Goal: Communication & Community: Answer question/provide support

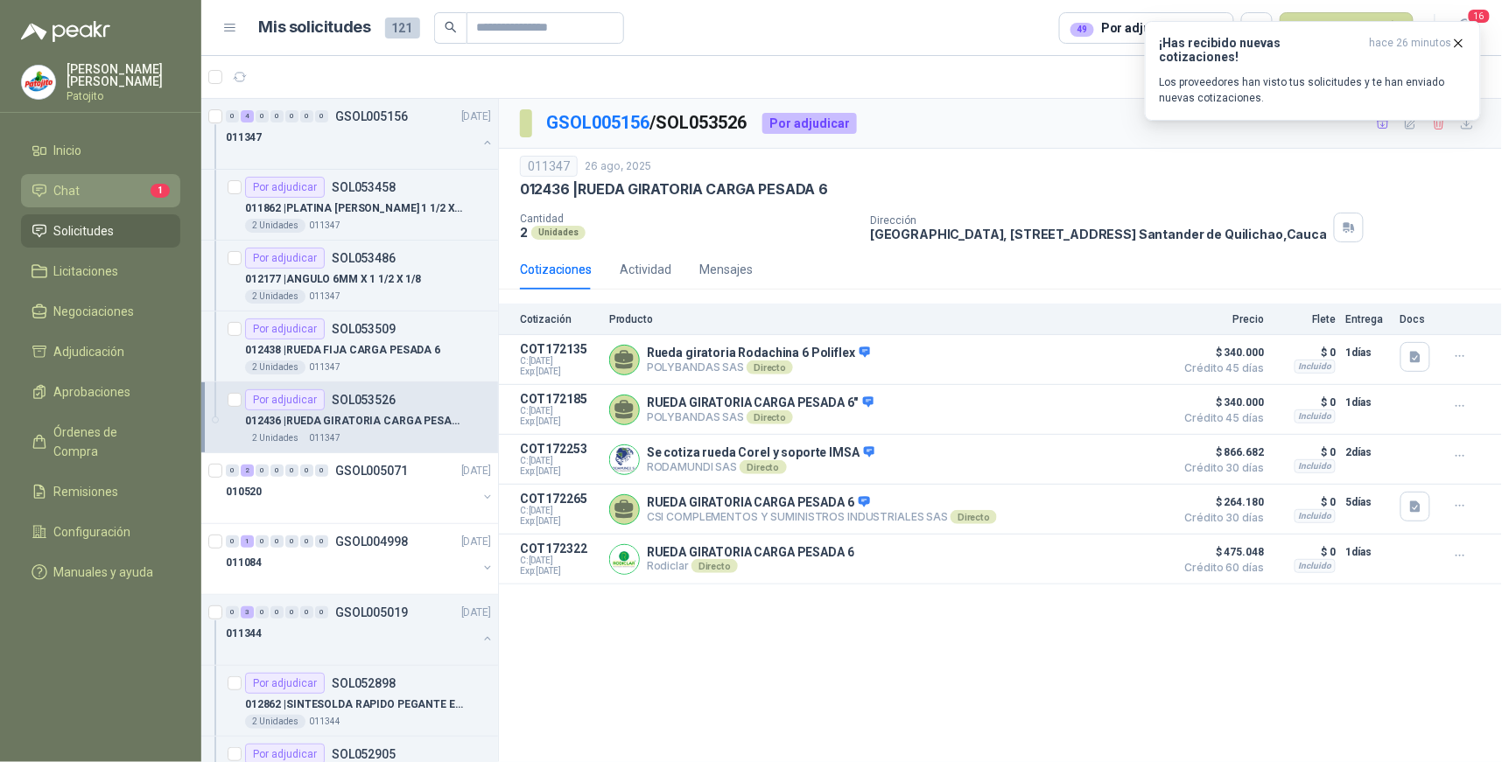
click at [130, 189] on li "Chat 1" at bounding box center [101, 190] width 138 height 19
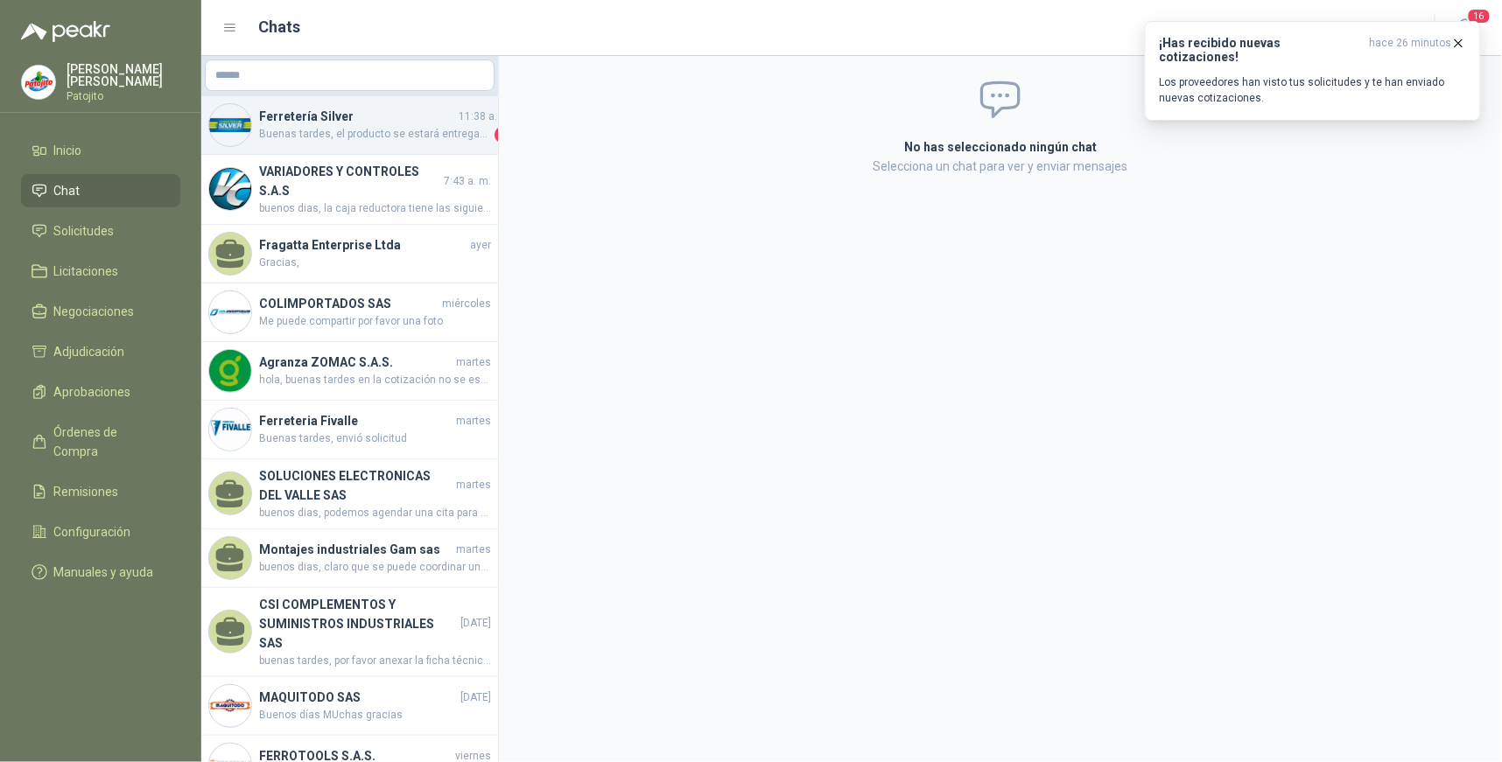
click at [411, 121] on h4 "Ferretería Silver" at bounding box center [357, 116] width 196 height 19
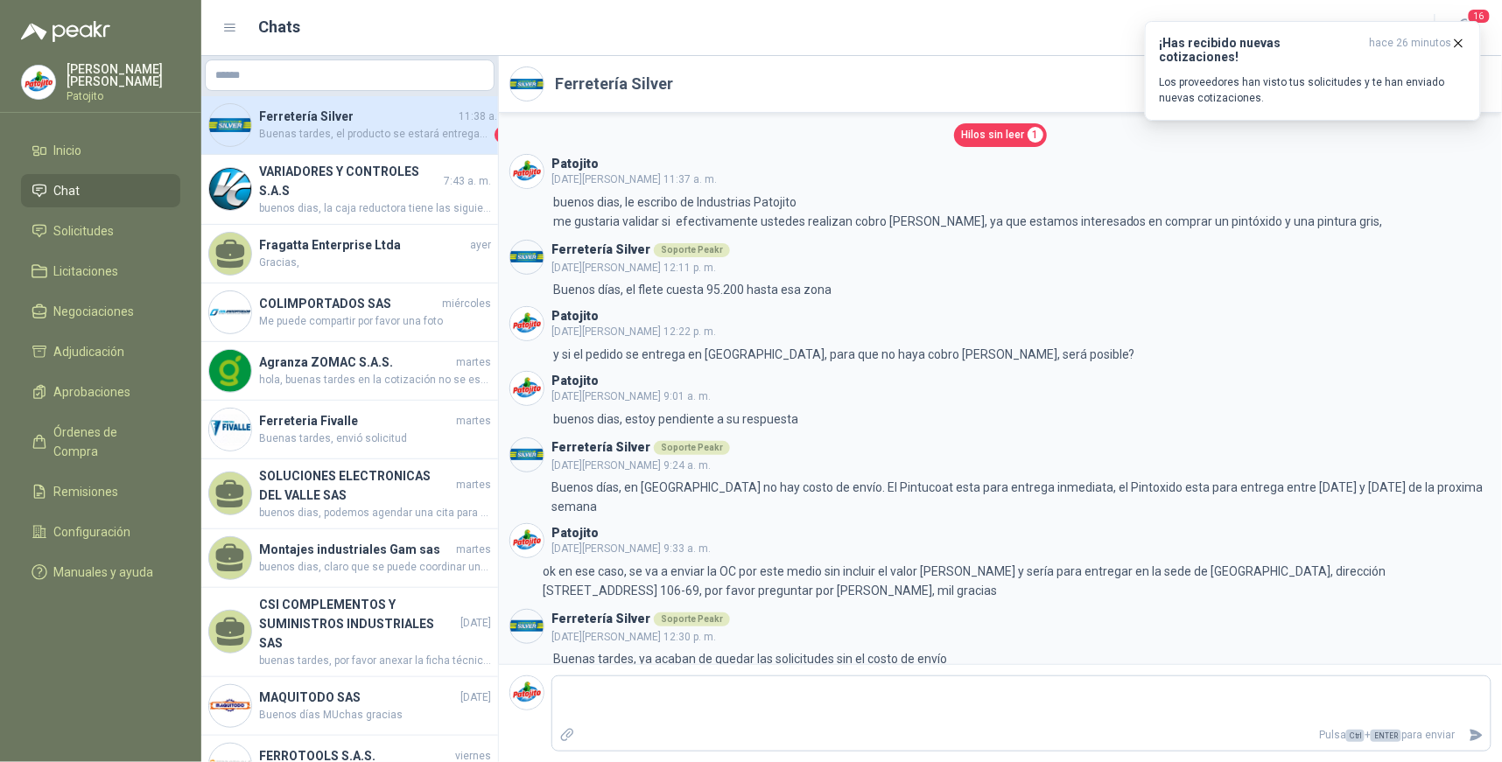
scroll to position [99, 0]
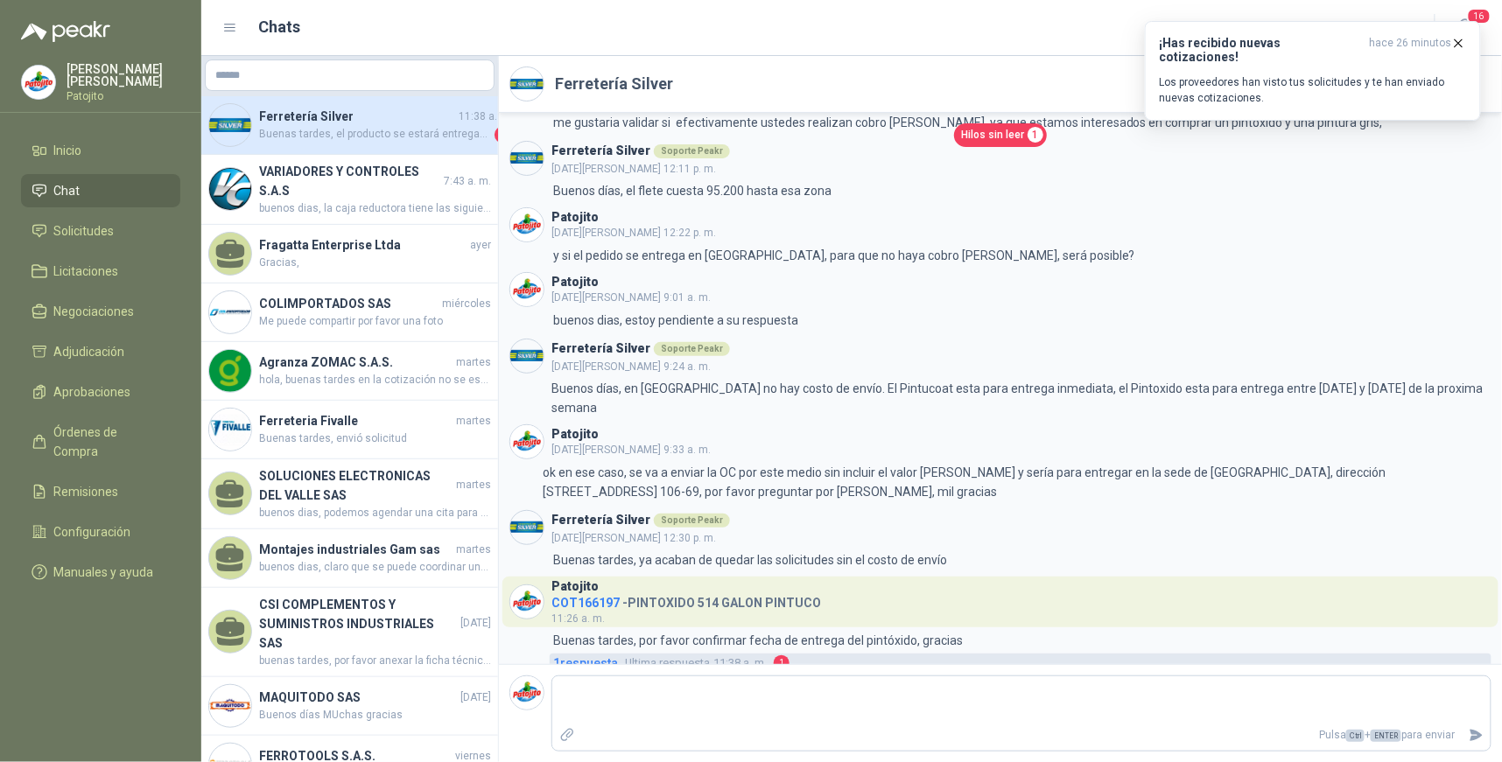
click at [773, 654] on link "1 respuesta Ultima respuesta 11:38 a. m. 1" at bounding box center [1021, 663] width 942 height 19
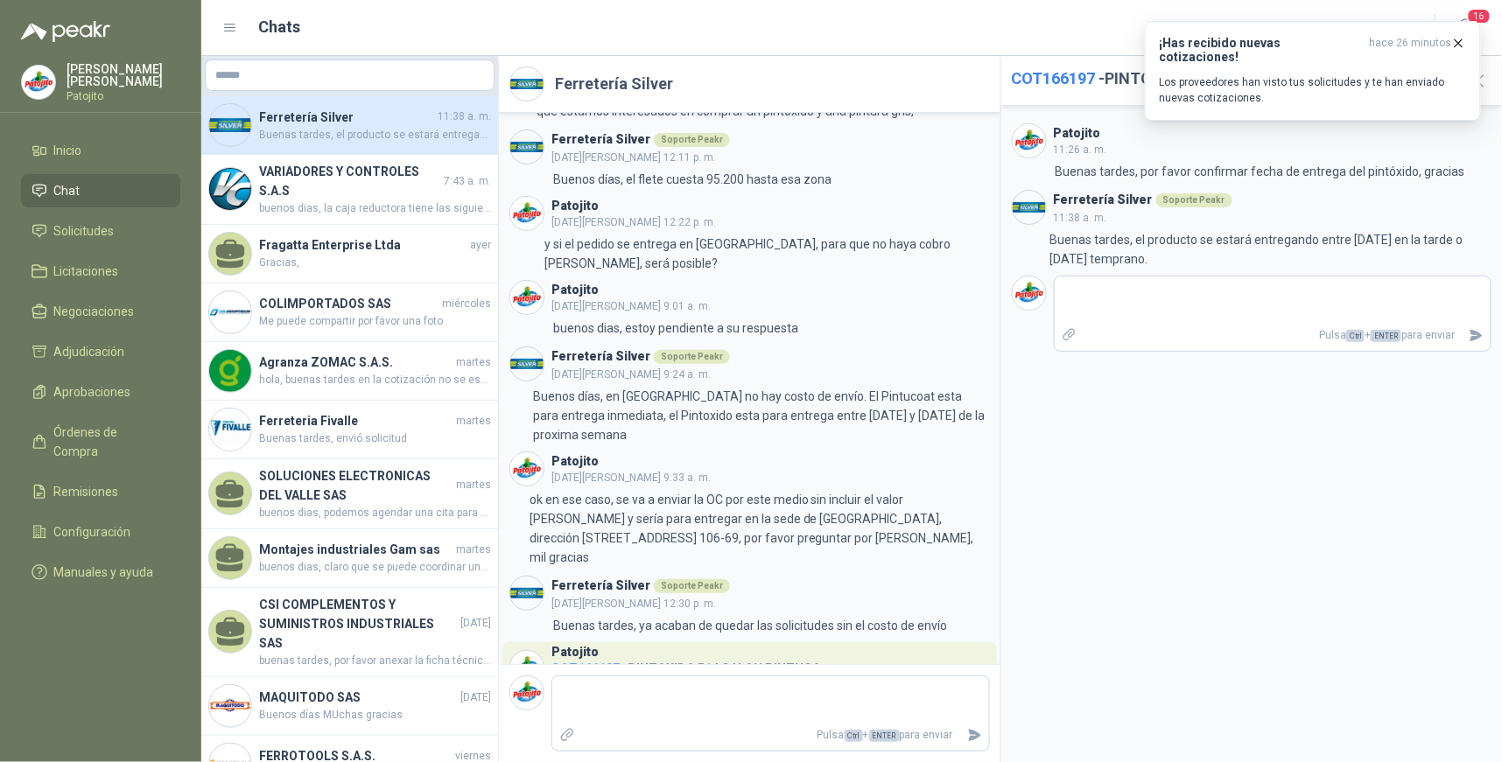
scroll to position [165, 0]
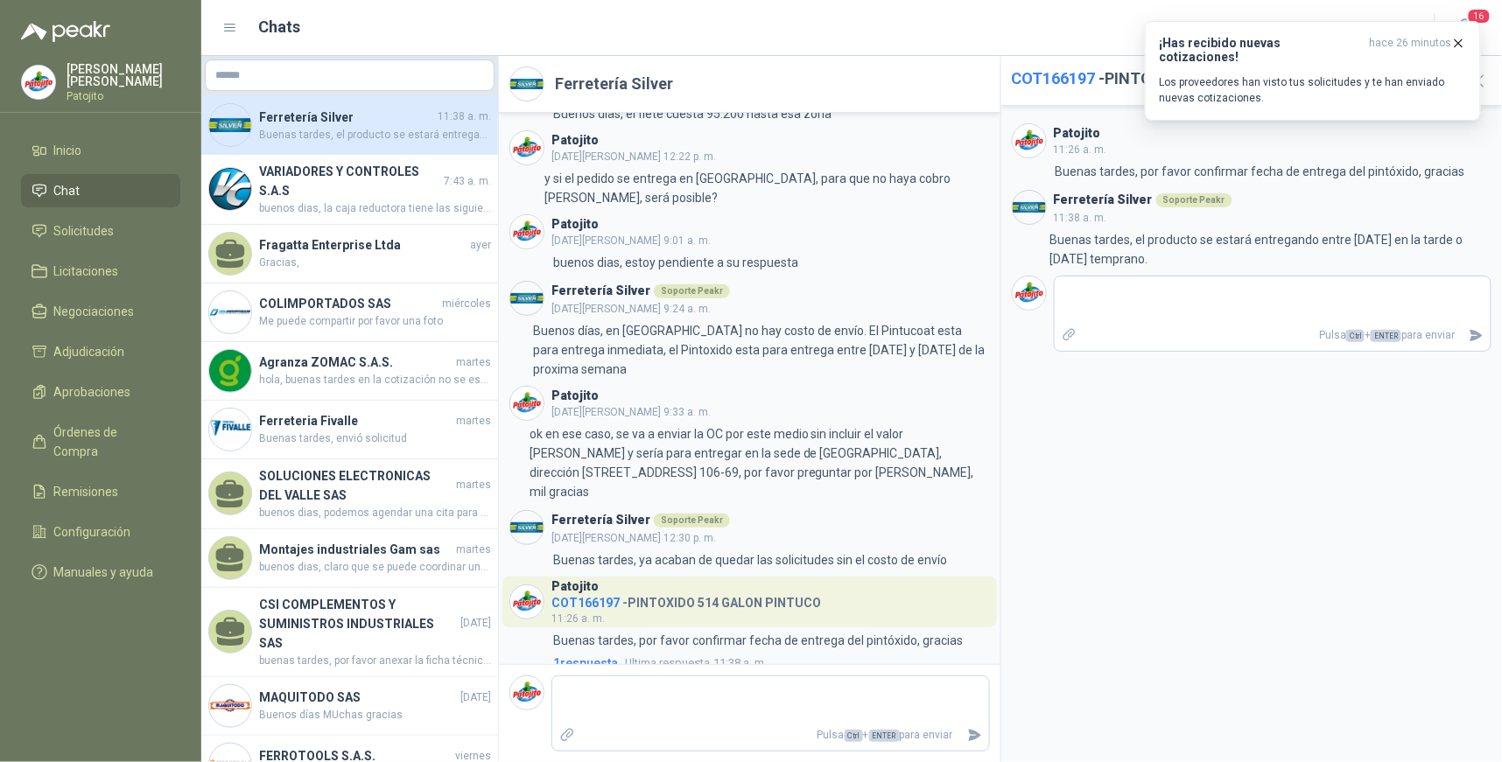
type textarea "*"
type textarea "**"
type textarea "***"
type textarea "*****"
type textarea "******"
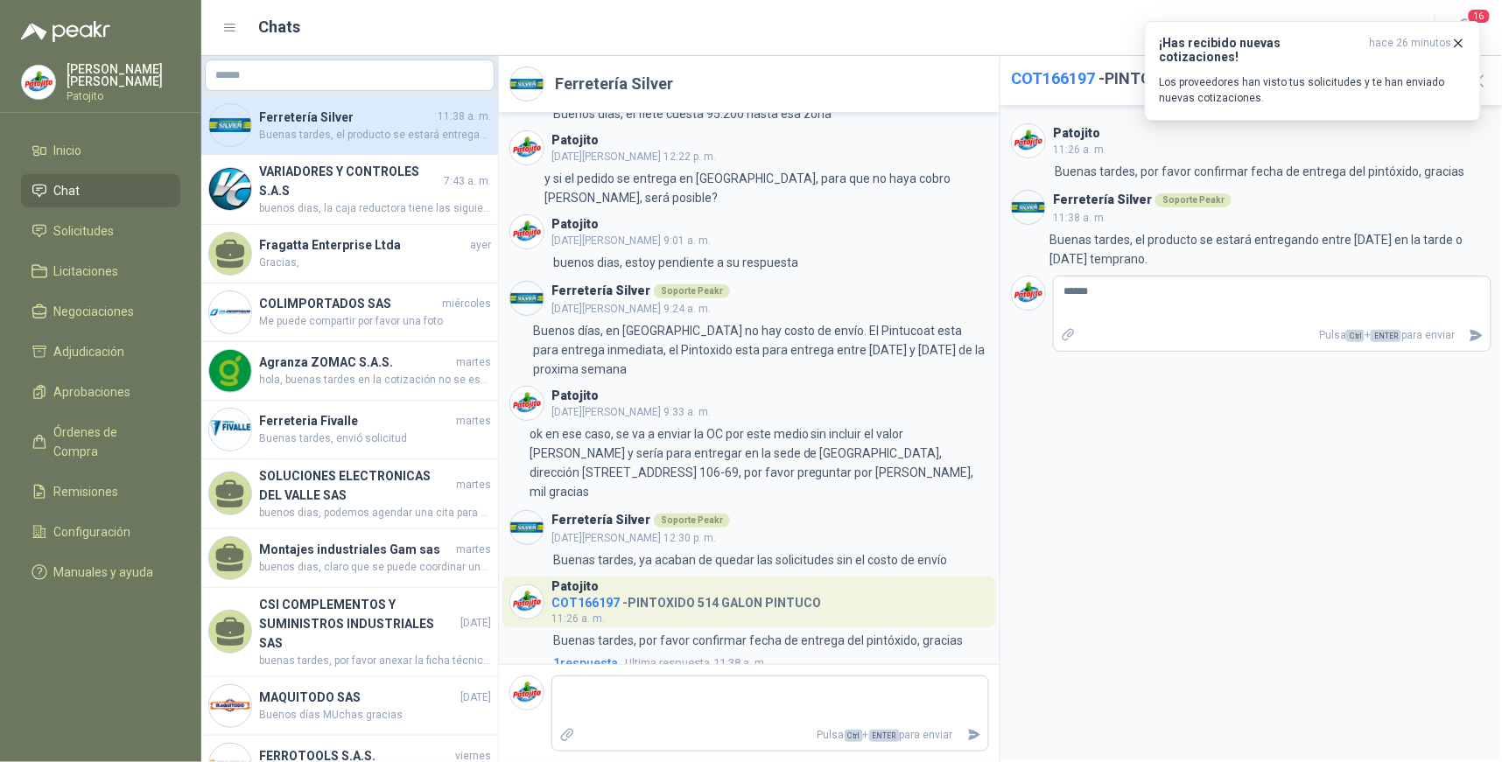
type textarea "*******"
type textarea "********"
type textarea "*********"
type textarea "**********"
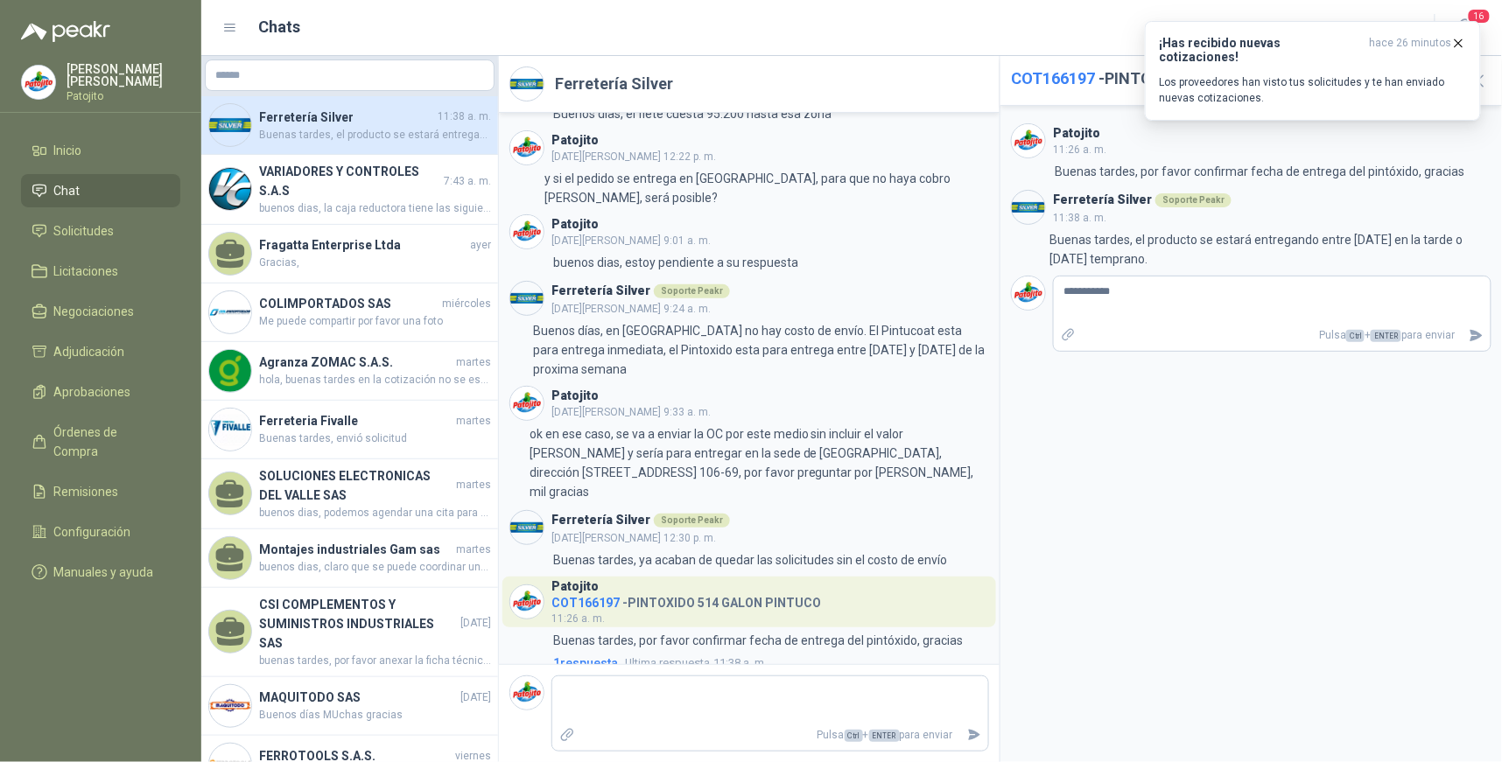
type textarea "**********"
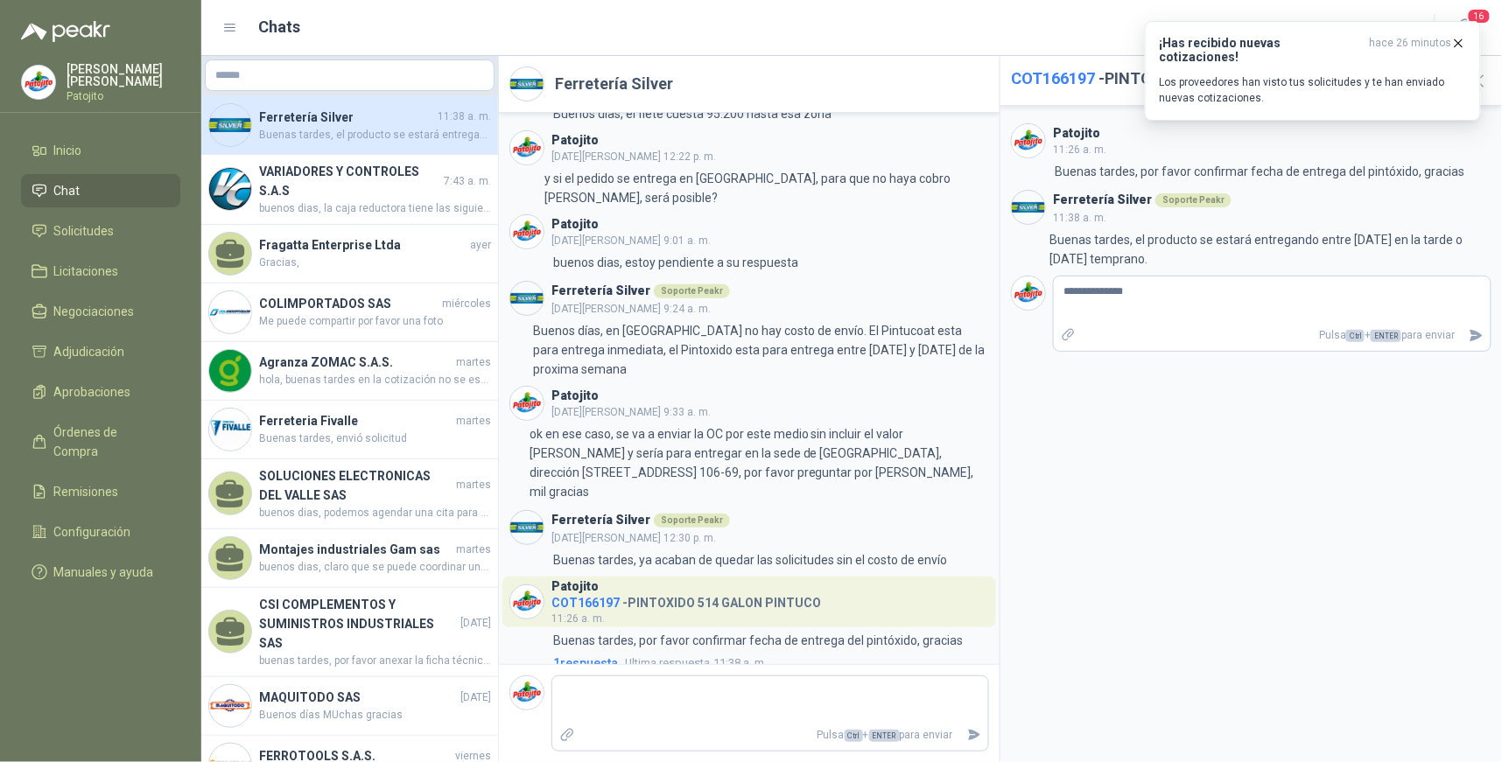
type textarea "**********"
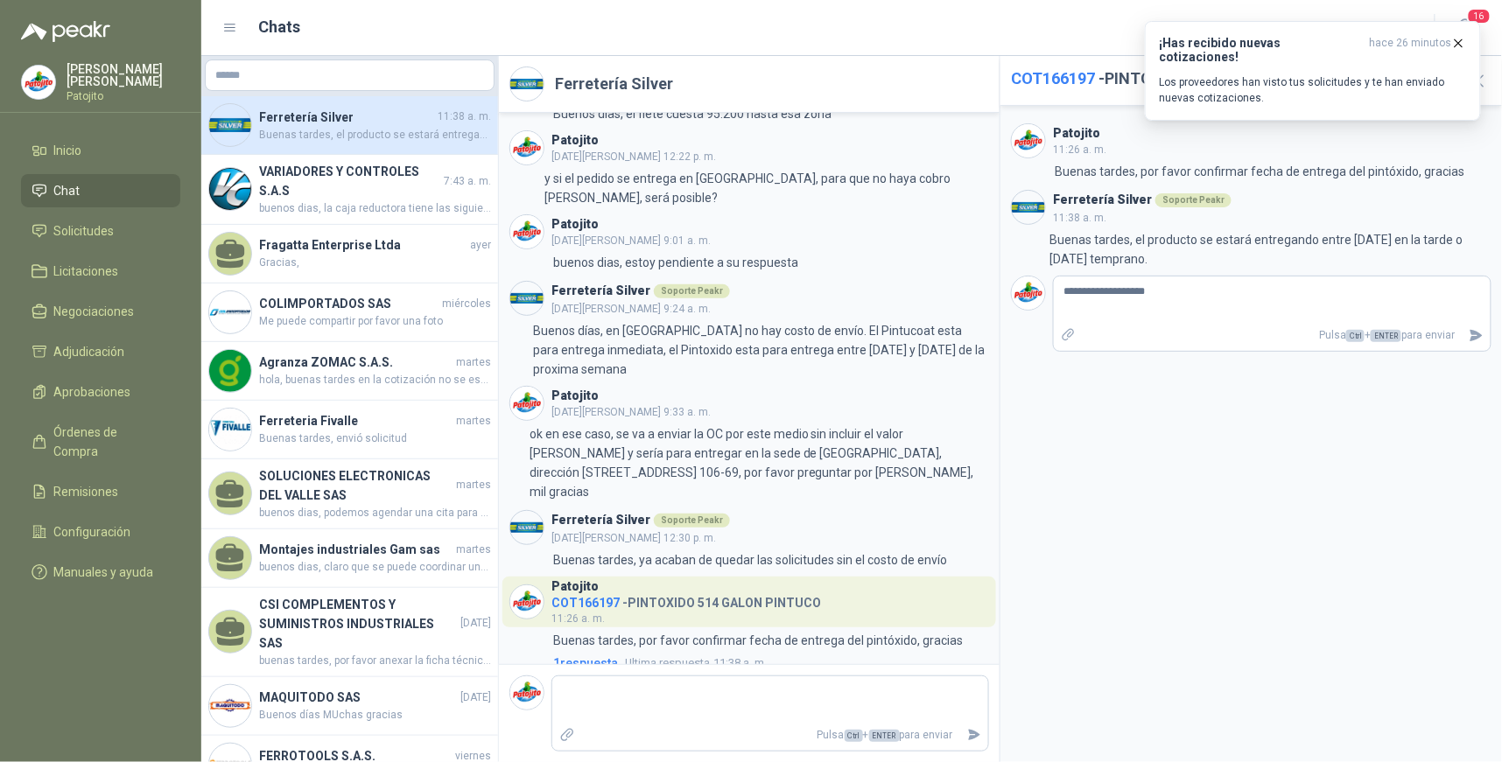
type textarea "**********"
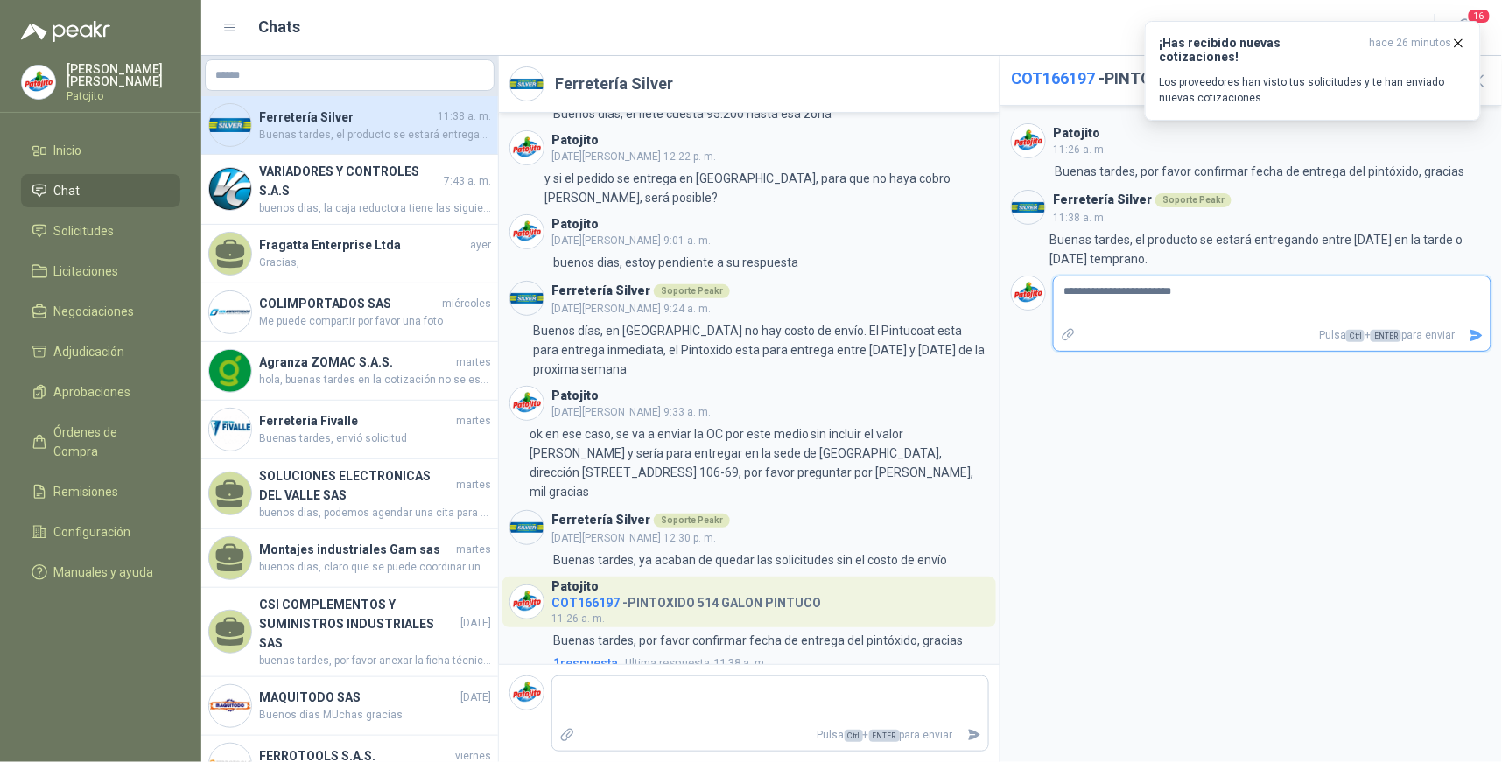
click at [1482, 333] on icon "Enviar" at bounding box center [1476, 335] width 15 height 15
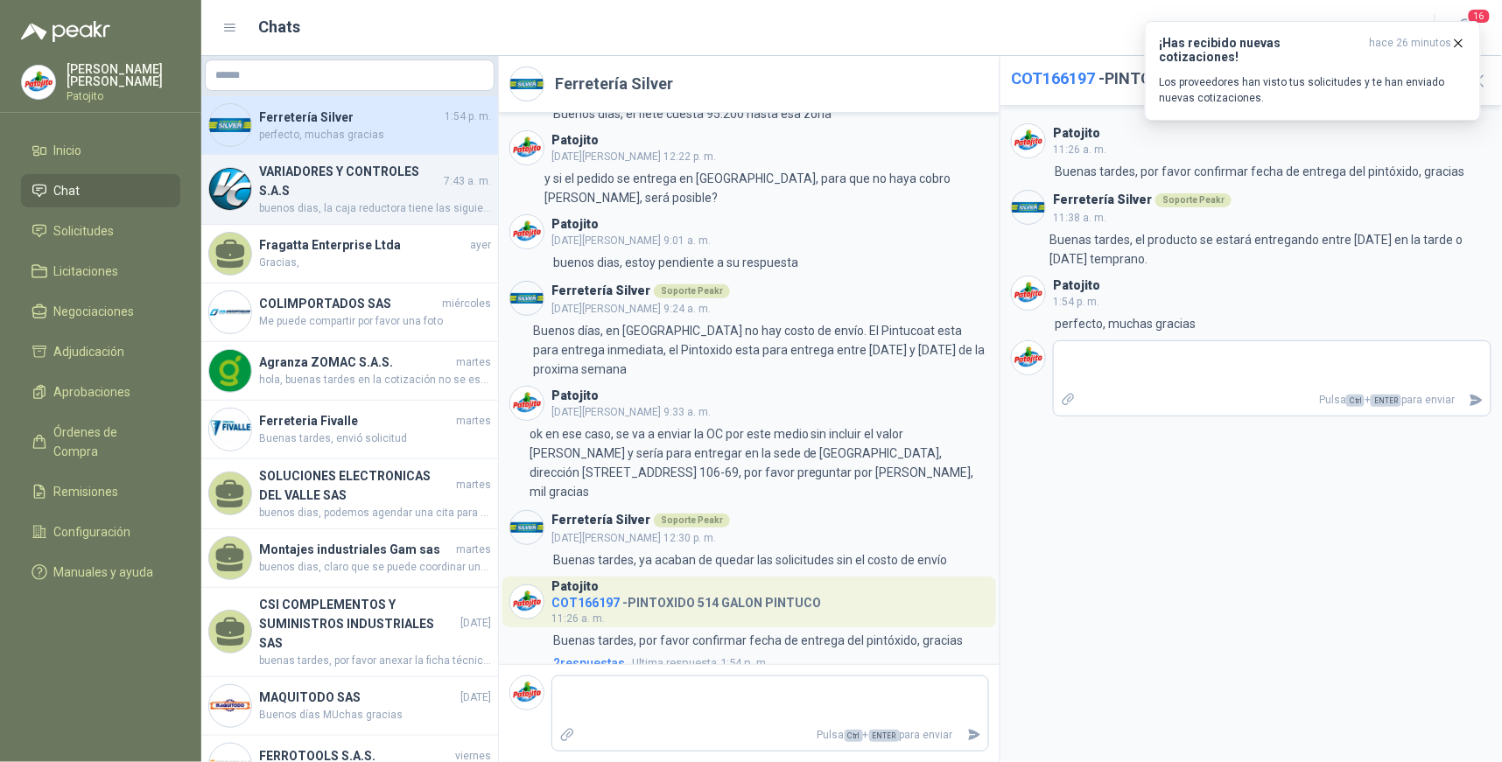
click at [337, 205] on span "buenos dias, la caja reductora tiene las siguientes especificaciones: CAJA REDU…" at bounding box center [375, 208] width 232 height 17
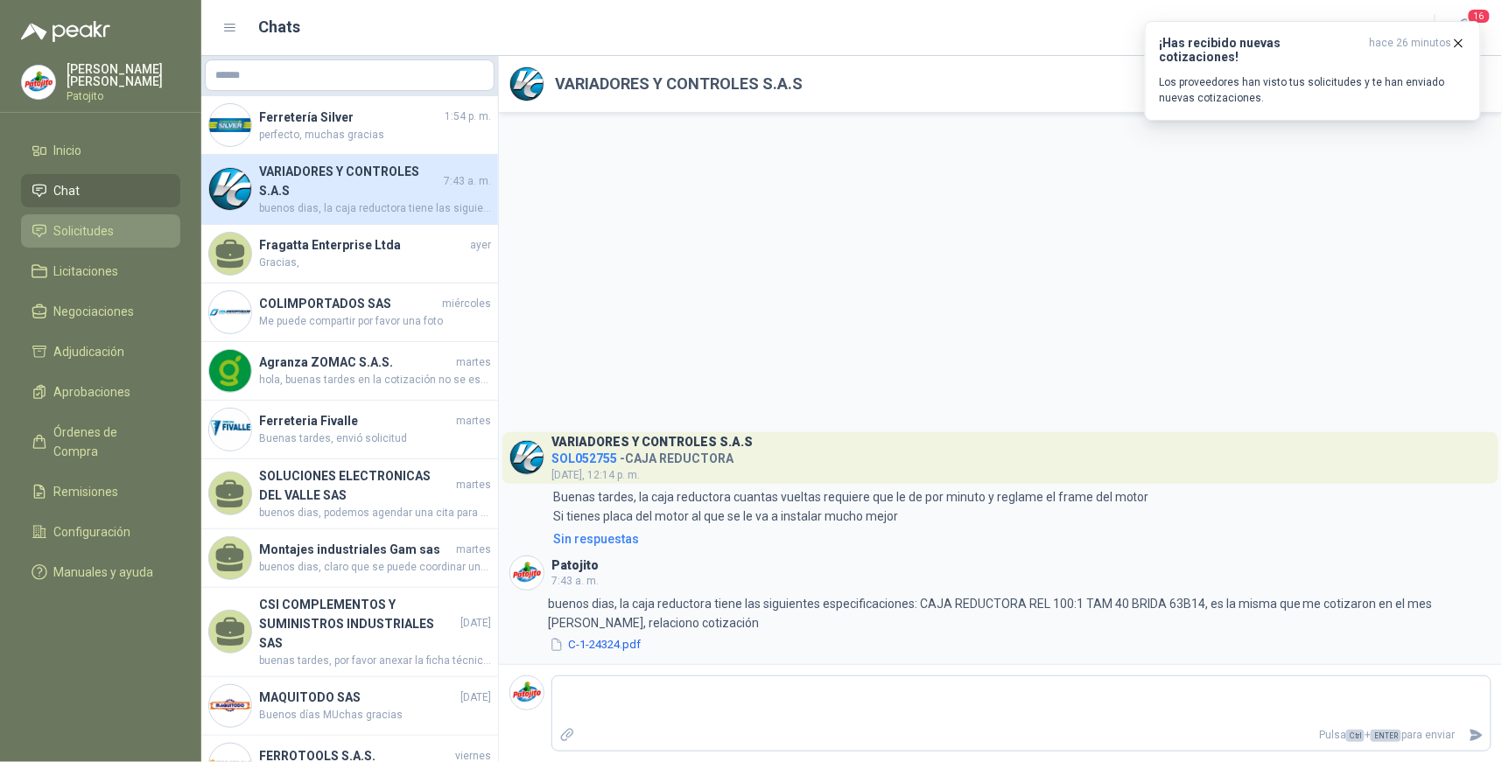
click at [121, 233] on li "Solicitudes" at bounding box center [101, 230] width 138 height 19
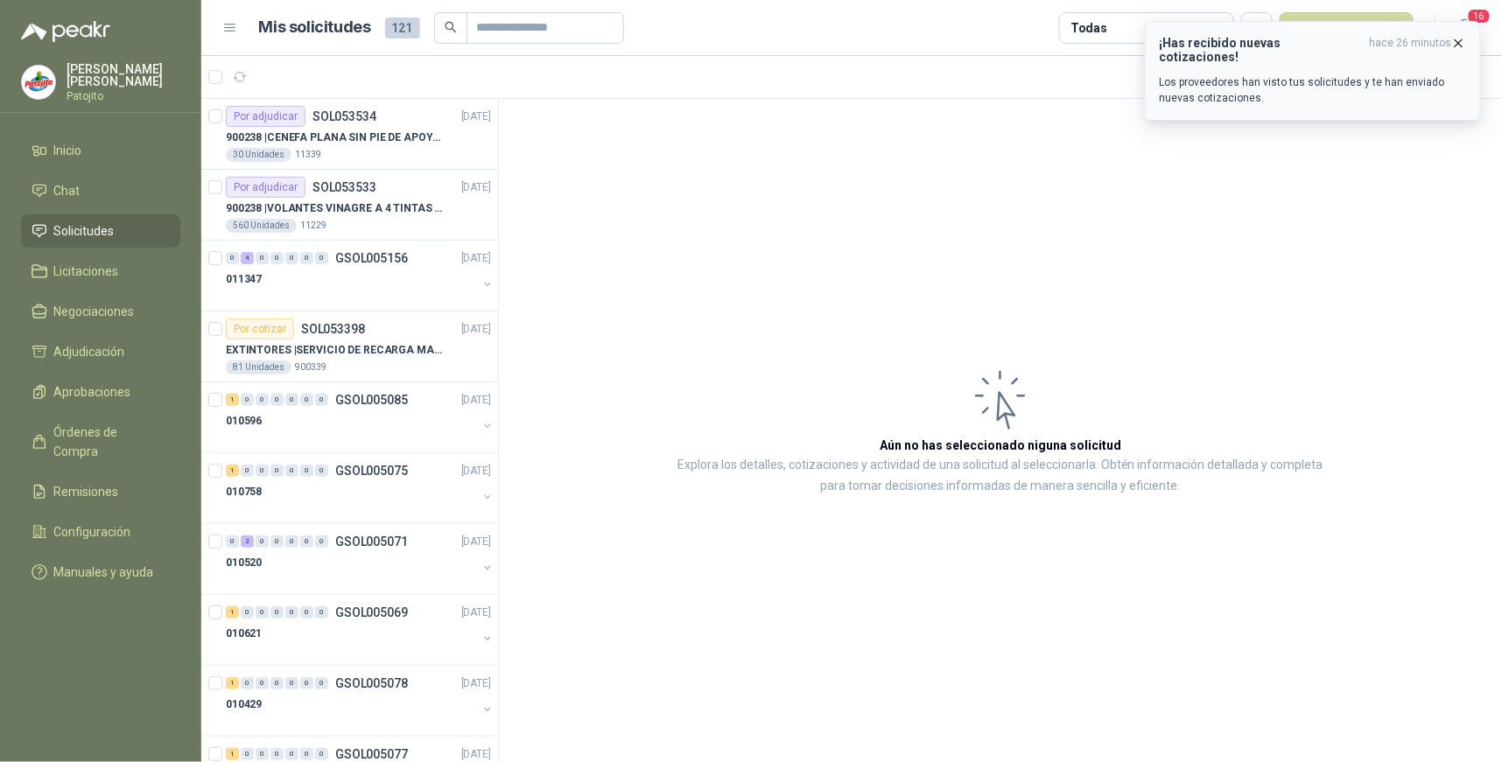
click at [1369, 85] on p "Los proveedores han visto tus solicitudes y te han enviado nuevas cotizaciones." at bounding box center [1313, 90] width 306 height 32
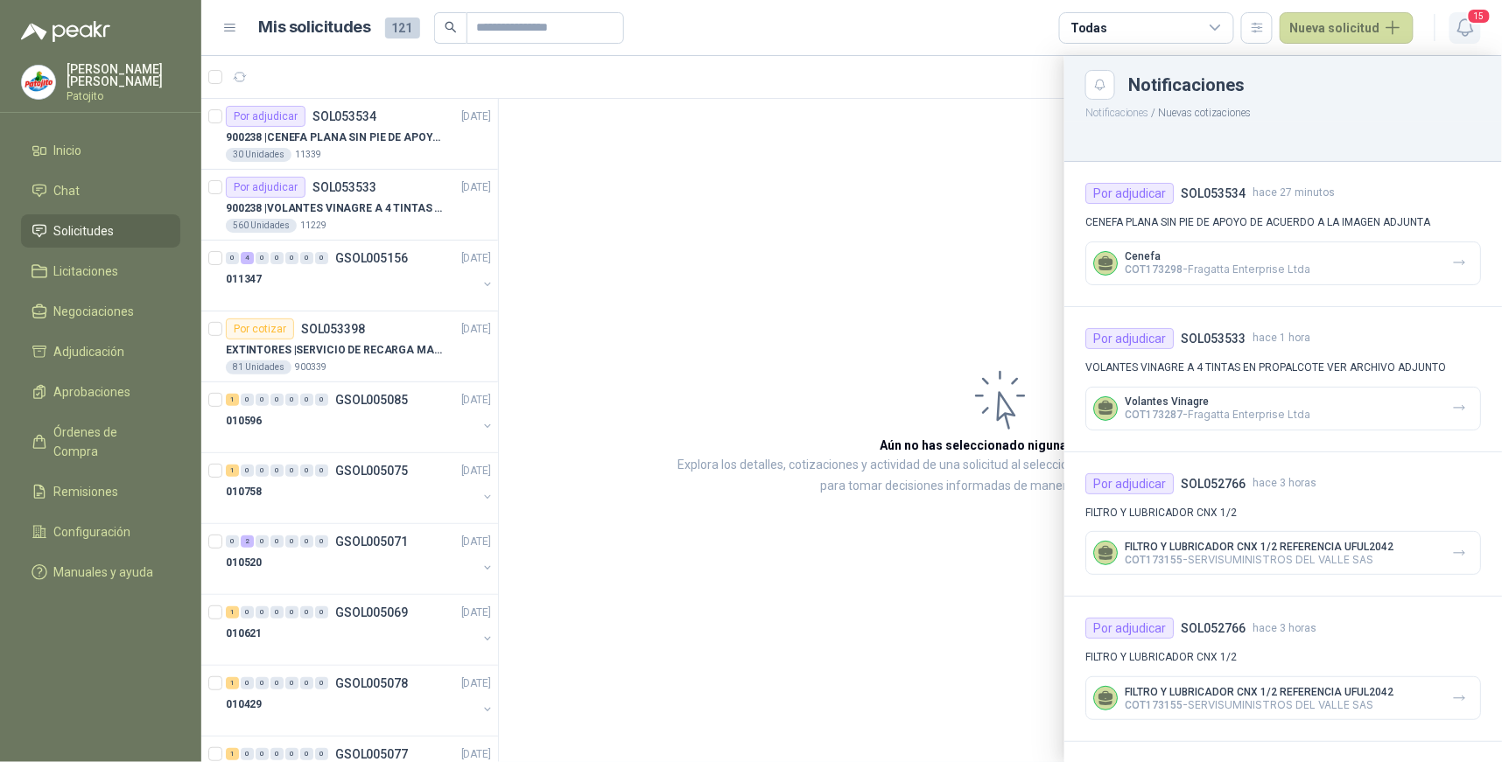
click at [1460, 26] on icon "button" at bounding box center [1464, 27] width 15 height 17
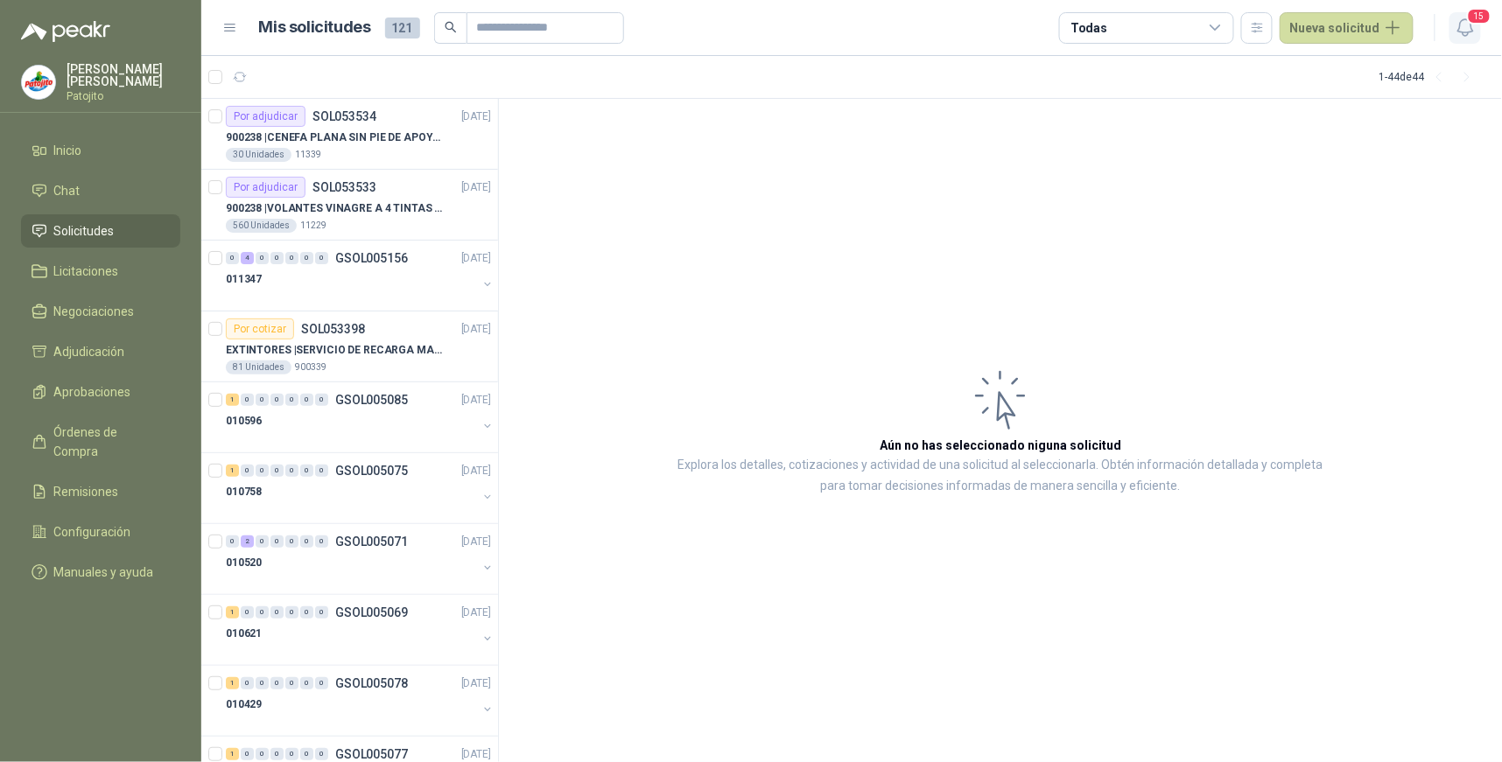
drag, startPoint x: 1460, startPoint y: 26, endPoint x: 1473, endPoint y: 18, distance: 15.8
click at [1473, 18] on span "15" at bounding box center [1479, 16] width 25 height 17
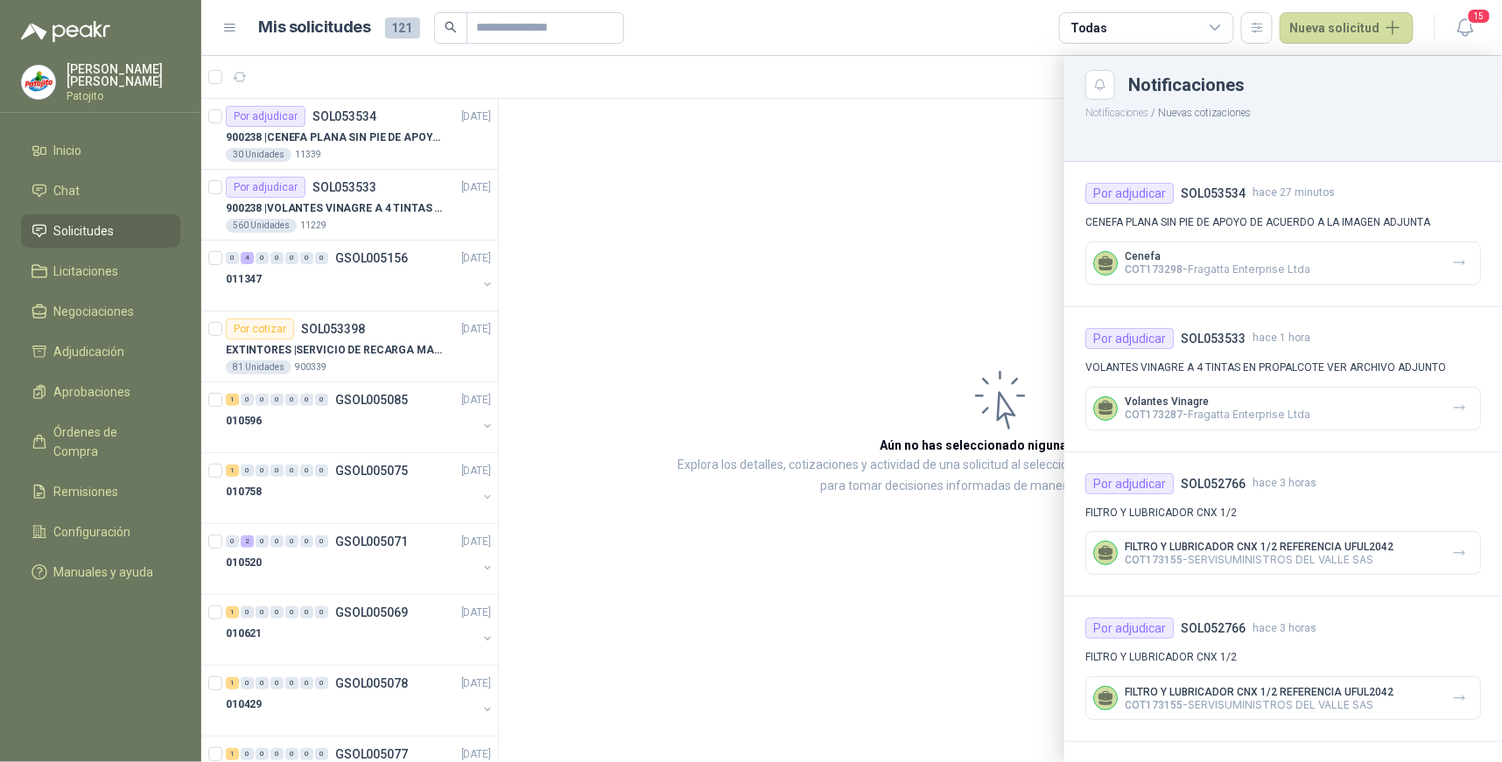
click at [1202, 96] on div "Notificaciones" at bounding box center [1283, 85] width 396 height 30
click at [1086, 89] on button "Close" at bounding box center [1100, 85] width 30 height 30
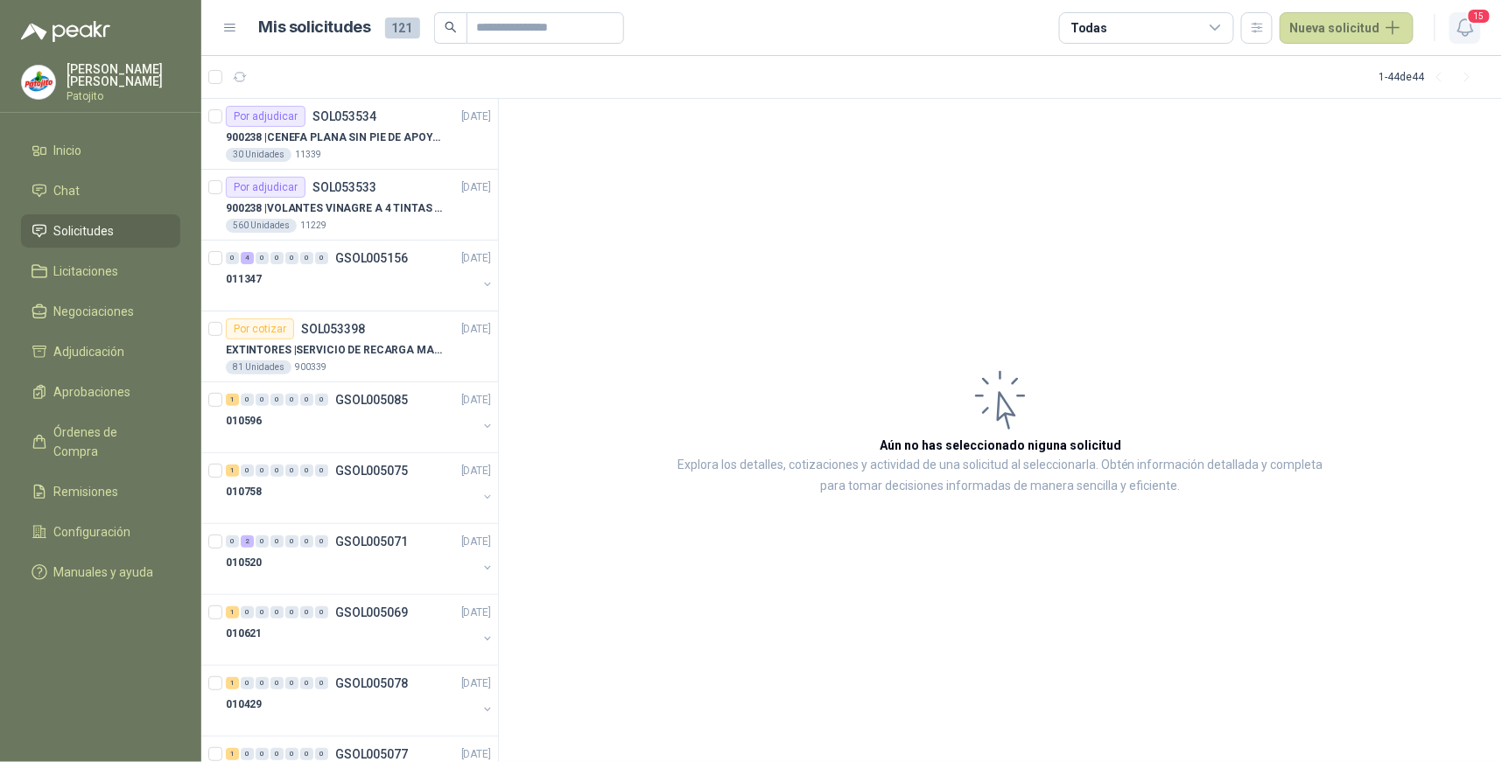
click at [1468, 18] on span "15" at bounding box center [1479, 16] width 25 height 17
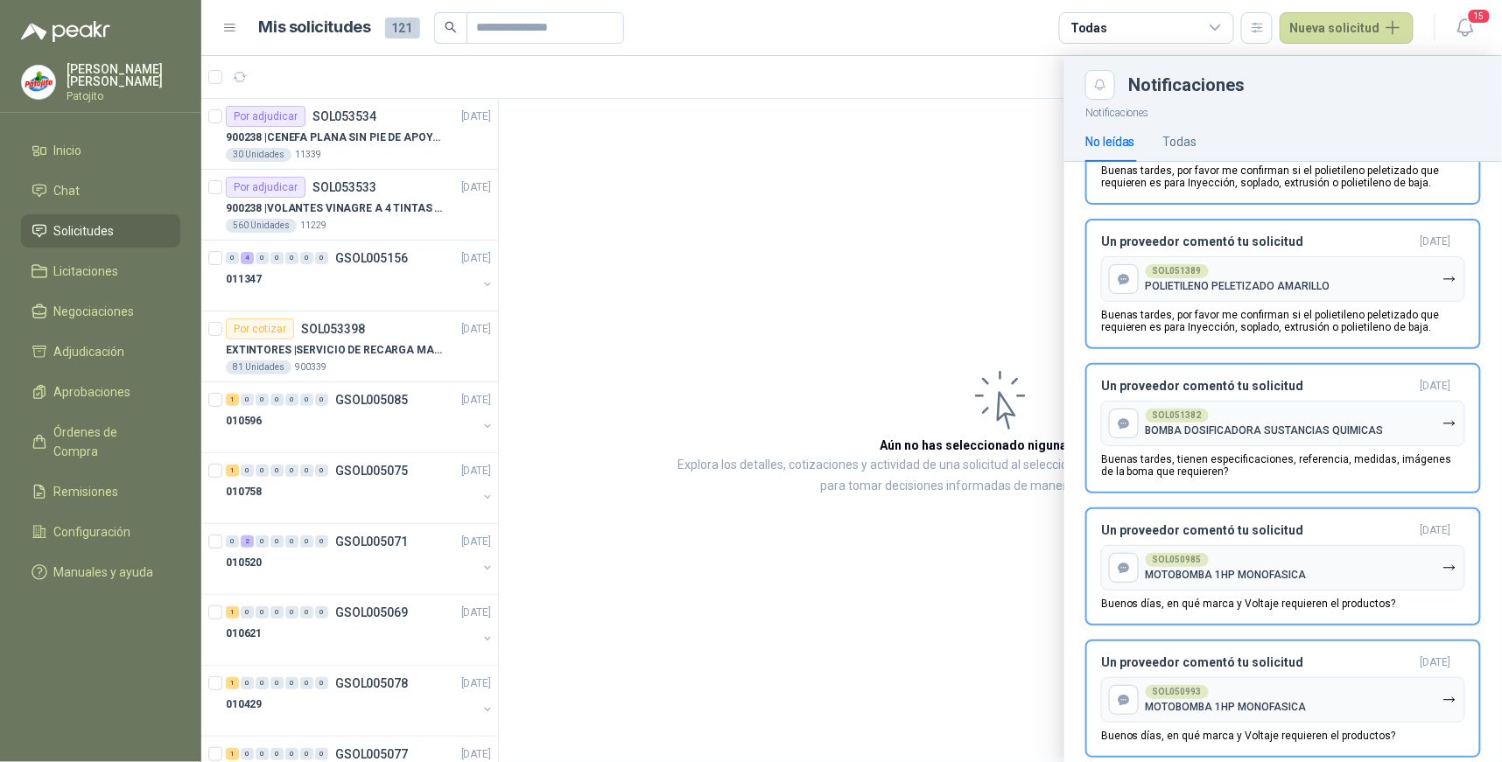
scroll to position [1474, 0]
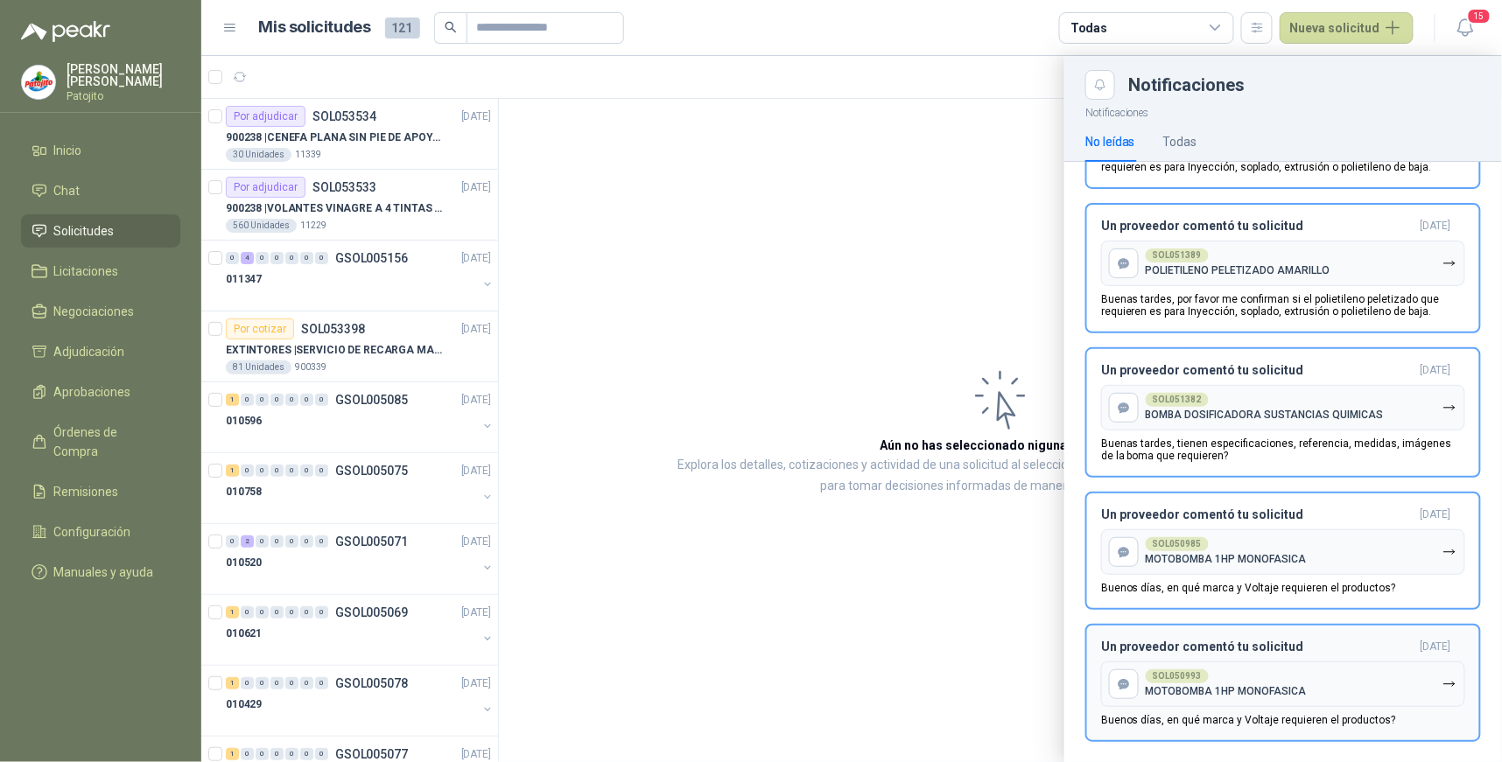
click at [1339, 665] on button "SOL050993 MOTOBOMBA 1HP MONOFASICA" at bounding box center [1283, 685] width 364 height 46
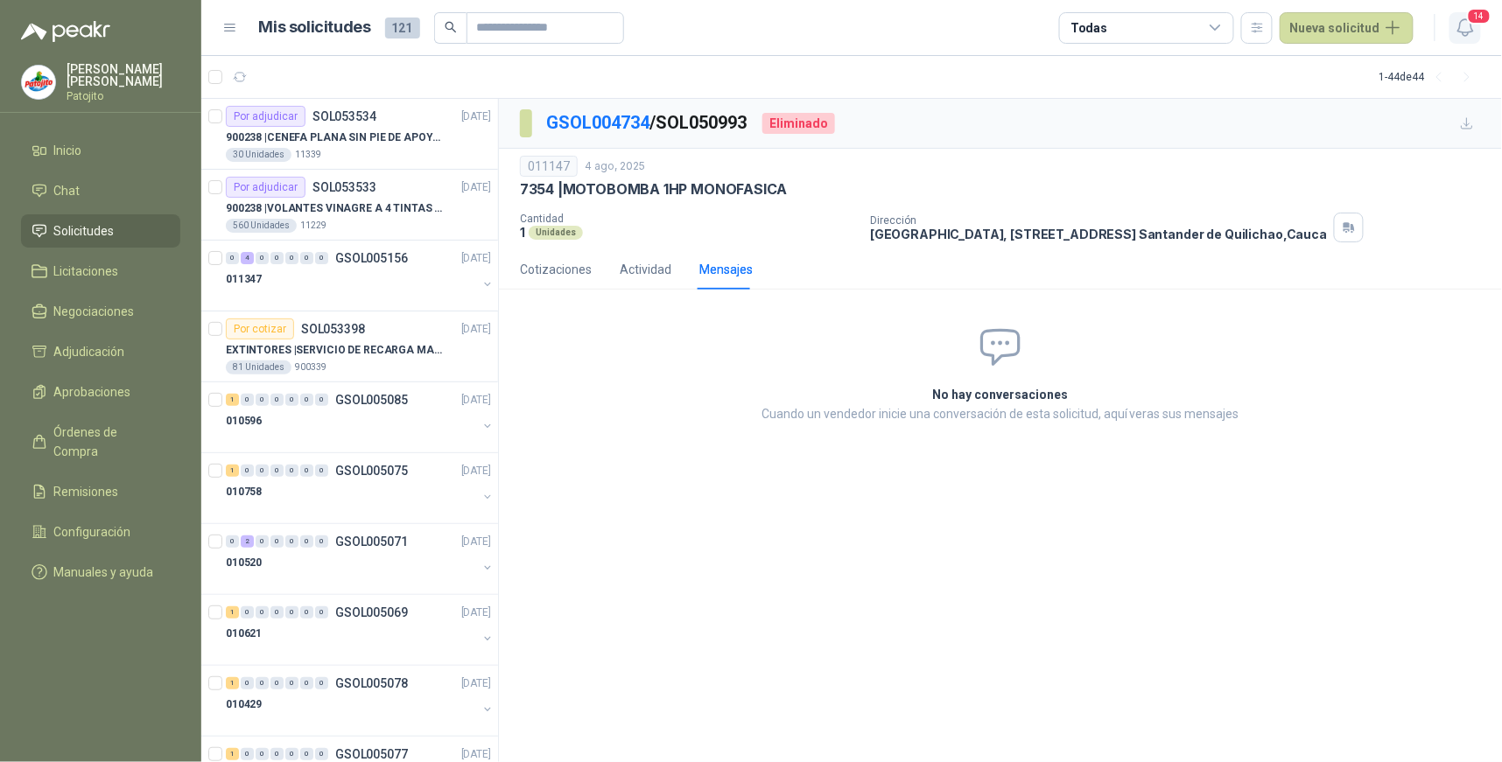
click at [1475, 31] on icon "button" at bounding box center [1466, 28] width 22 height 22
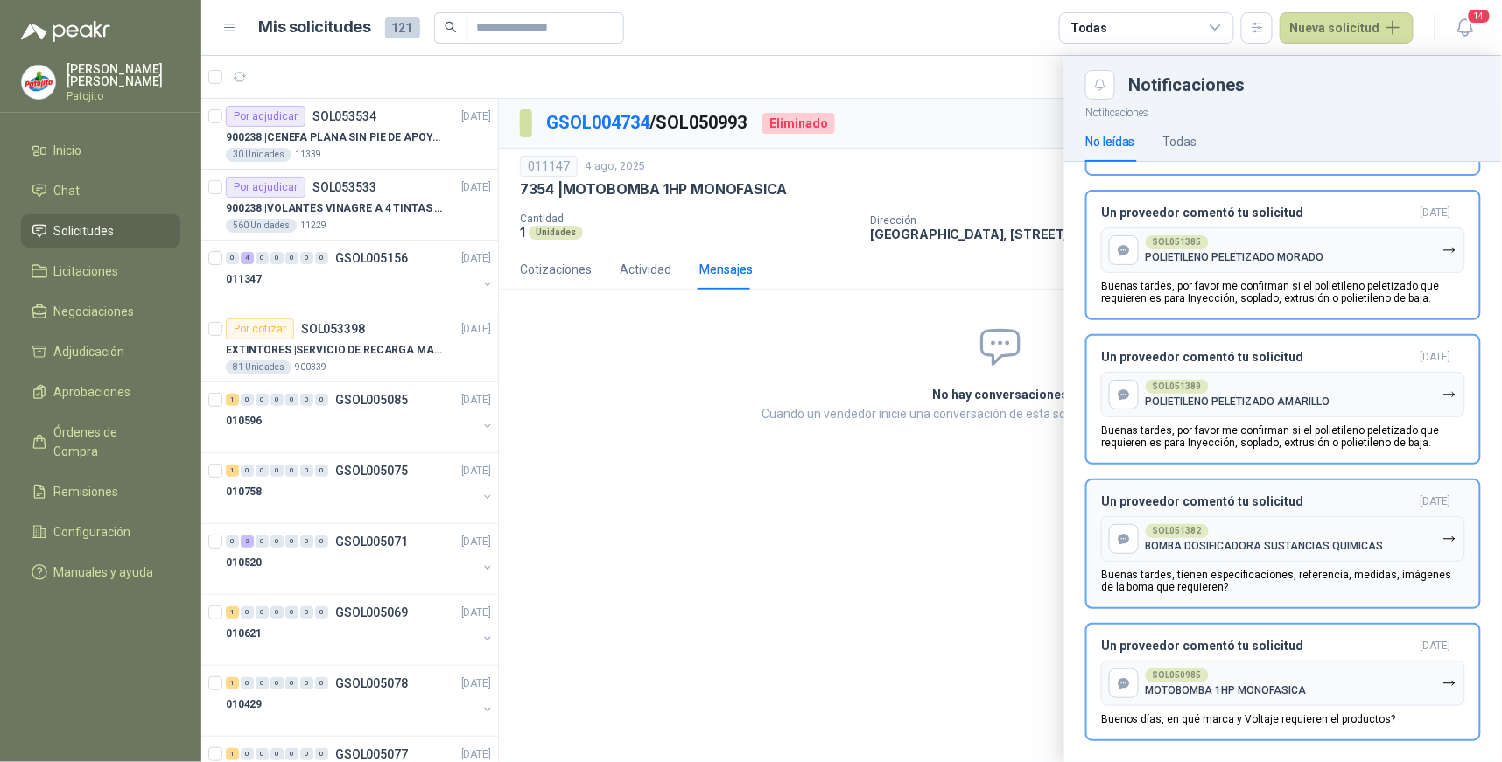
click at [1281, 553] on div "Un proveedor comentó tu solicitud [DATE] SOL051382 BOMBA DOSIFICADORA SUSTANCIA…" at bounding box center [1283, 544] width 364 height 99
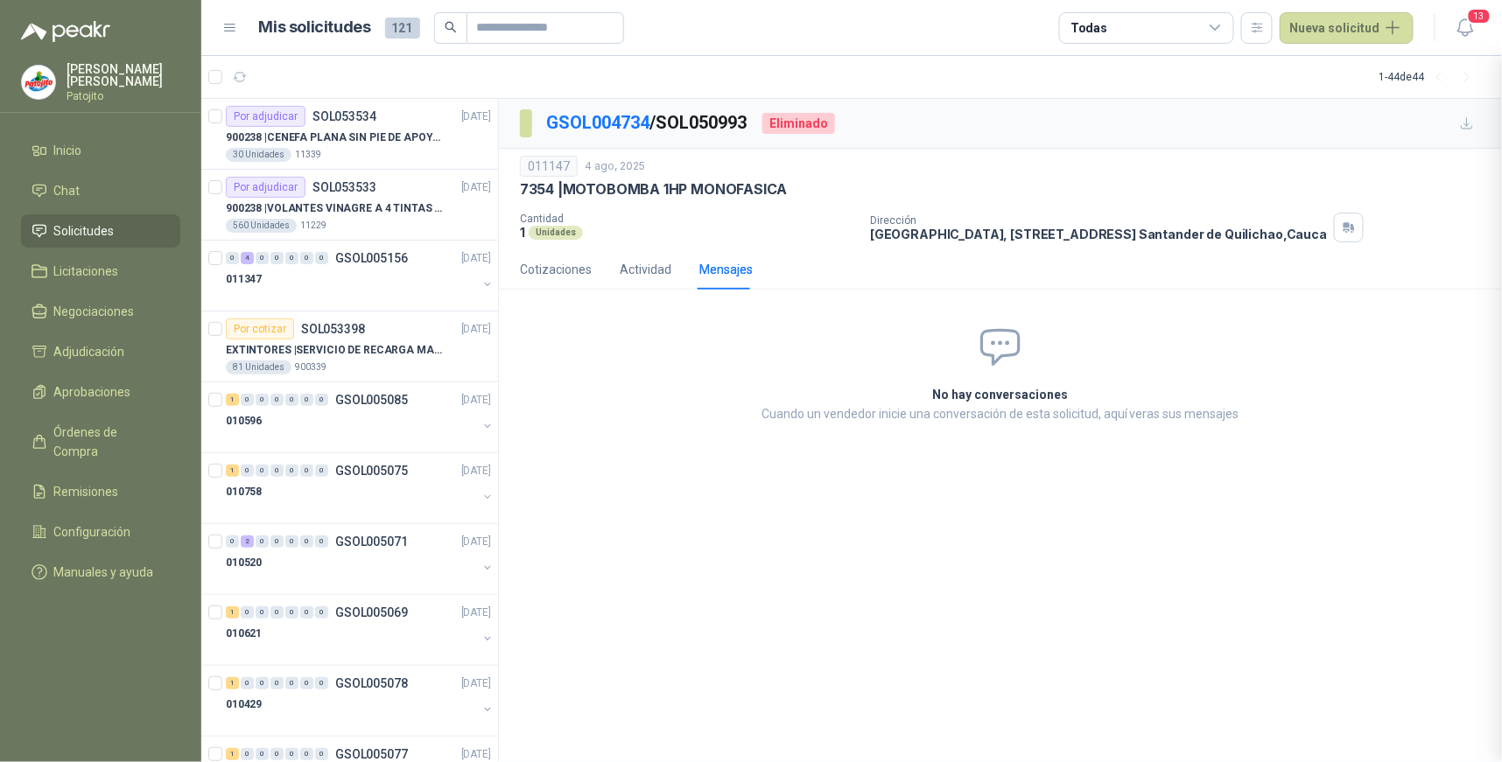
scroll to position [1199, 0]
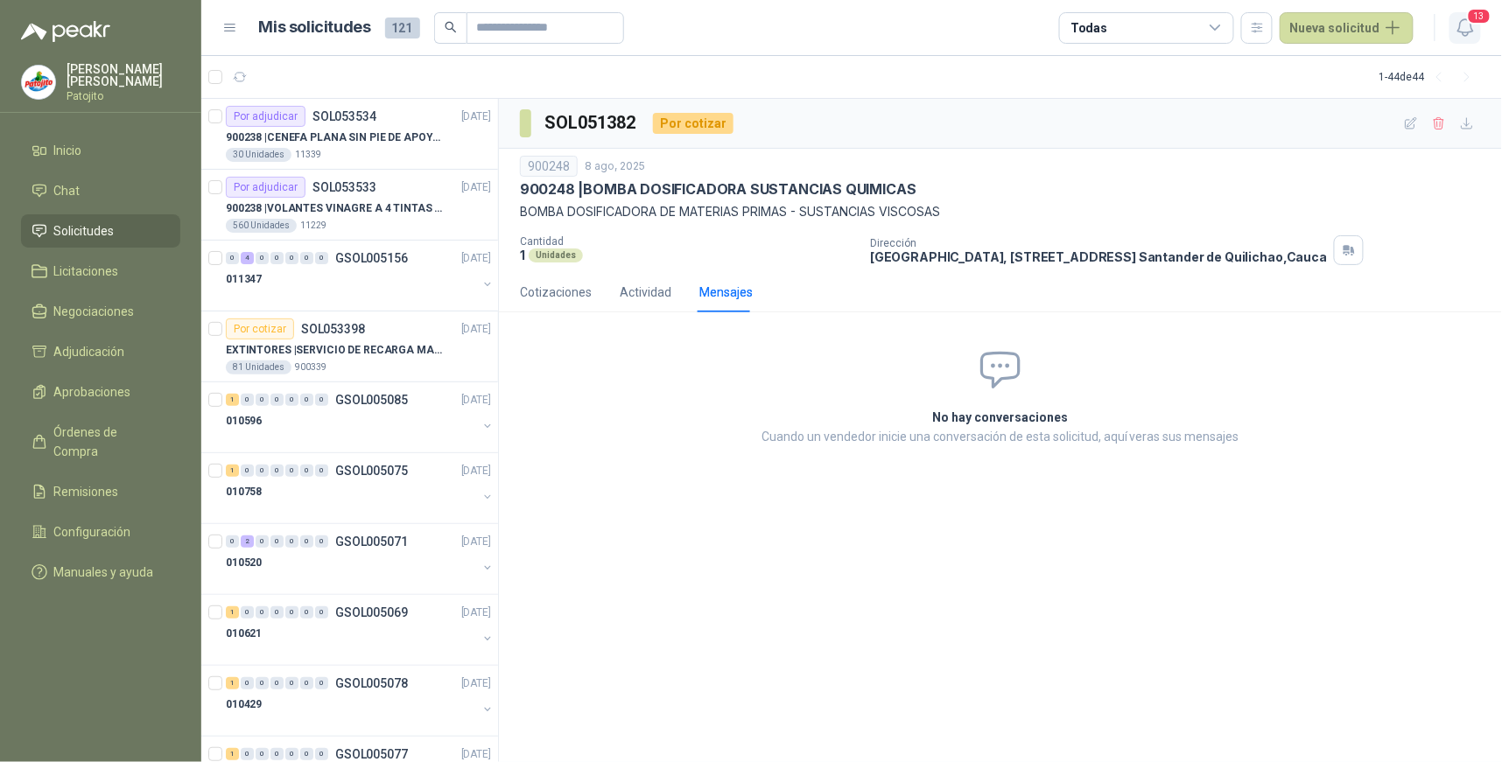
click at [1457, 32] on icon "button" at bounding box center [1466, 28] width 22 height 22
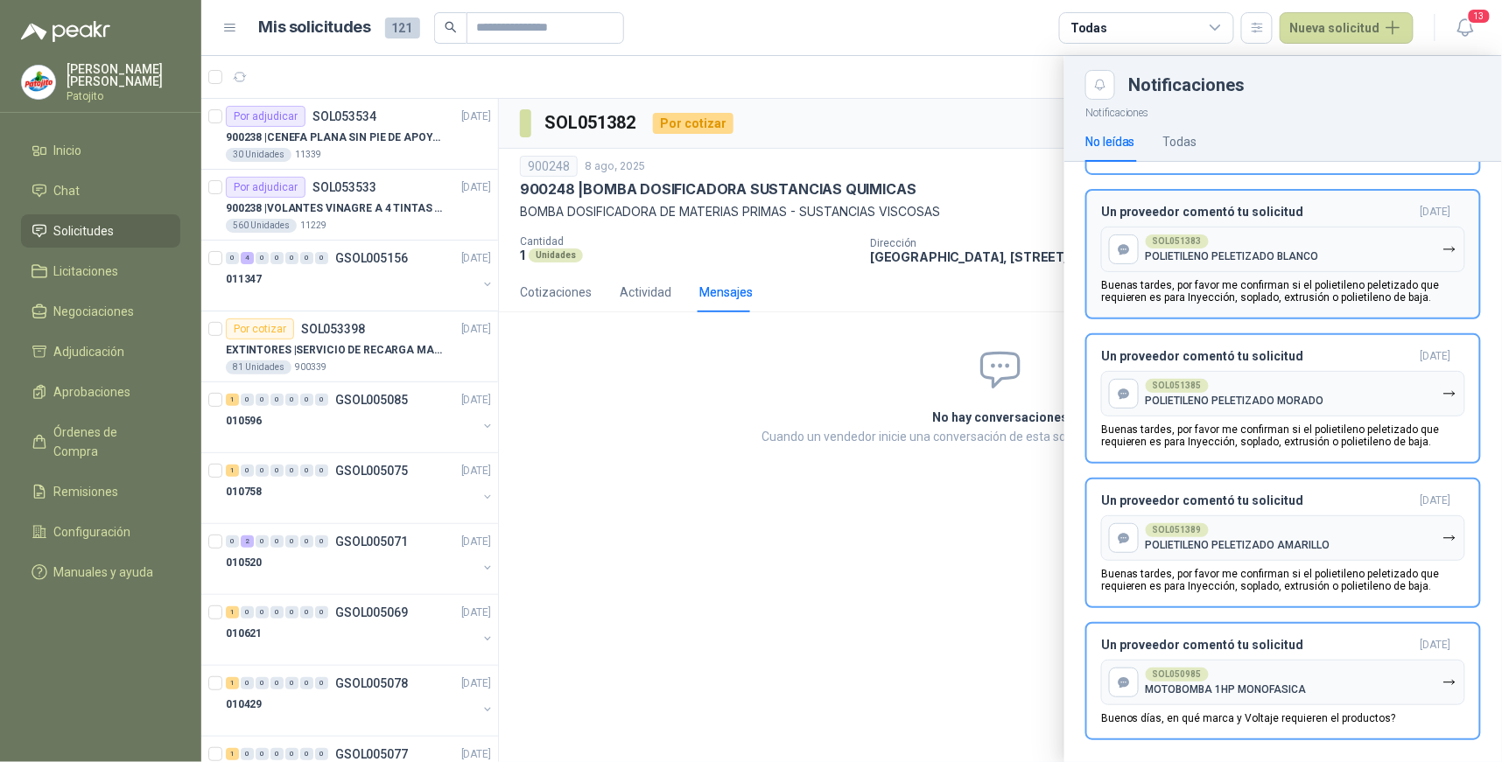
click at [1281, 257] on button "SOL051383 POLIETILENO PELETIZADO BLANCO" at bounding box center [1283, 250] width 364 height 46
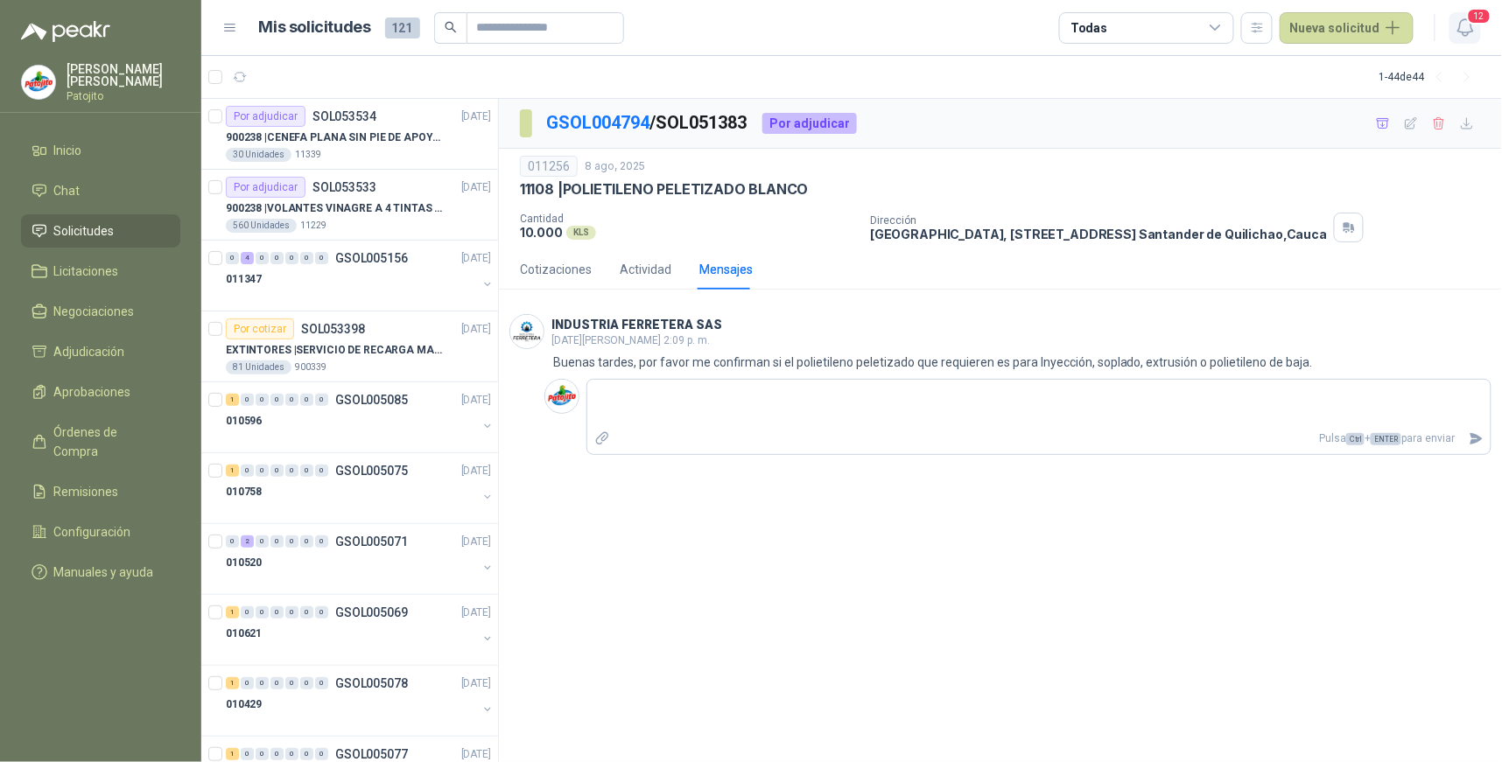
click at [1464, 29] on icon "button" at bounding box center [1466, 28] width 22 height 22
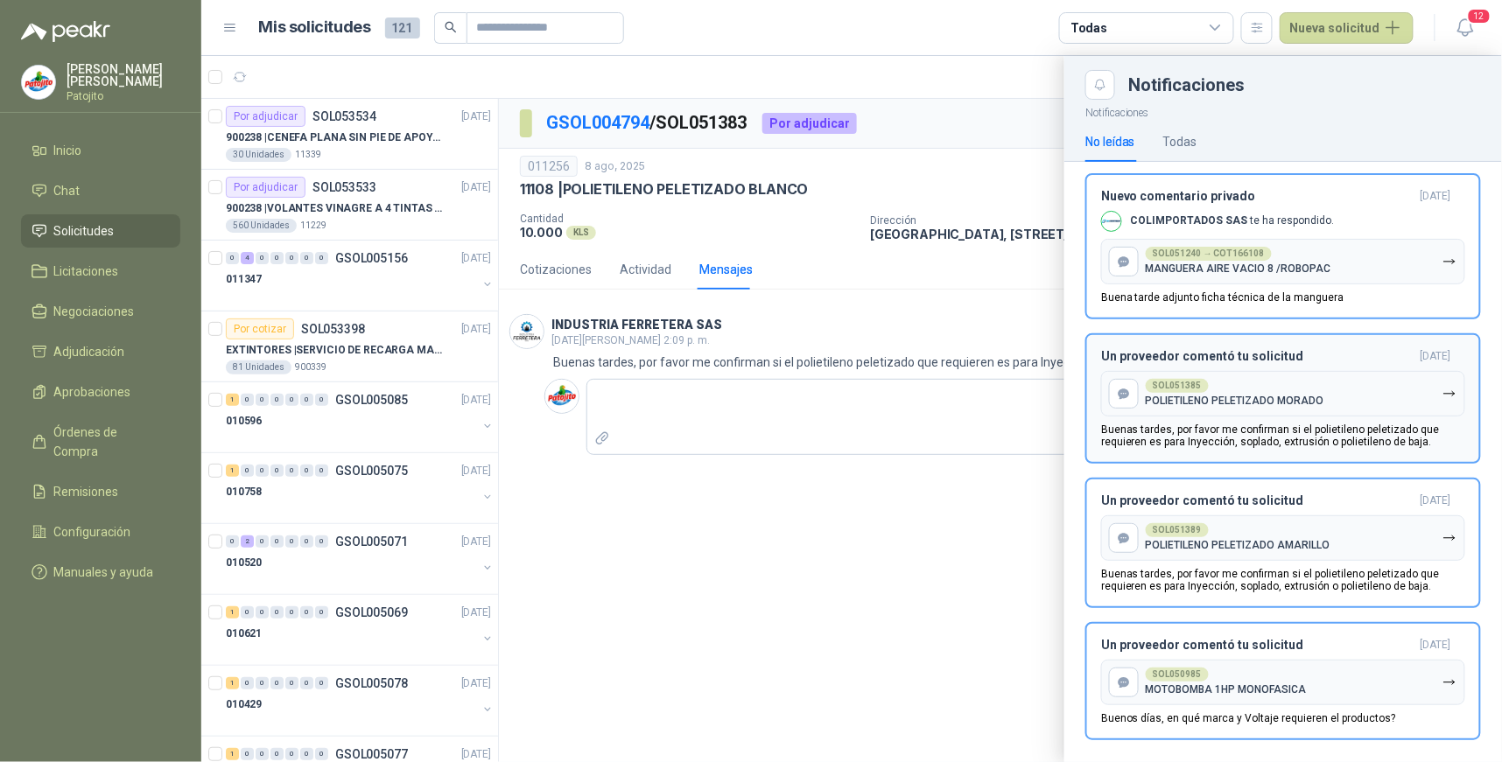
click at [1212, 380] on div "SOL051385 POLIETILENO PELETIZADO MORADO" at bounding box center [1235, 393] width 179 height 28
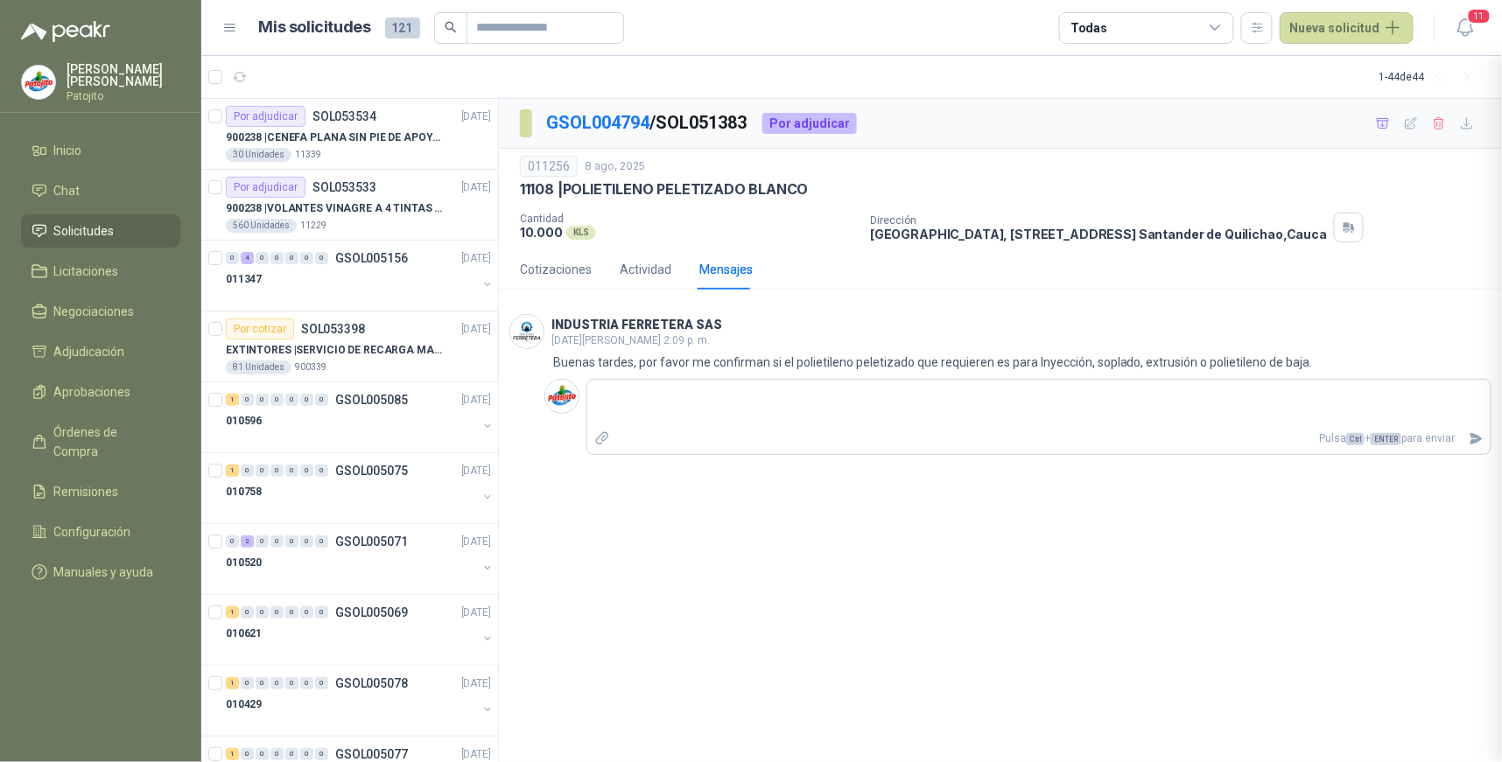
scroll to position [911, 0]
click at [1482, 29] on header "Mis solicitudes 121 Todas Nueva solicitud 11" at bounding box center [851, 28] width 1301 height 56
click at [1471, 29] on icon "button" at bounding box center [1464, 27] width 15 height 17
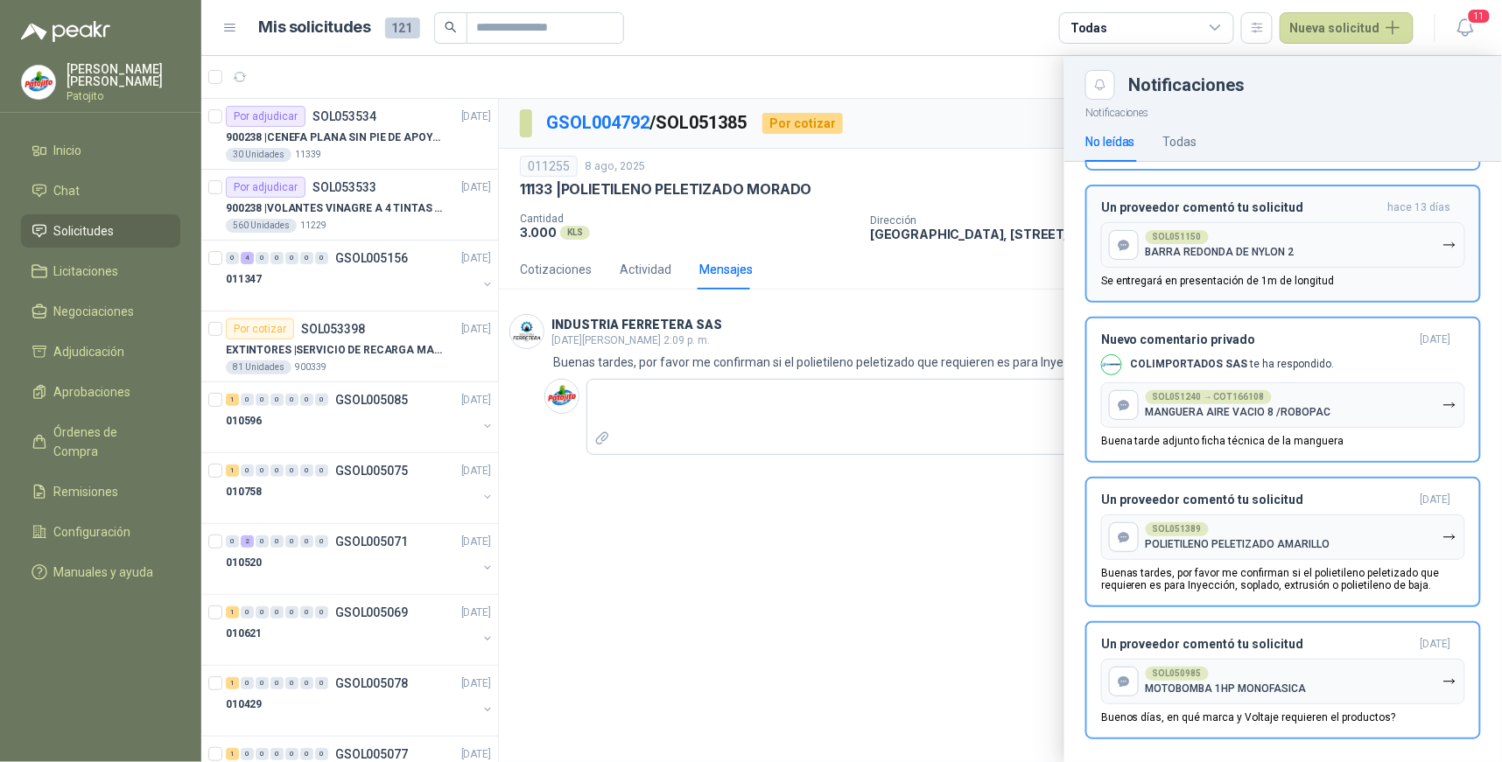
click at [1322, 256] on button "SOL051150 [GEOGRAPHIC_DATA] 2" at bounding box center [1283, 245] width 364 height 46
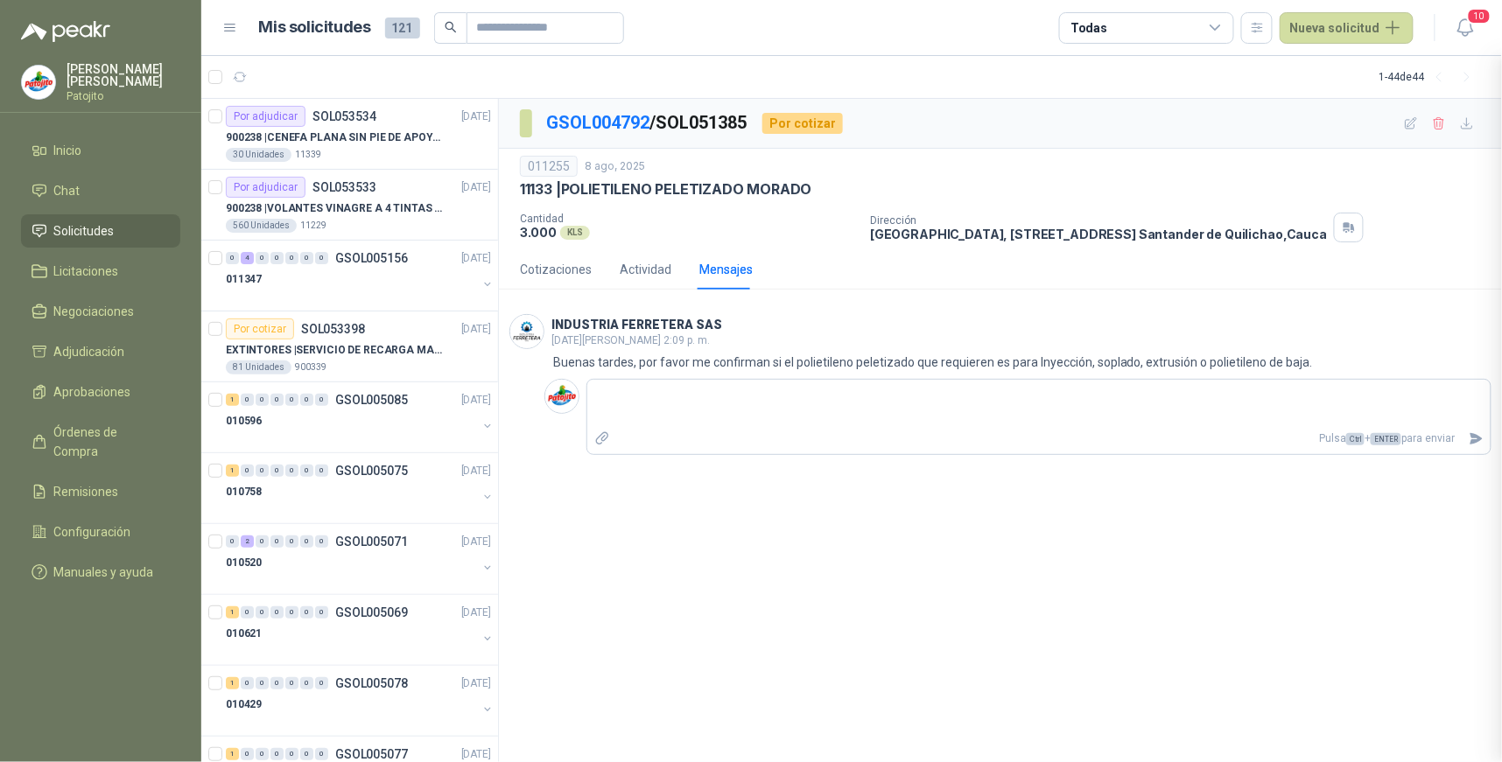
scroll to position [780, 0]
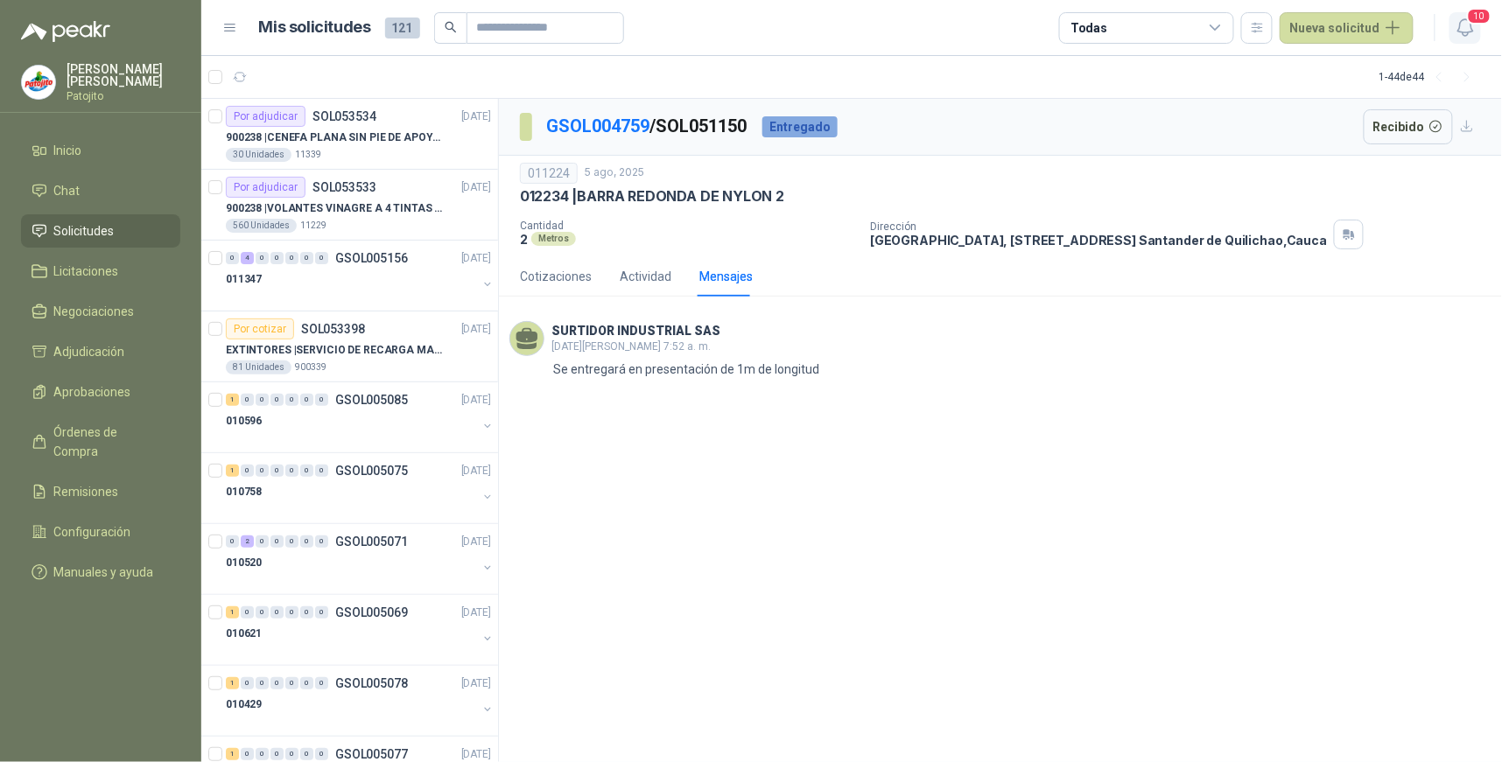
click at [1475, 26] on icon "button" at bounding box center [1466, 28] width 22 height 22
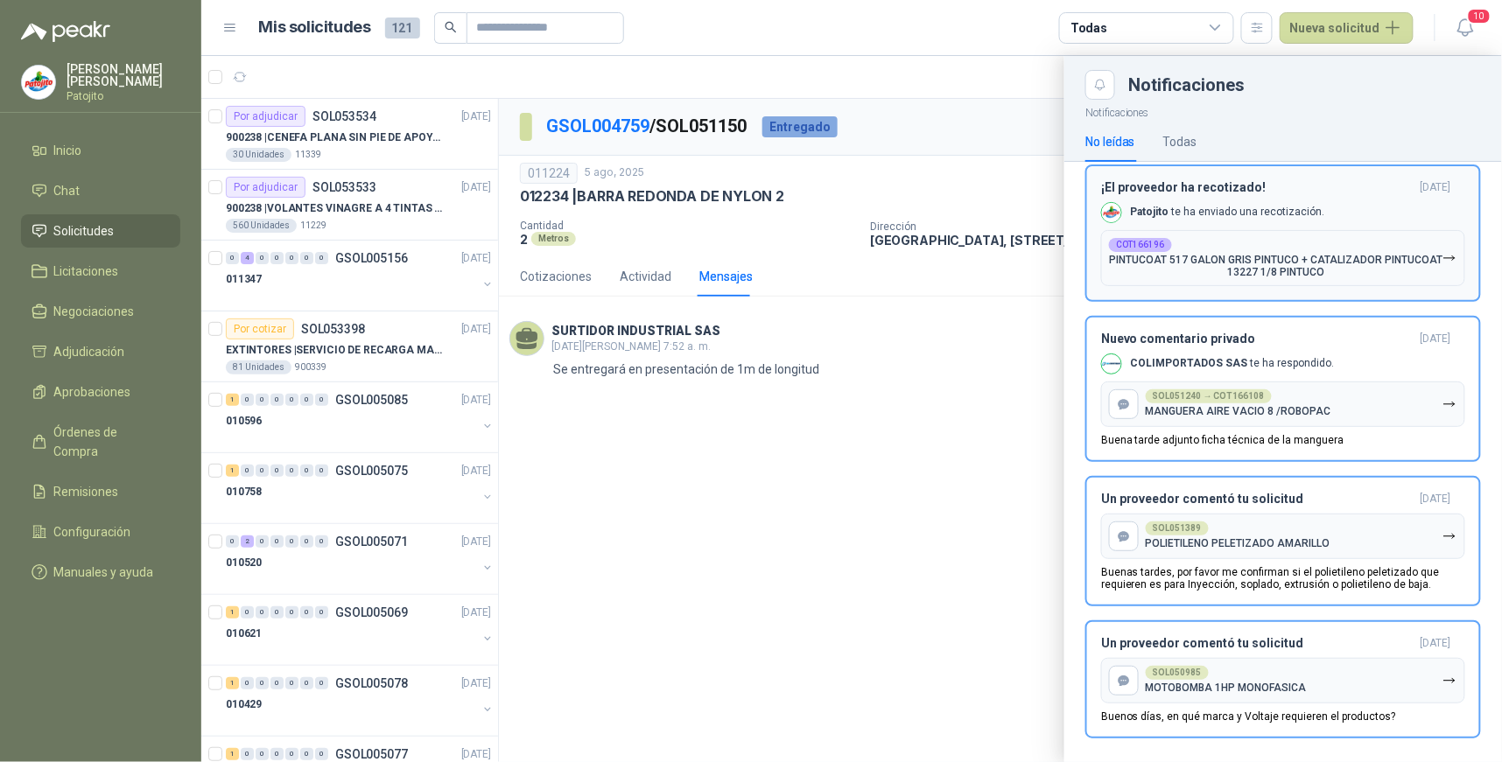
click at [1335, 254] on p "PINTUCOAT 517 GALON GRIS PINTUCO + CATALIZADOR PINTUCOAT 13227 1/8 PINTUCO" at bounding box center [1275, 266] width 333 height 25
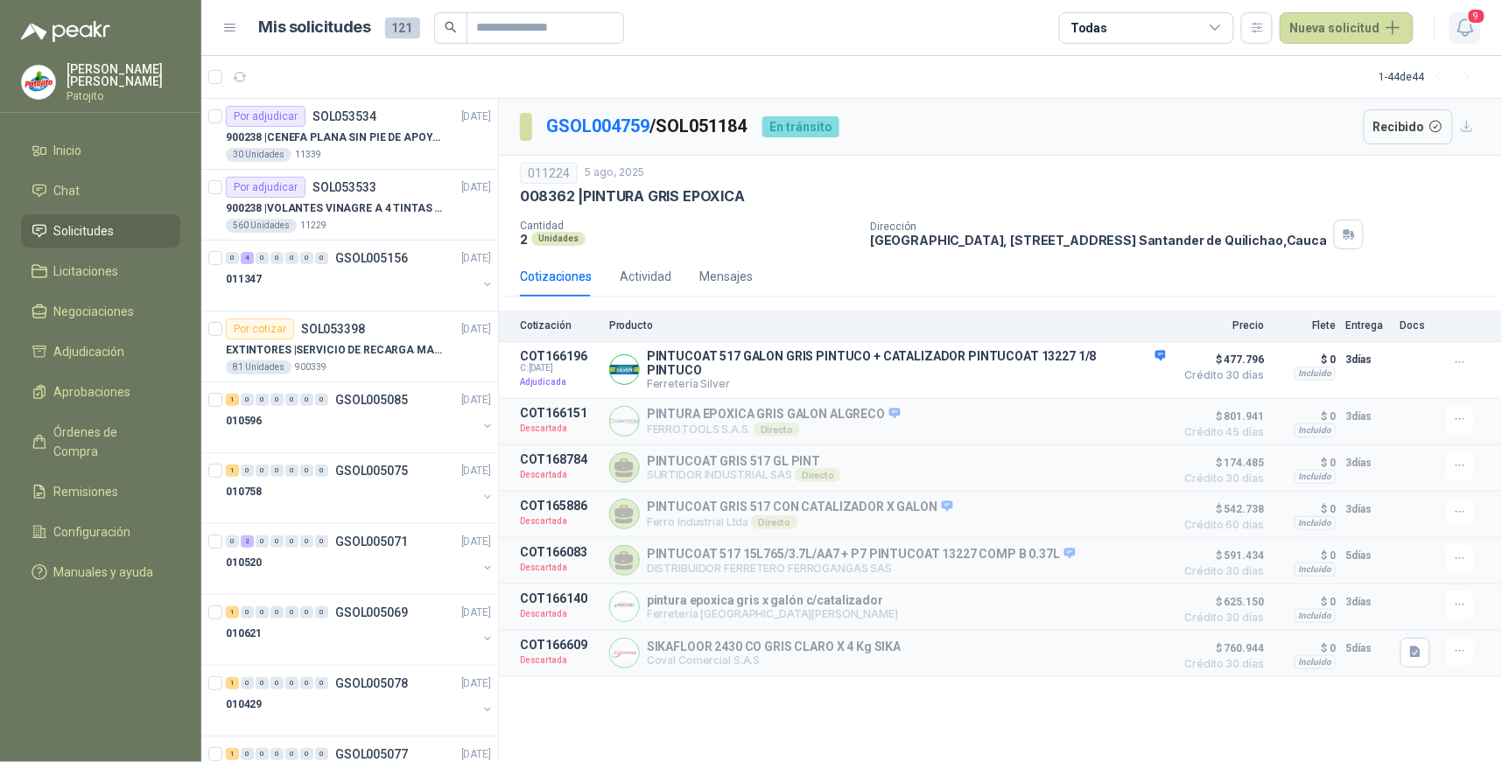
click at [1458, 31] on icon "button" at bounding box center [1464, 27] width 15 height 17
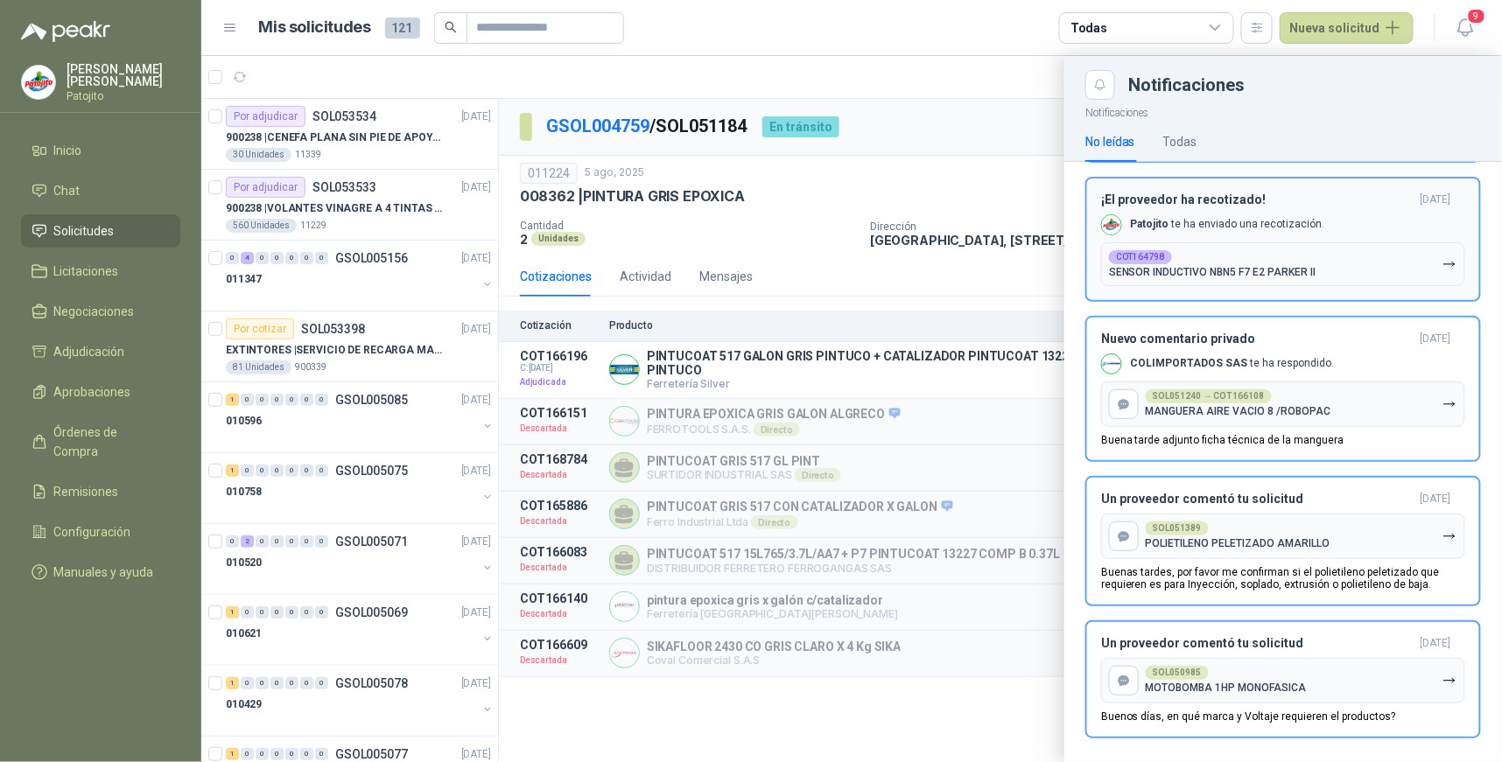
click at [1253, 256] on div "COT164798 SENSOR INDUCTIVO NBN5 F7 E2 [PERSON_NAME] II" at bounding box center [1212, 264] width 207 height 28
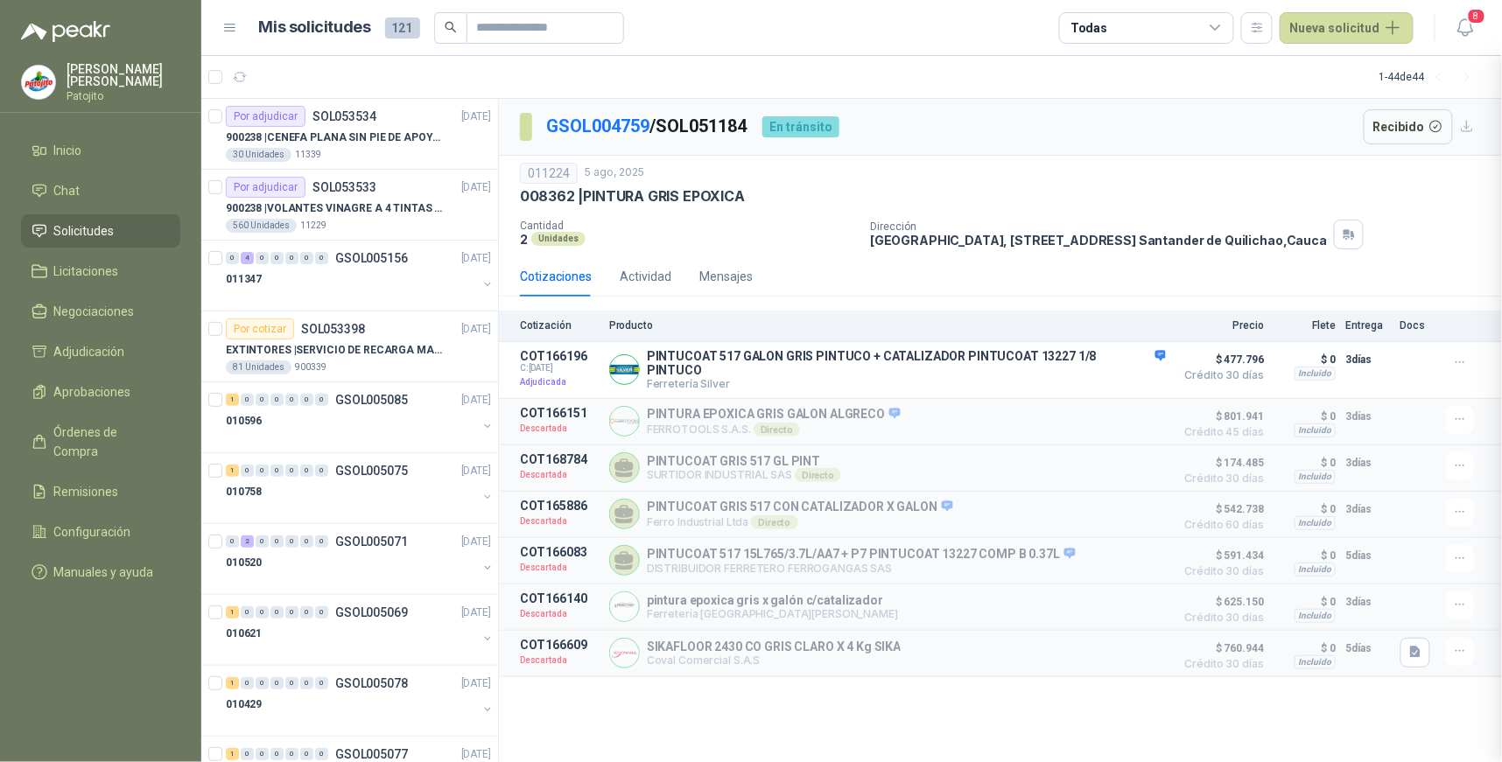
scroll to position [491, 0]
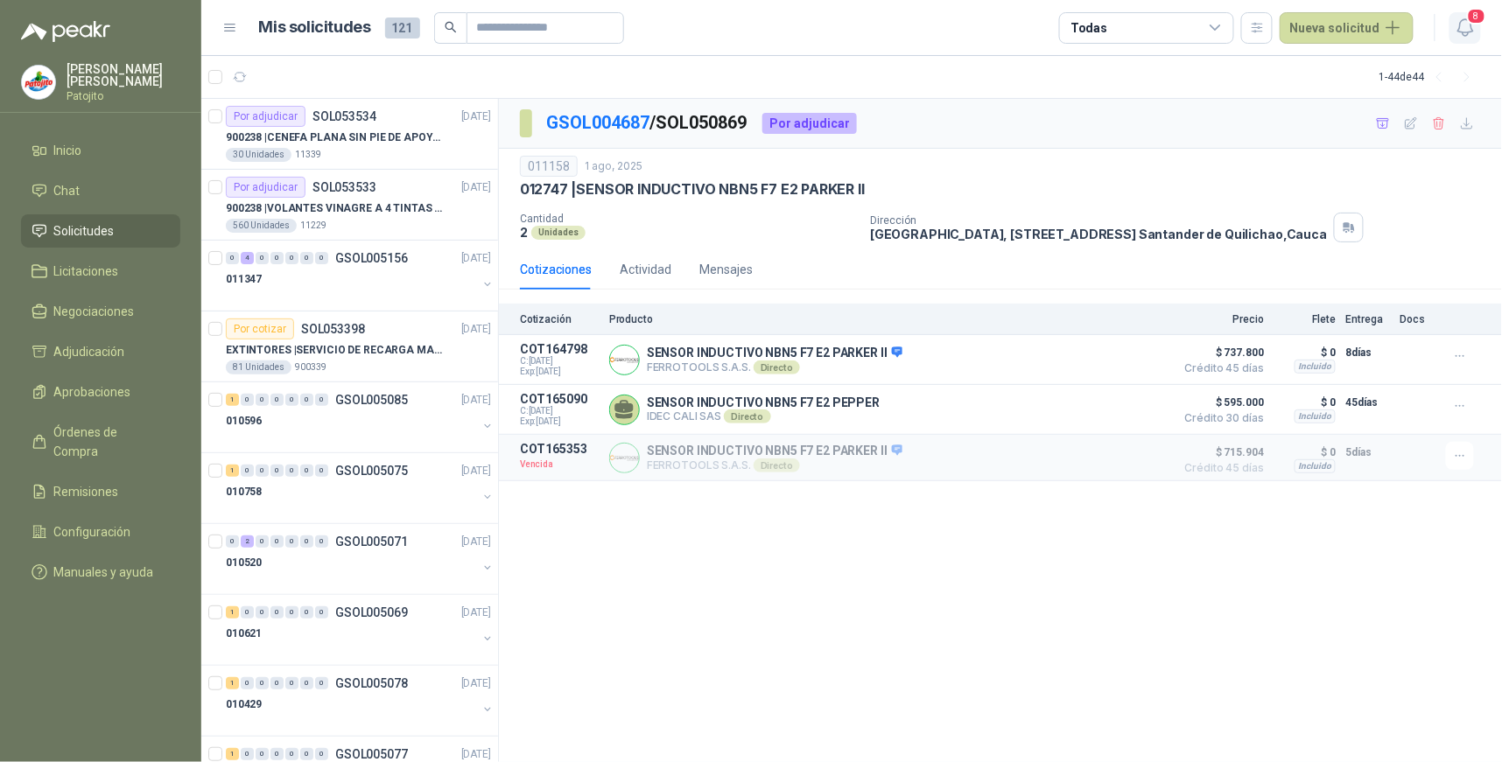
click at [1464, 20] on icon "button" at bounding box center [1464, 27] width 15 height 17
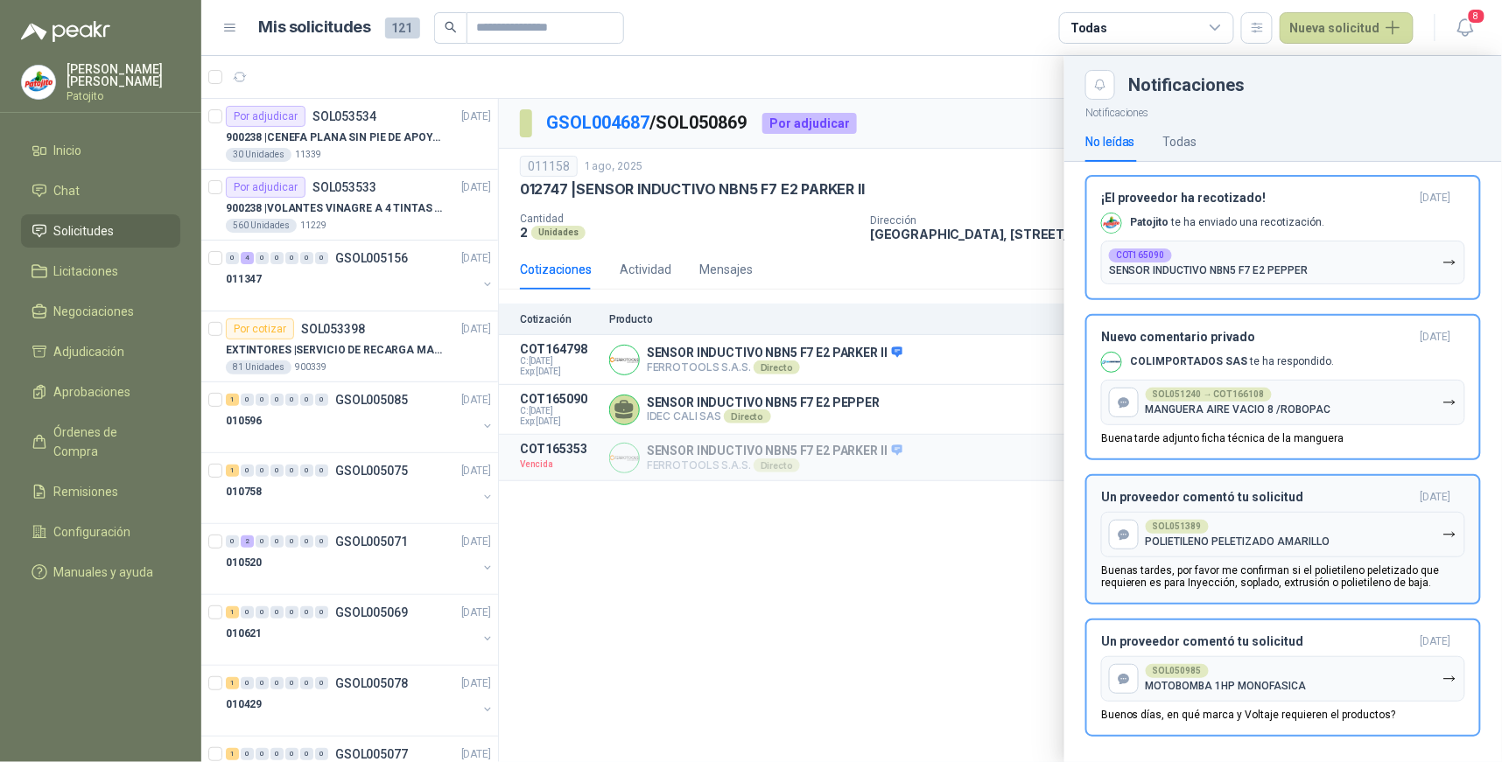
click at [1344, 517] on button "SOL051389 POLIETILENO PELETIZADO AMARILLO" at bounding box center [1283, 535] width 364 height 46
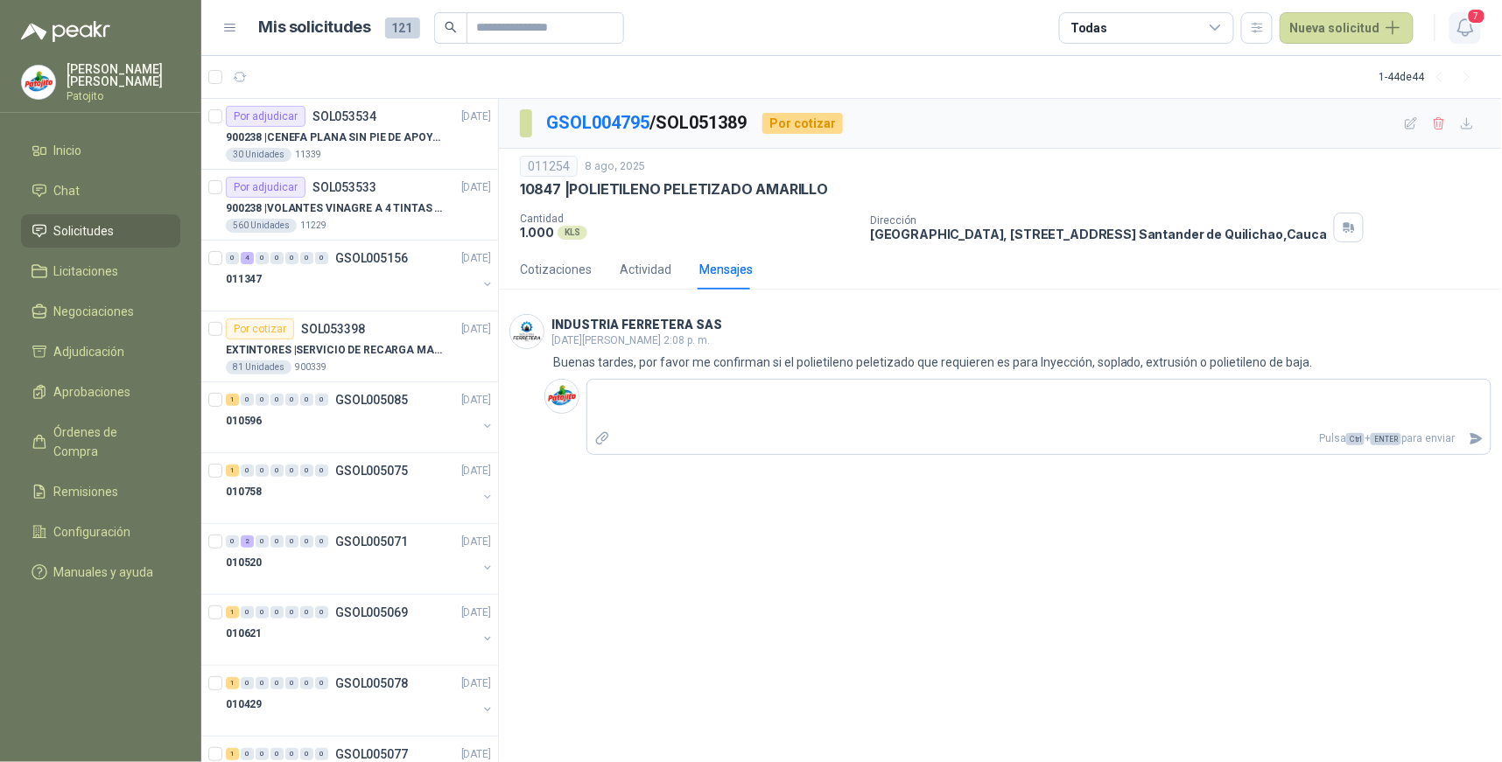
click at [1457, 21] on icon "button" at bounding box center [1466, 28] width 22 height 22
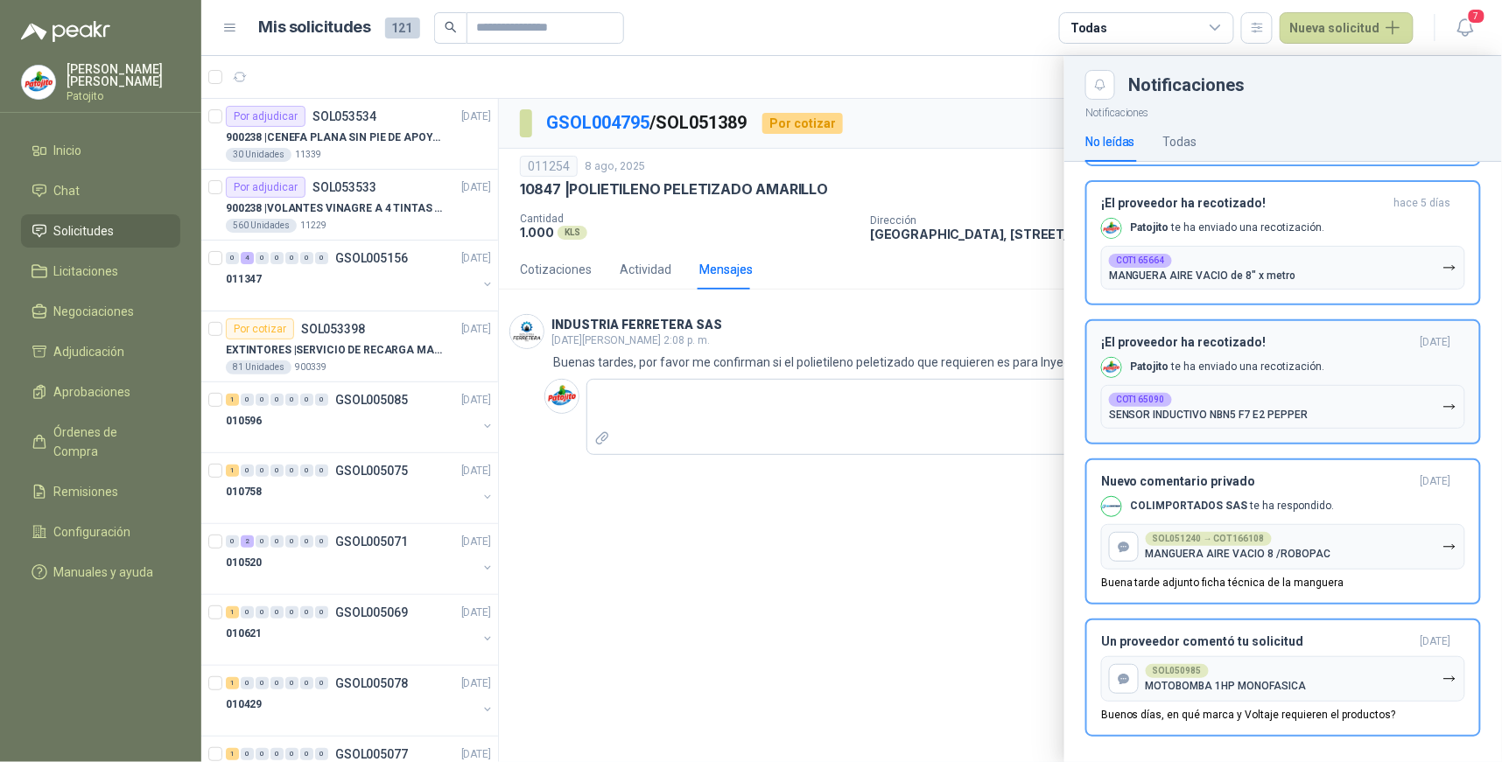
click at [1253, 373] on div "¡El proveedor ha recotizado! [DATE] [PERSON_NAME] te ha enviado una recotizació…" at bounding box center [1283, 382] width 364 height 94
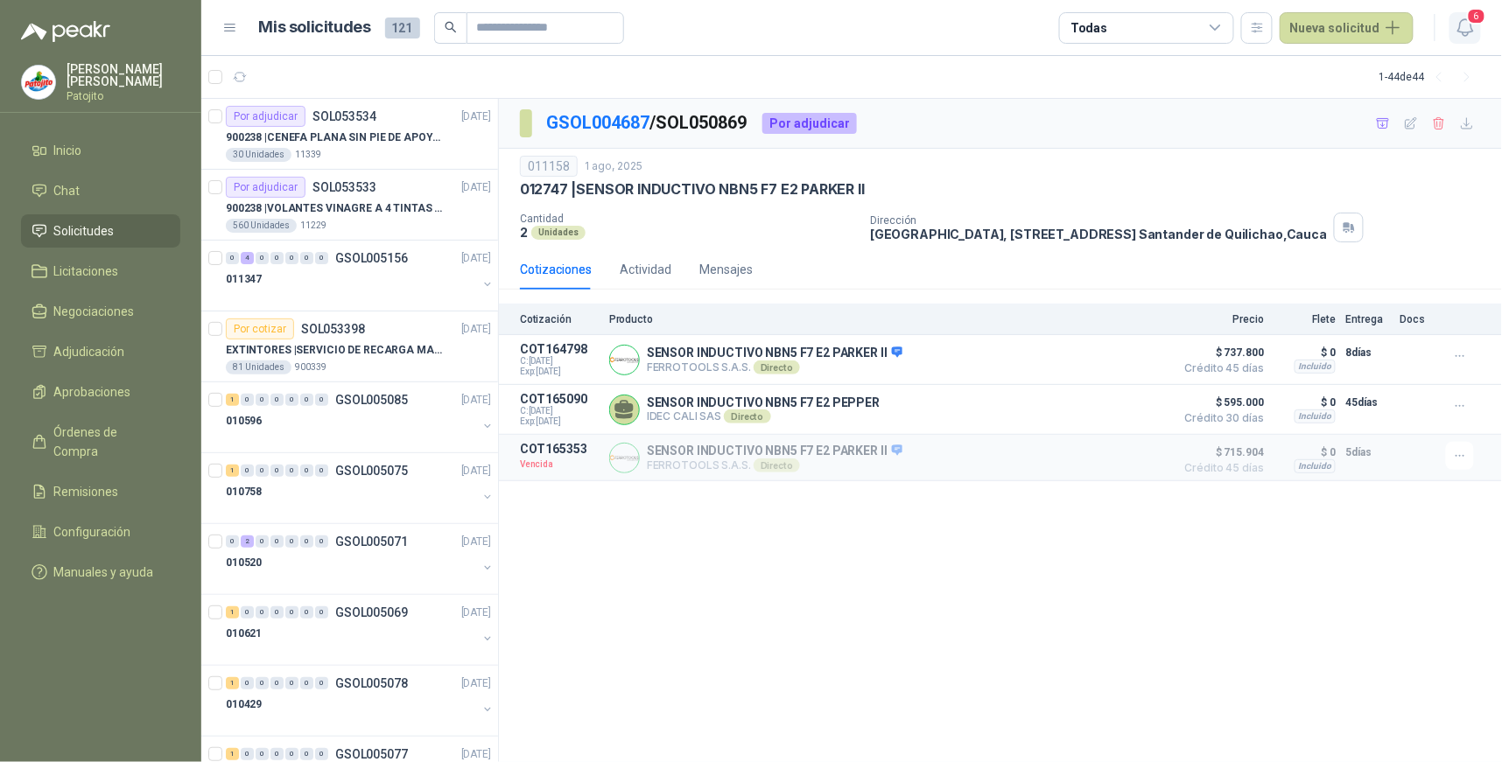
click at [1457, 25] on icon "button" at bounding box center [1466, 28] width 22 height 22
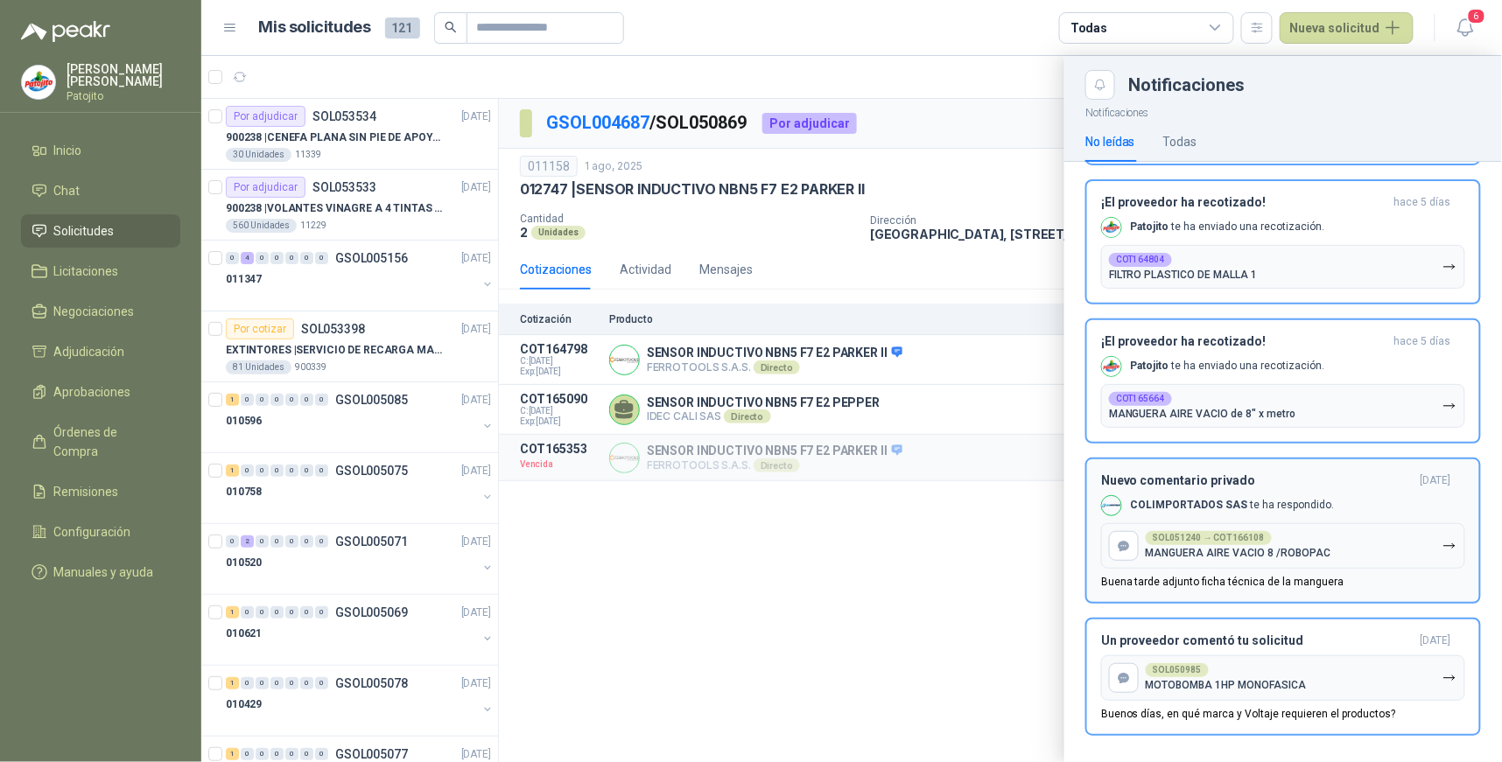
click at [1210, 536] on div "SOL051240 → COT166108" at bounding box center [1209, 538] width 126 height 14
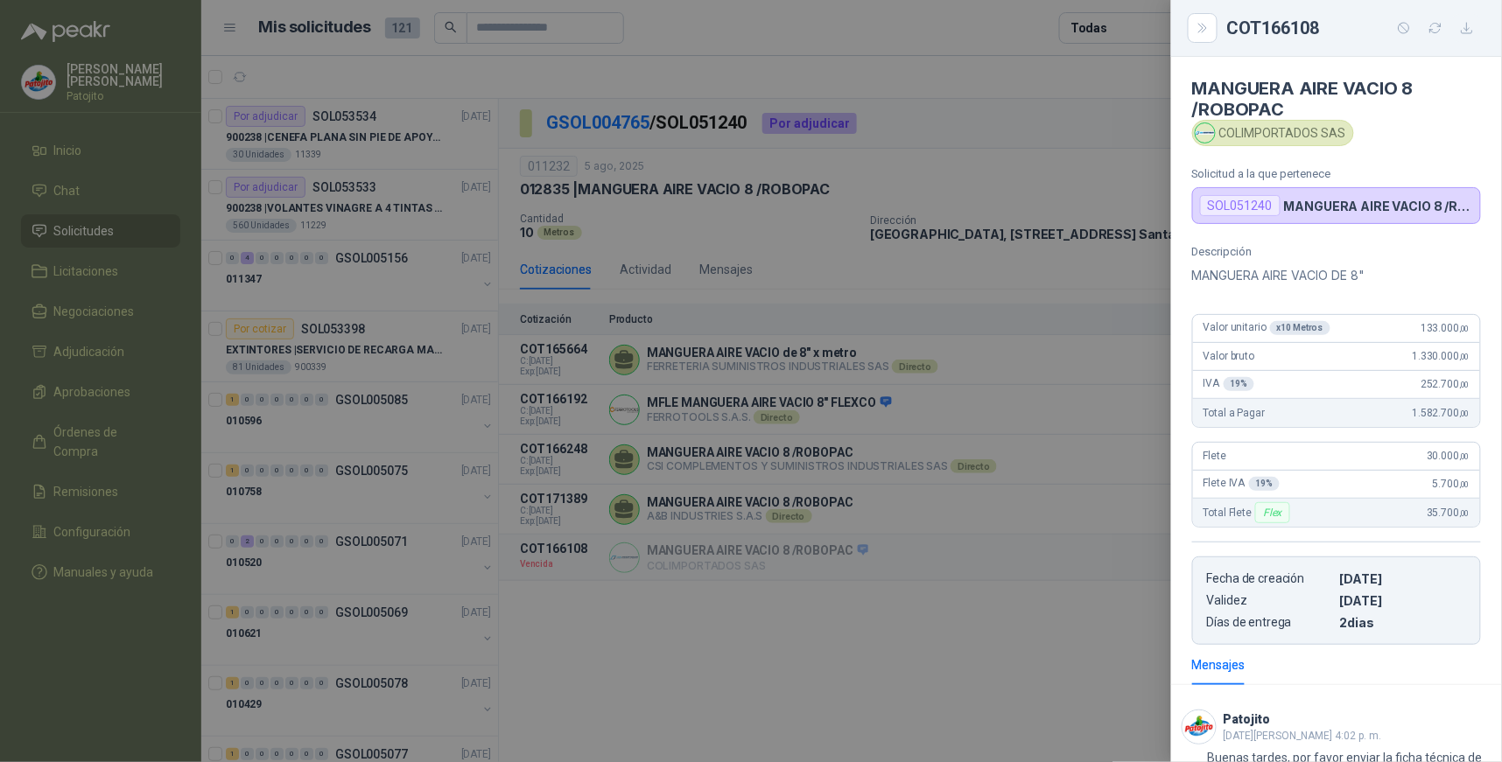
scroll to position [464, 0]
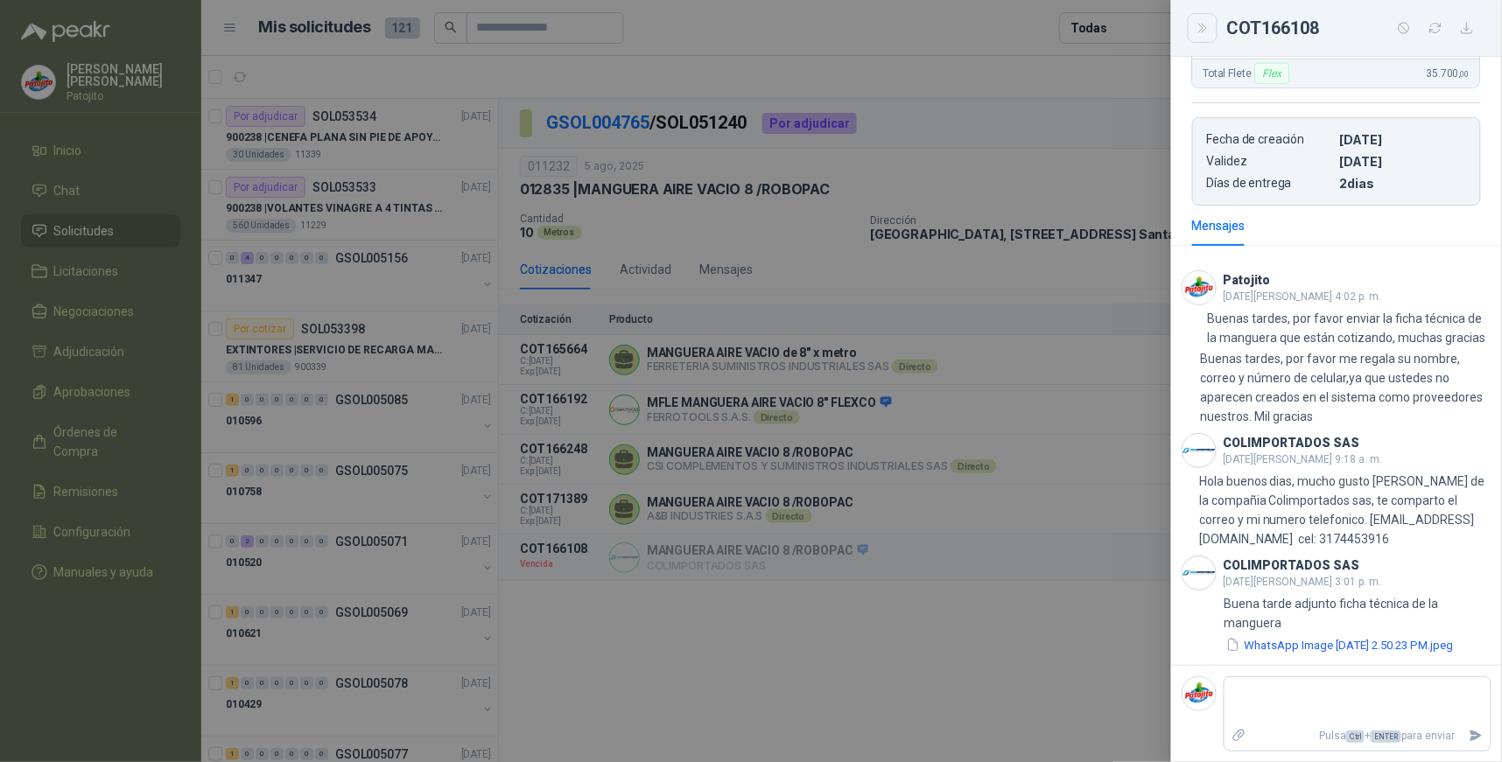
click at [1200, 31] on icon "Close" at bounding box center [1202, 28] width 8 height 9
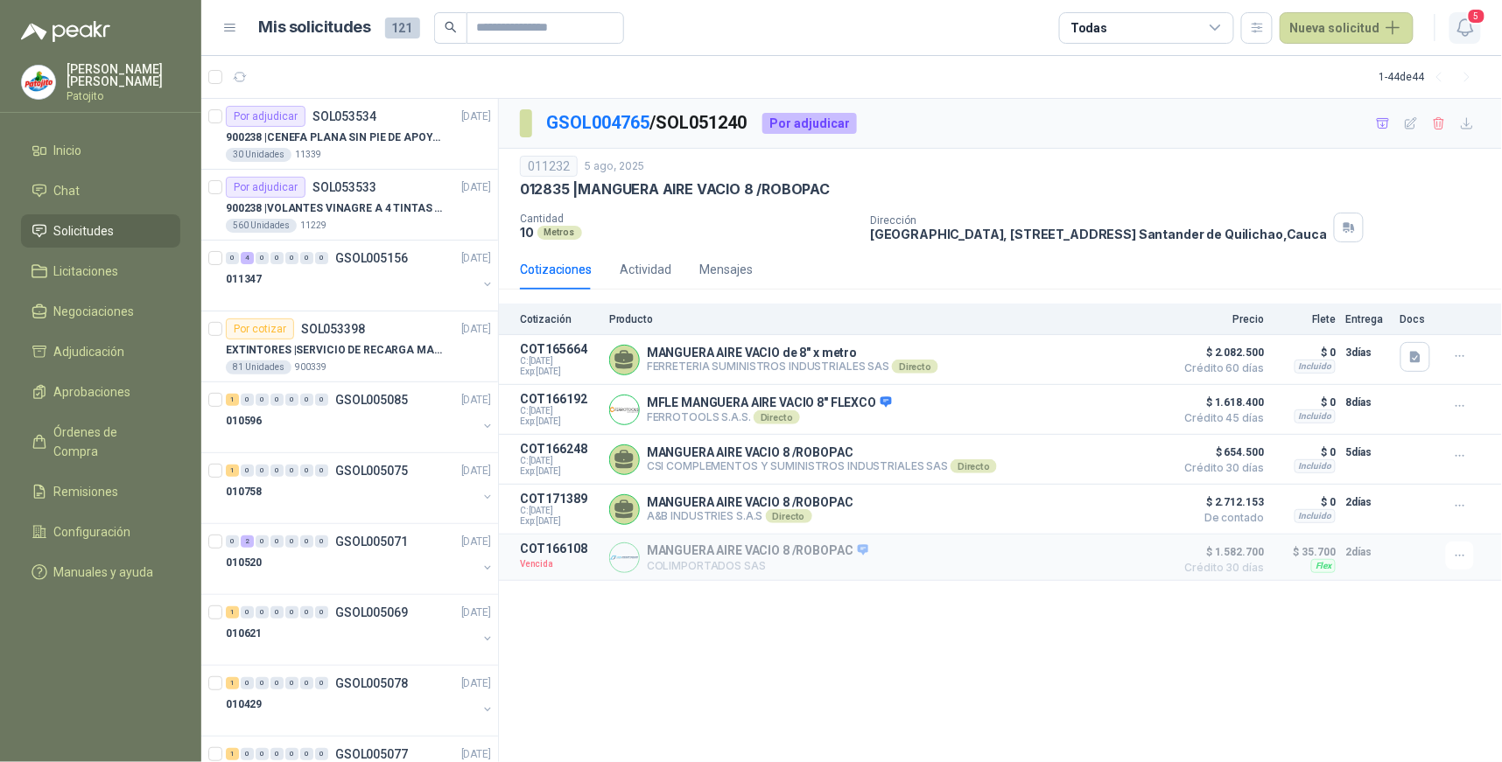
click at [1463, 22] on icon "button" at bounding box center [1466, 28] width 22 height 22
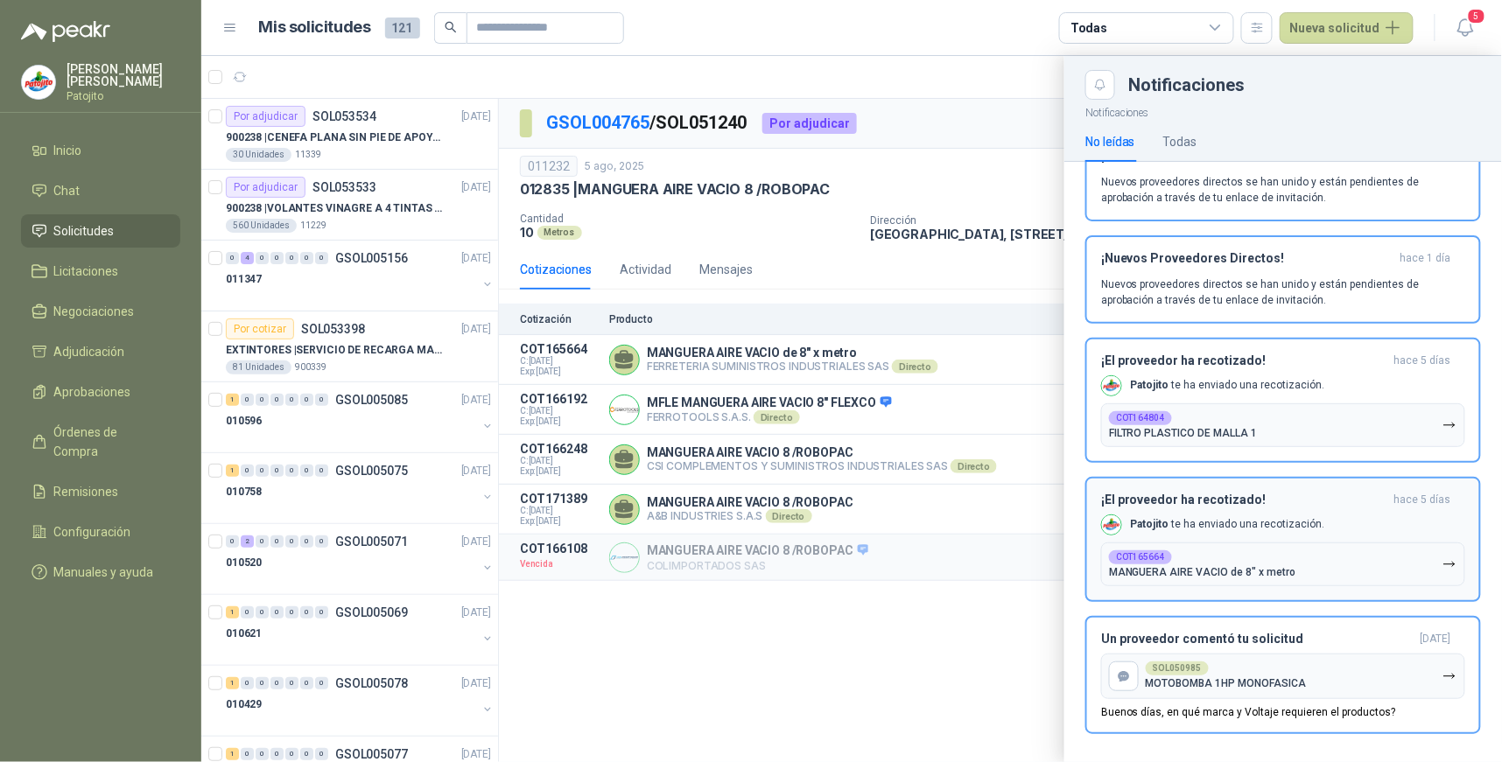
click at [1183, 523] on p "[PERSON_NAME] te ha enviado una recotización." at bounding box center [1228, 524] width 194 height 15
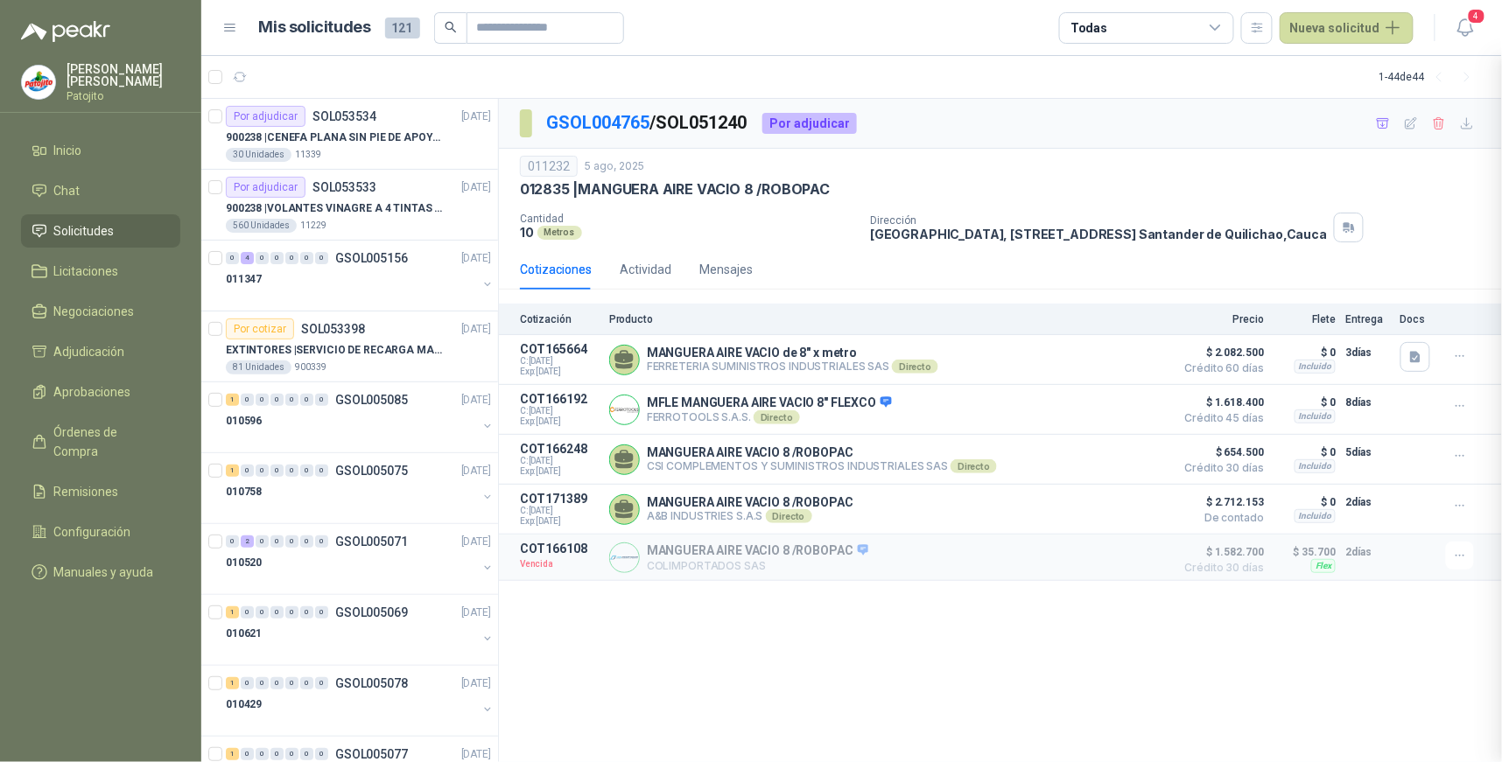
scroll to position [0, 0]
click at [1467, 26] on icon "button" at bounding box center [1466, 28] width 22 height 22
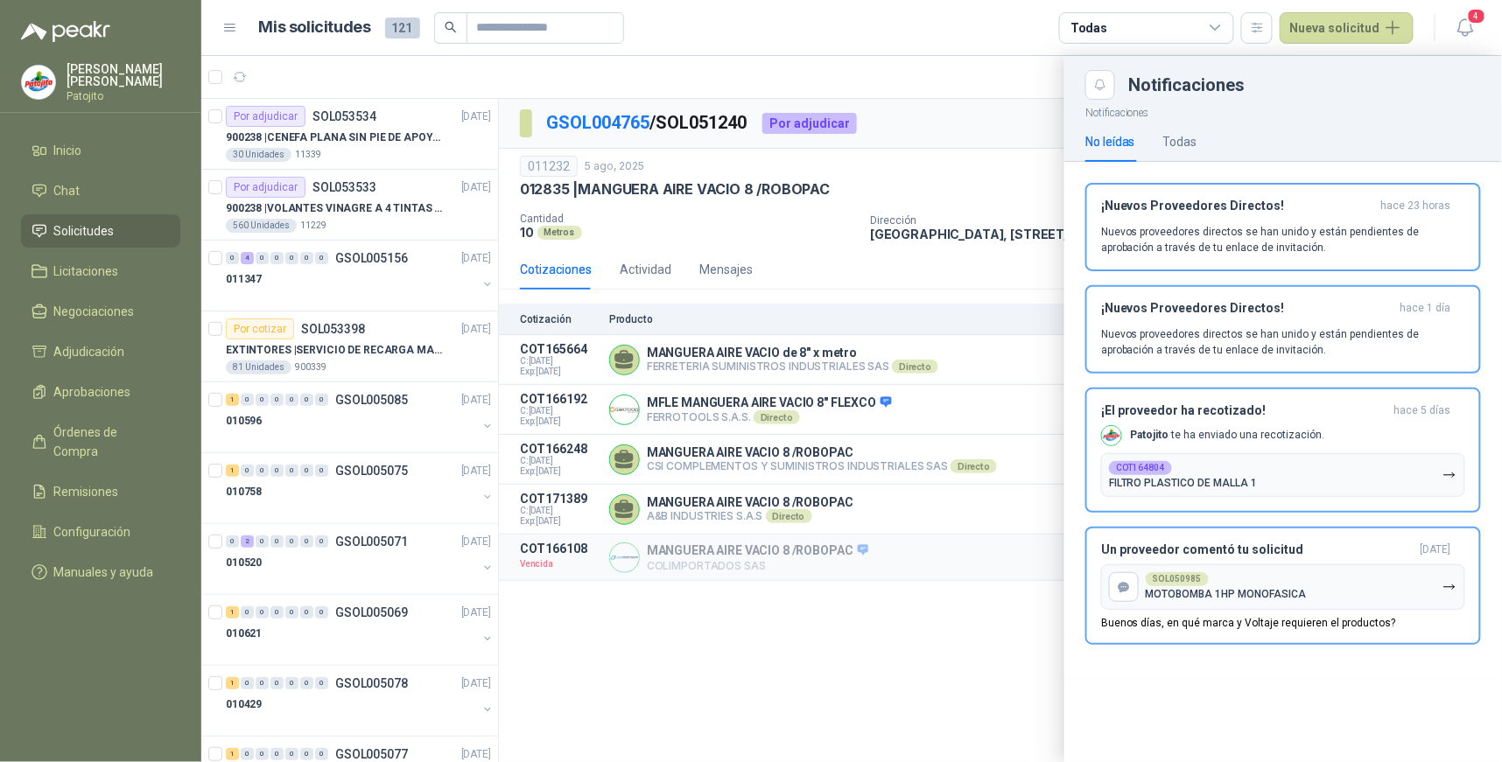
click at [1211, 579] on div "SOL050985 MOTOBOMBA 1HP MONOFASICA" at bounding box center [1226, 586] width 161 height 28
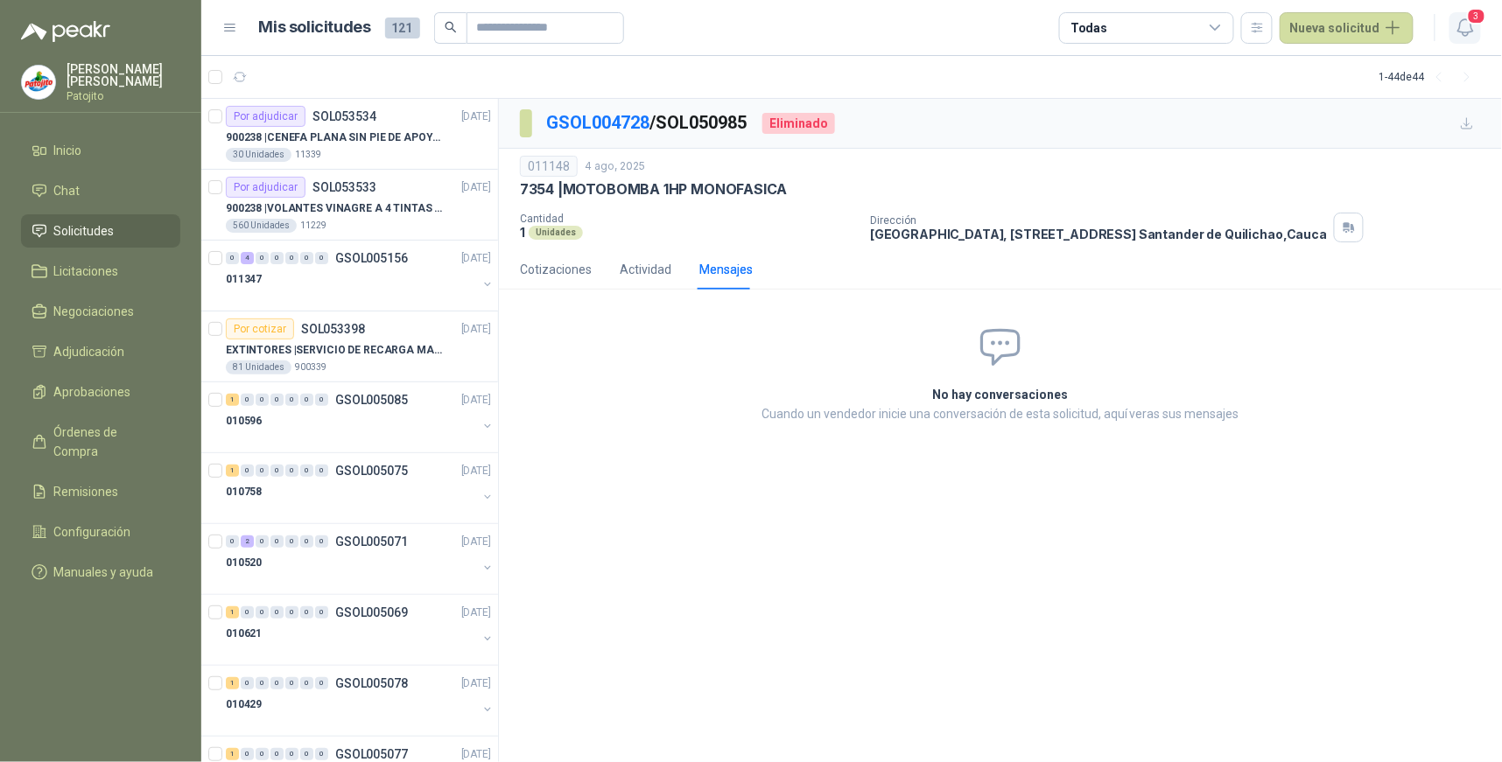
click at [1469, 32] on icon "button" at bounding box center [1464, 27] width 15 height 17
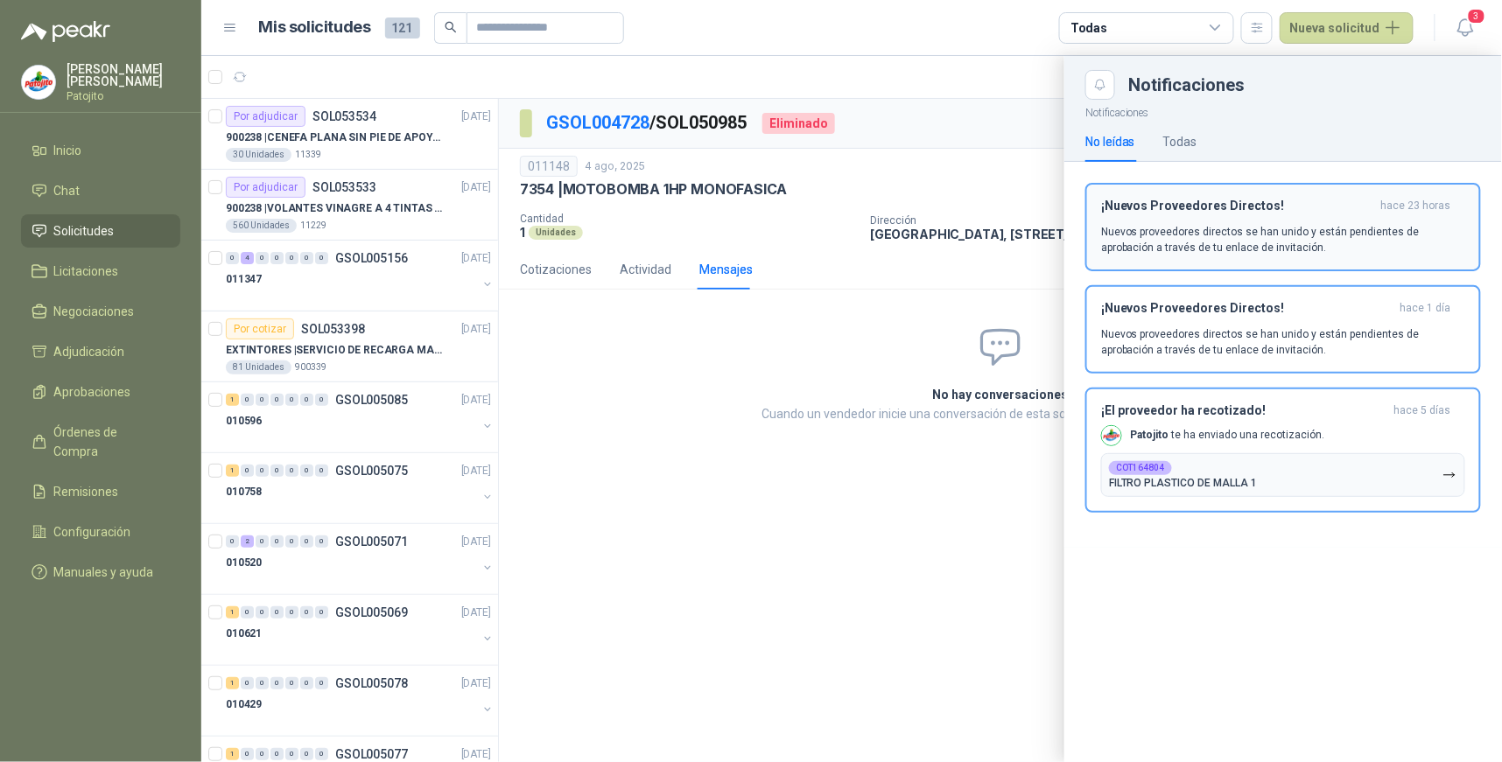
click at [1256, 224] on p "Nuevos proveedores directos se han unido y están pendientes de aprobación a tra…" at bounding box center [1283, 240] width 364 height 32
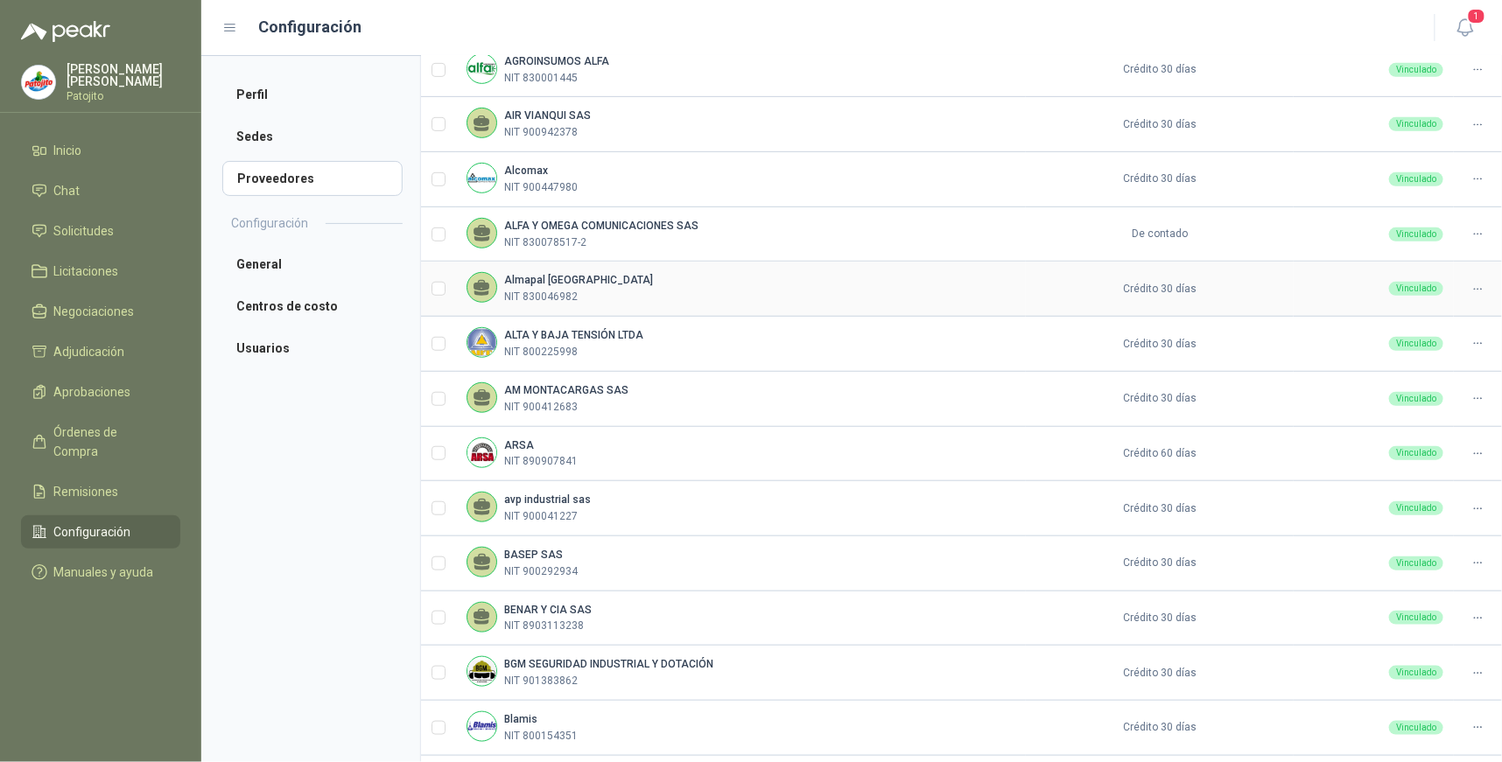
scroll to position [387, 0]
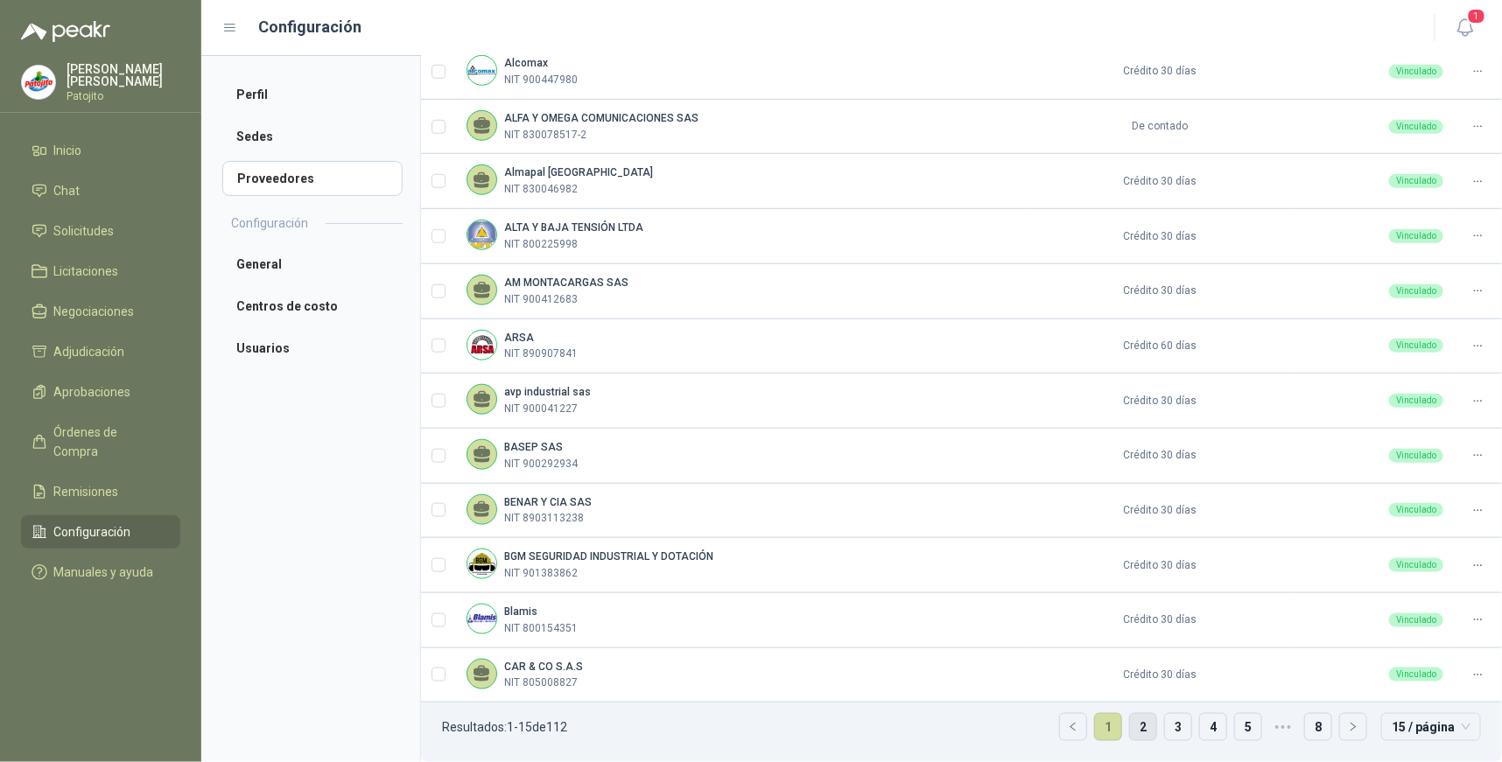
click at [1130, 720] on link "2" at bounding box center [1143, 727] width 26 height 26
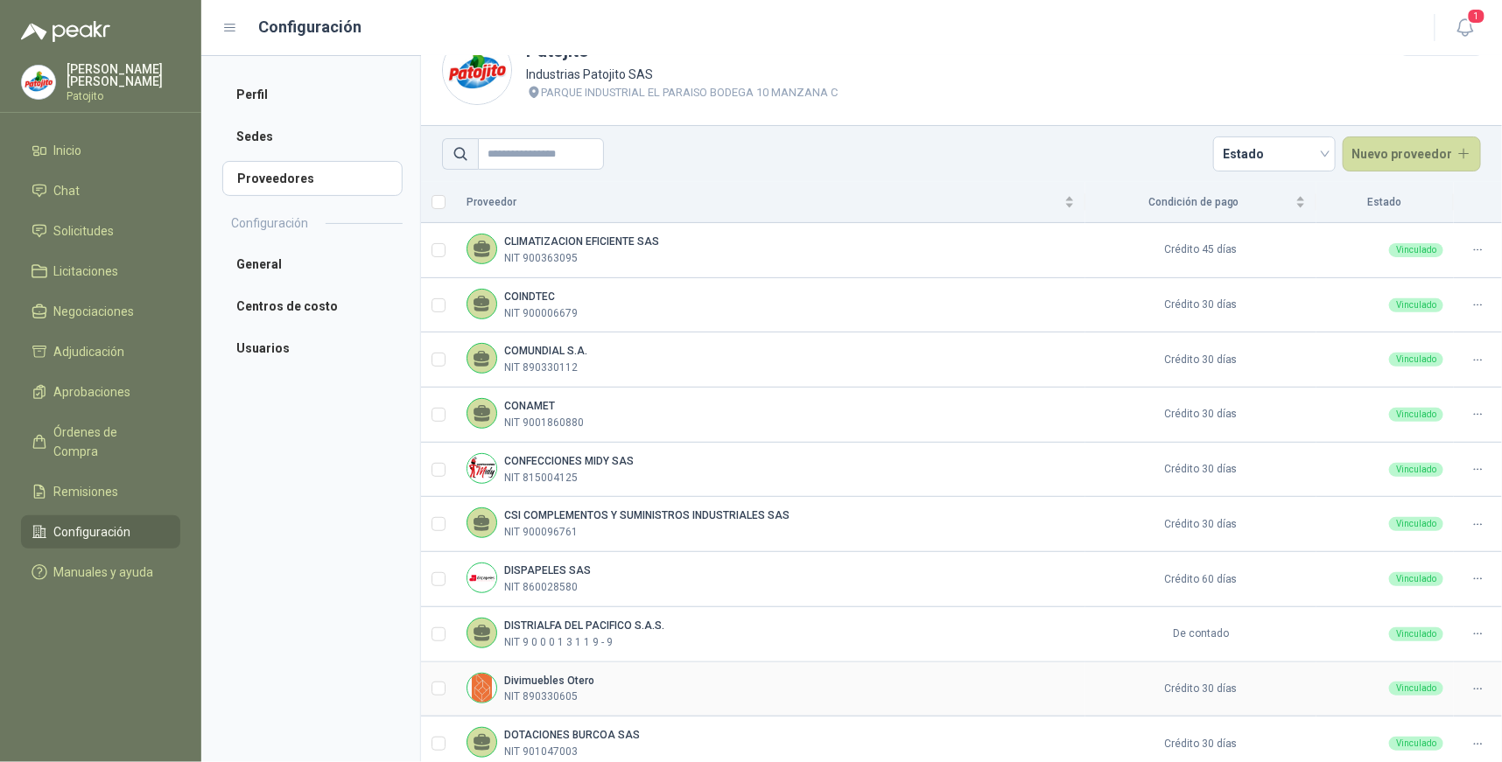
scroll to position [0, 0]
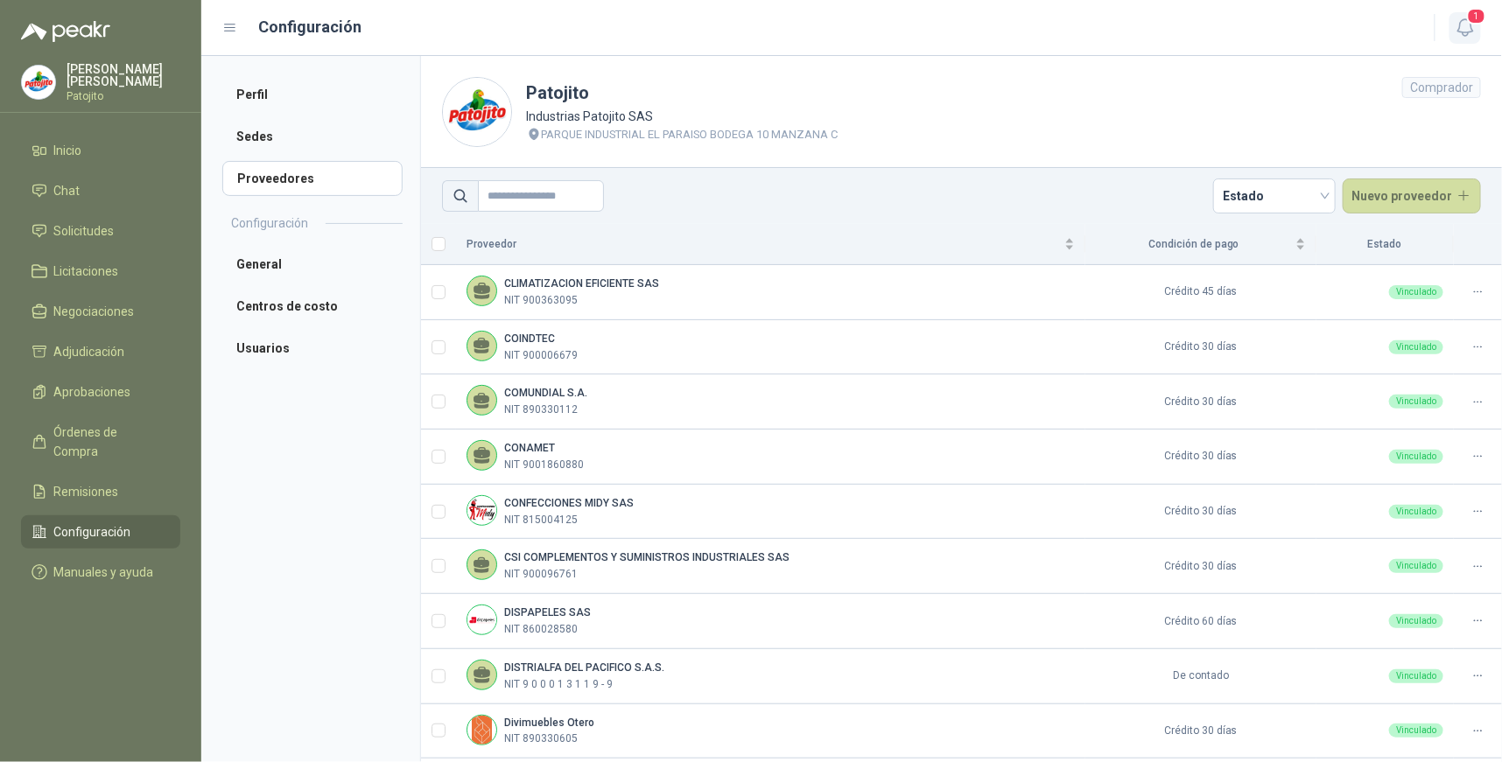
click at [1464, 30] on icon "button" at bounding box center [1466, 28] width 22 height 22
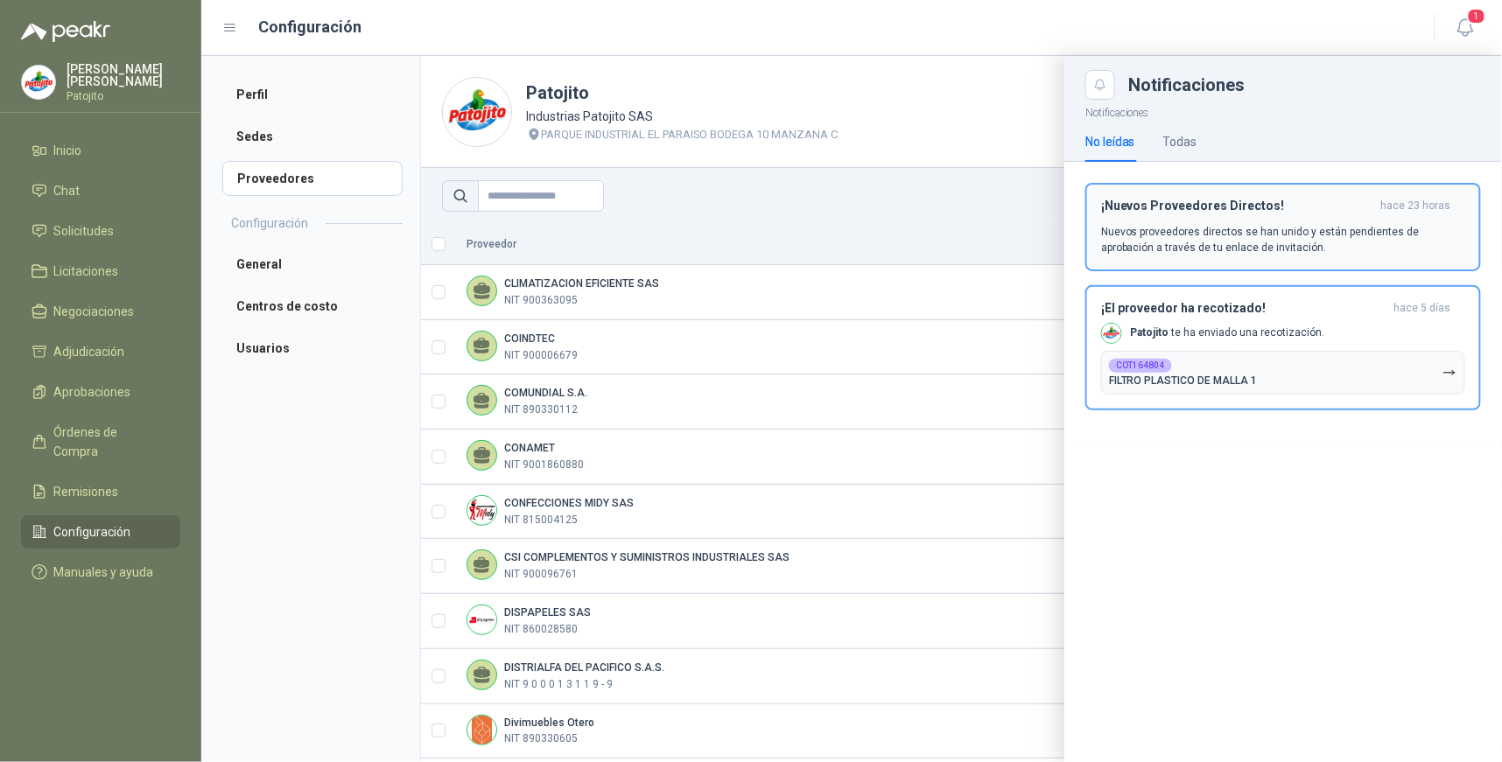
click at [1169, 224] on p "Nuevos proveedores directos se han unido y están pendientes de aprobación a tra…" at bounding box center [1283, 240] width 364 height 32
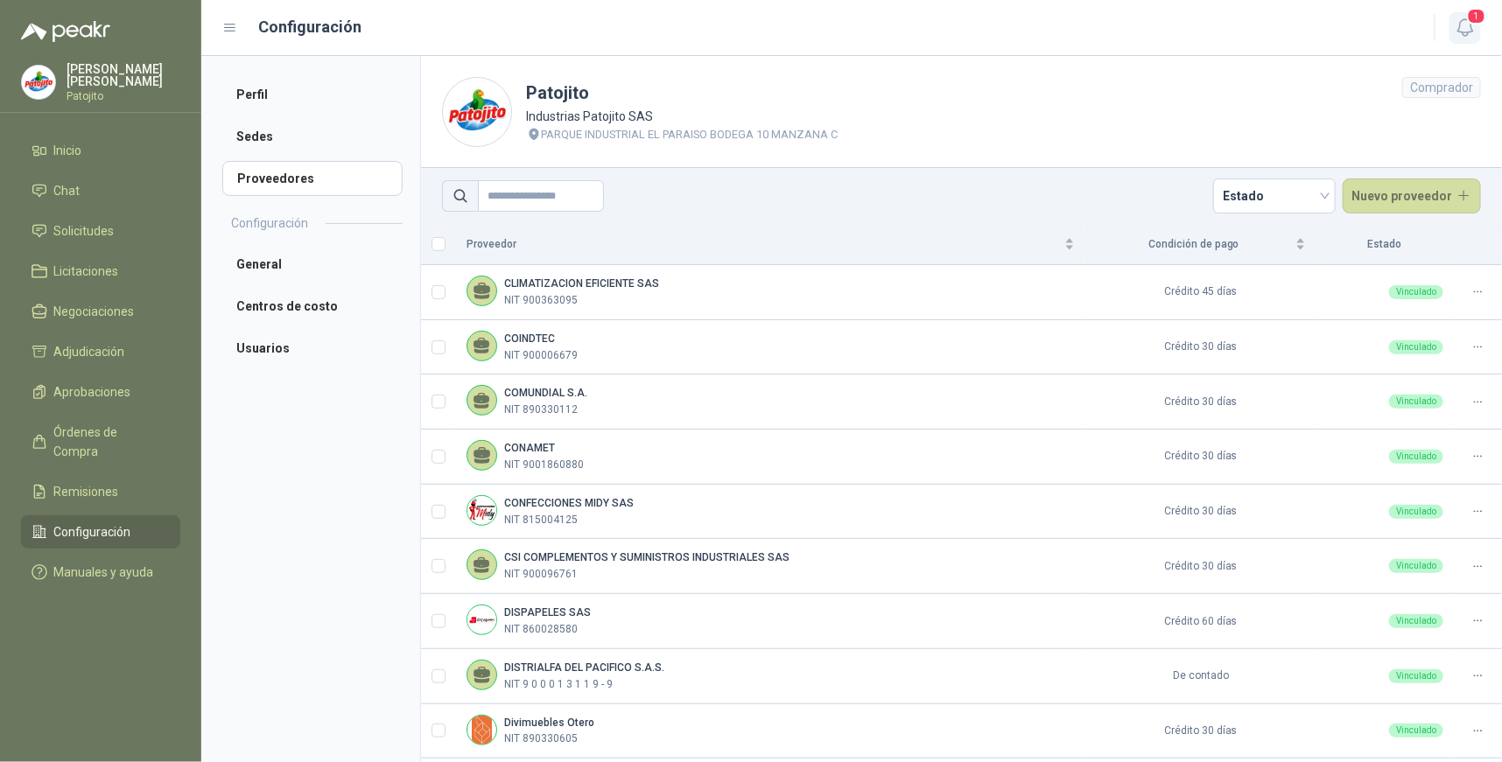
click at [1477, 32] on button "1" at bounding box center [1466, 28] width 32 height 32
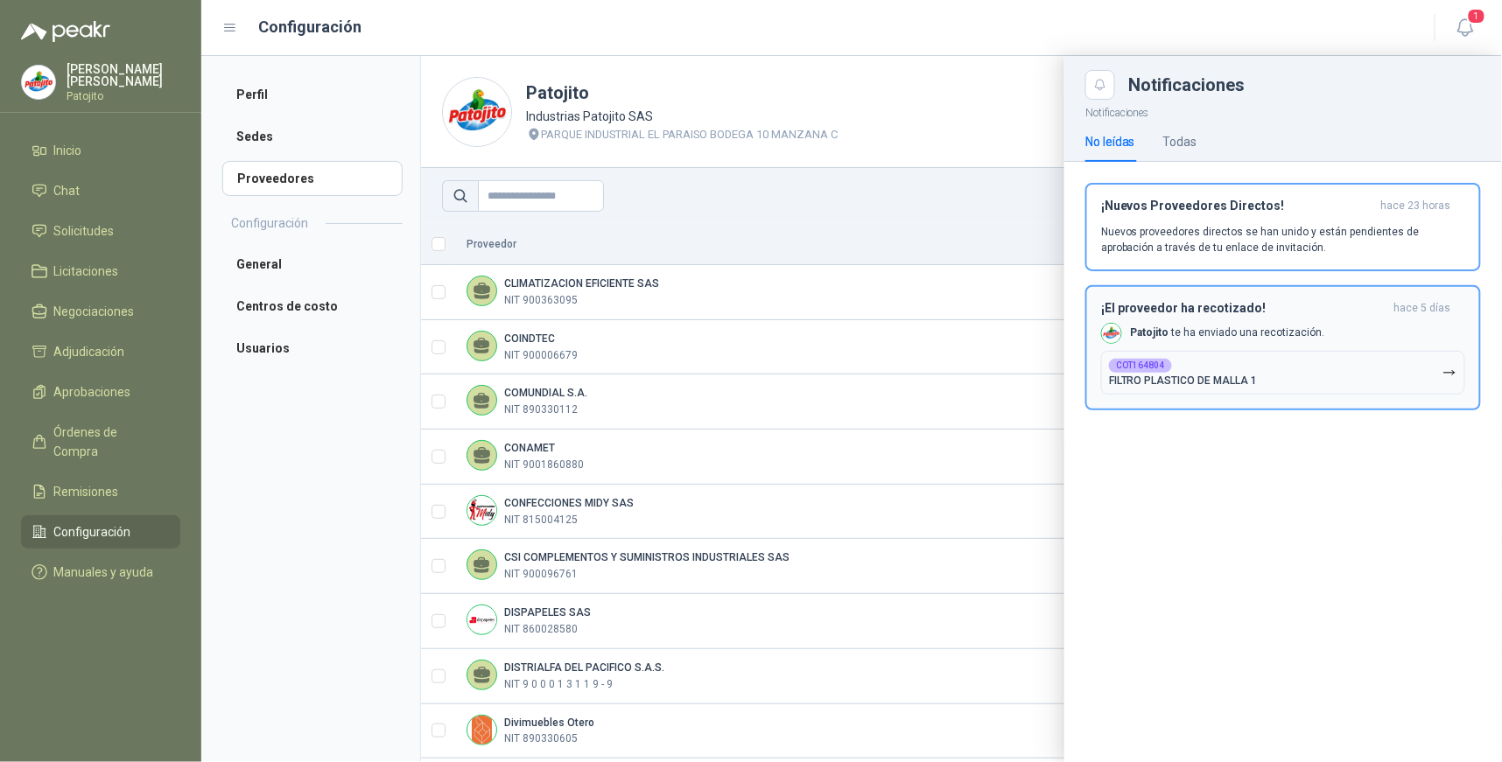
click at [1206, 346] on div "¡El proveedor ha recotizado! [DATE] [PERSON_NAME] te ha enviado una recotizació…" at bounding box center [1283, 348] width 364 height 94
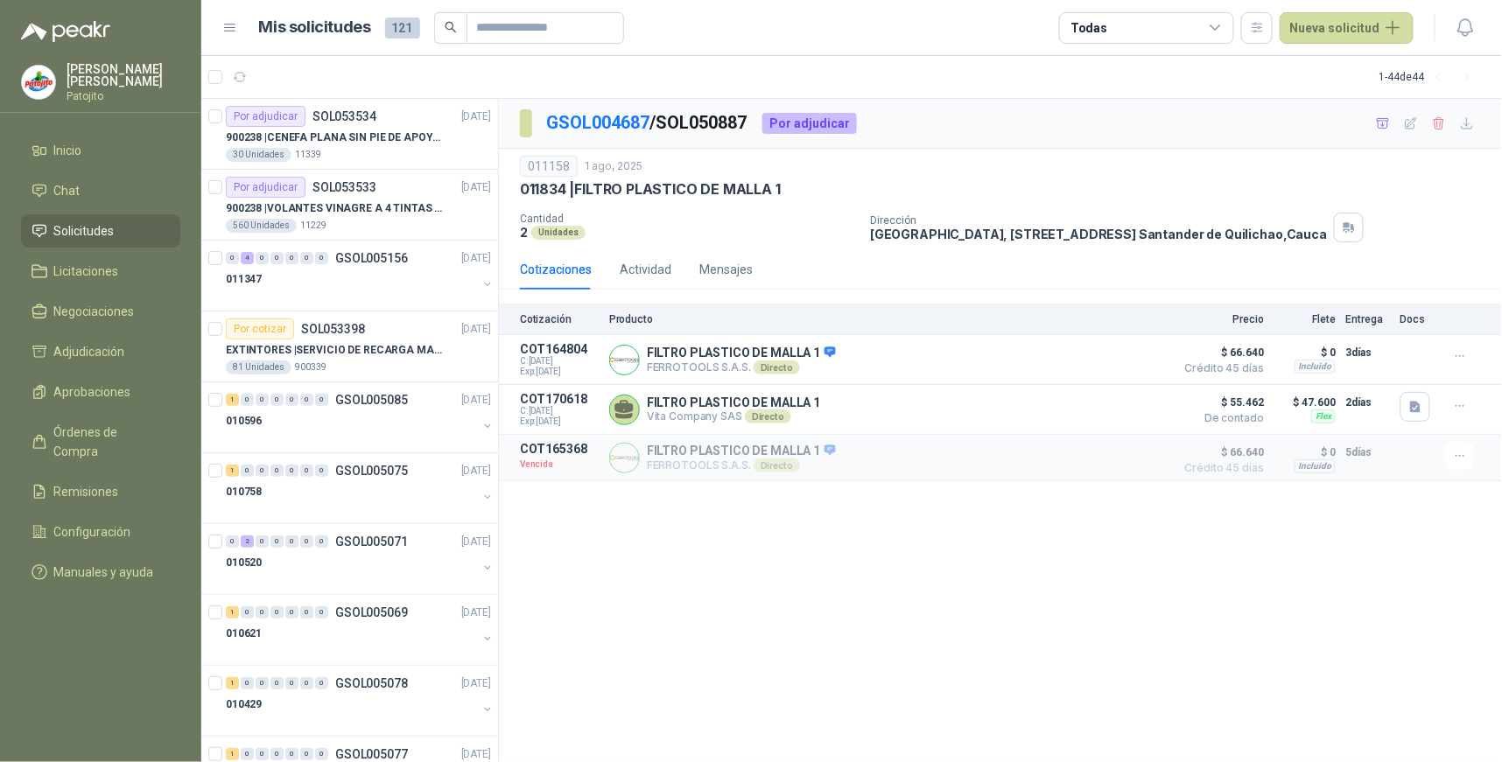
click at [1224, 32] on icon at bounding box center [1216, 28] width 16 height 16
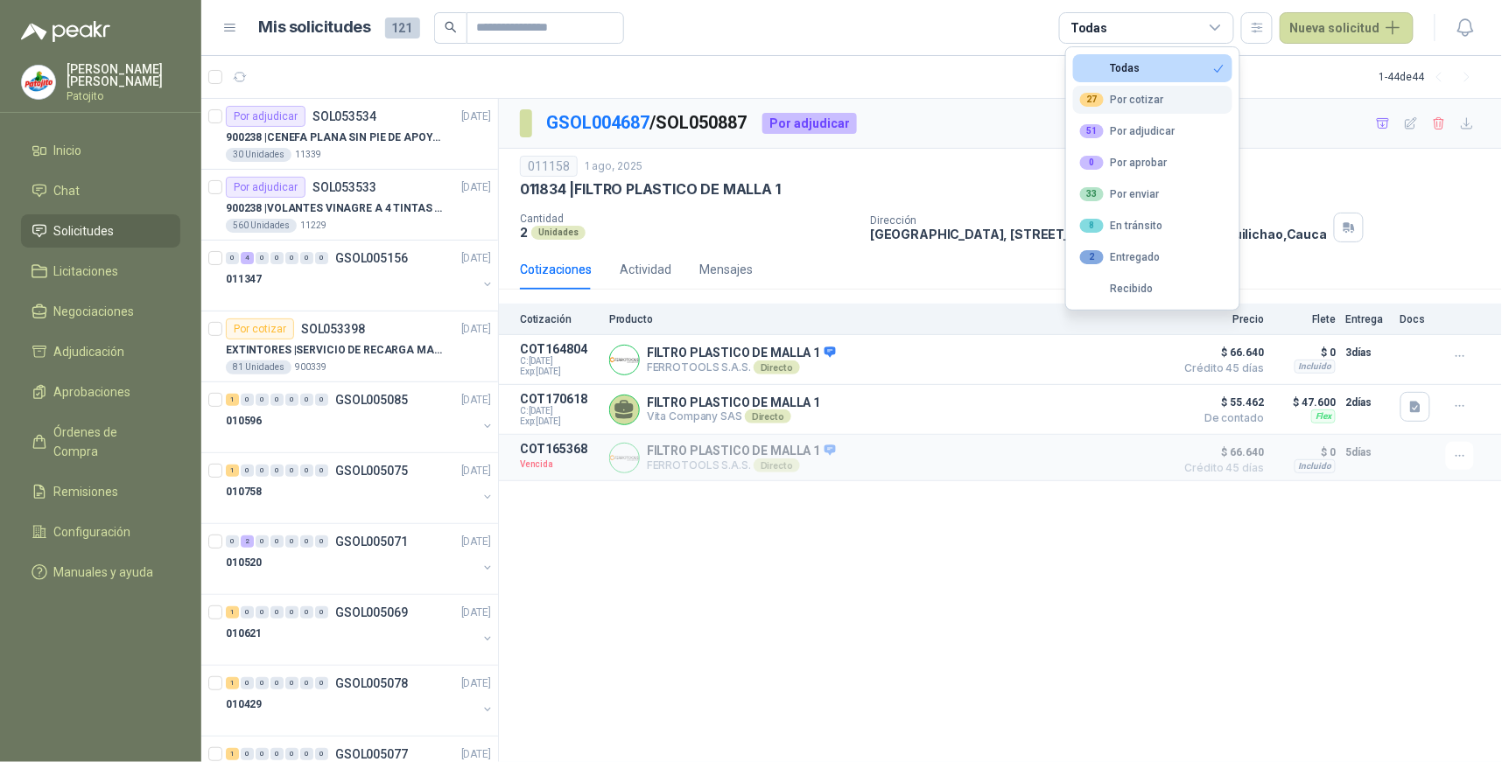
click at [1141, 99] on div "27 Por cotizar" at bounding box center [1122, 100] width 84 height 14
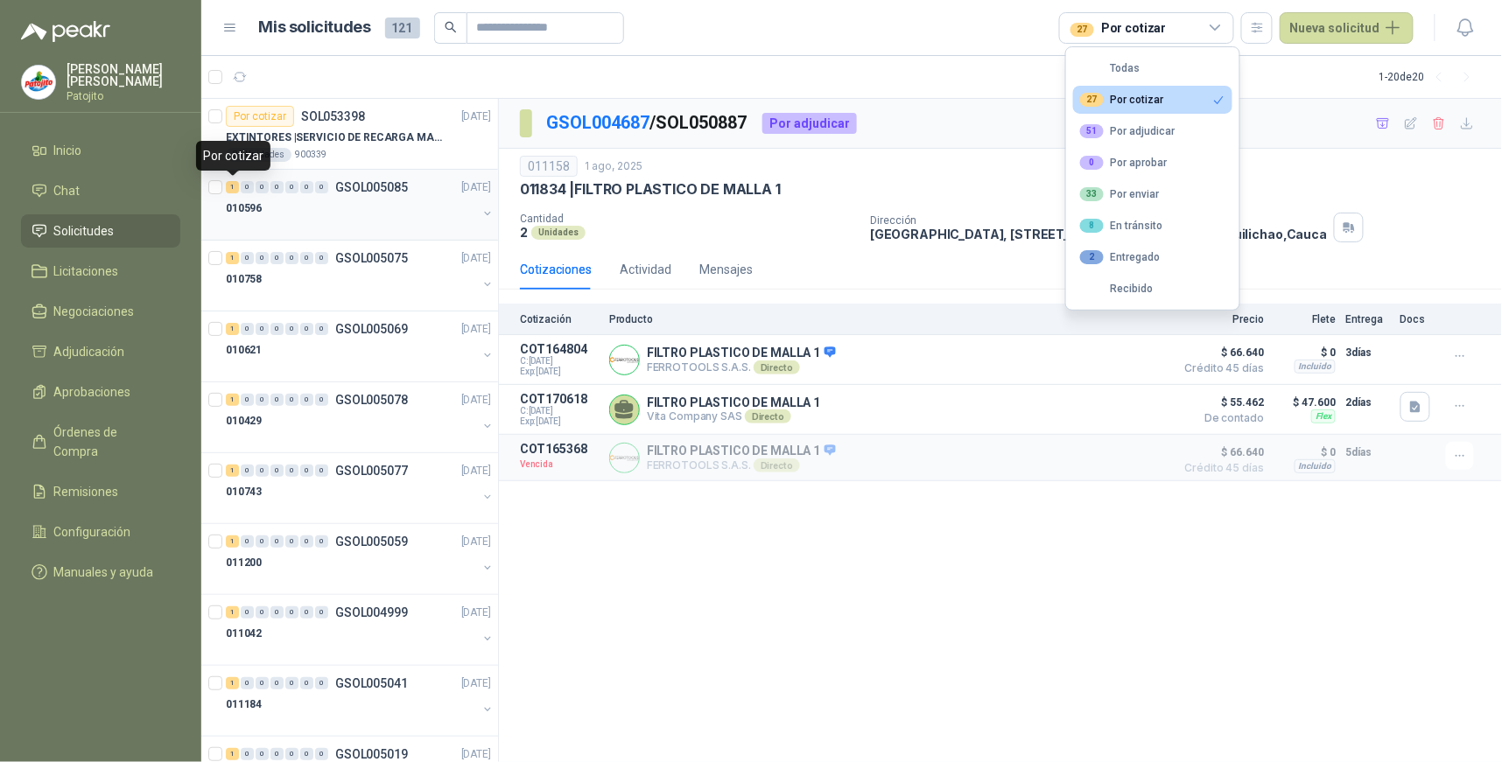
click at [231, 189] on div "1" at bounding box center [232, 187] width 13 height 12
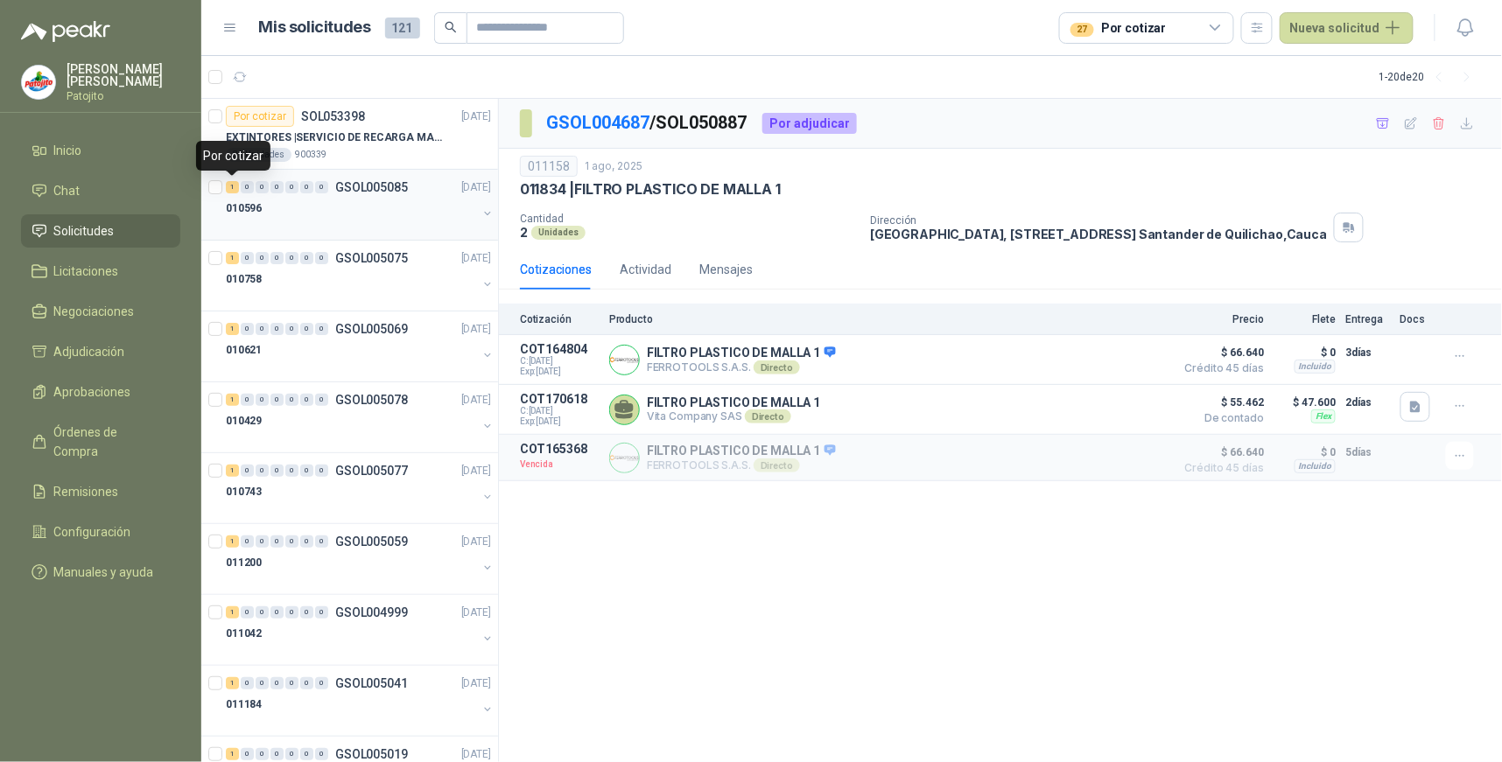
click at [231, 189] on div "1" at bounding box center [232, 187] width 13 height 12
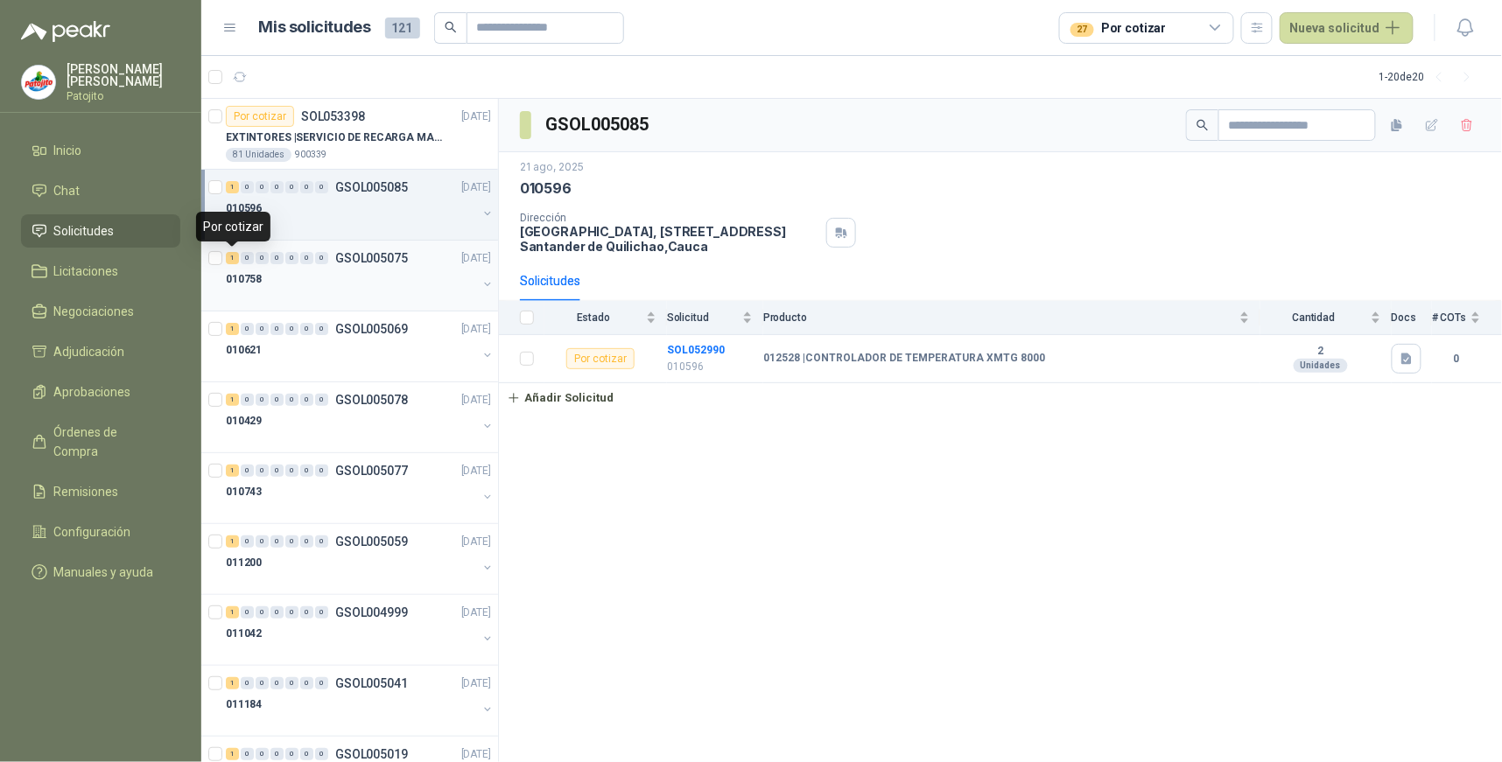
click at [232, 256] on div "1" at bounding box center [232, 258] width 13 height 12
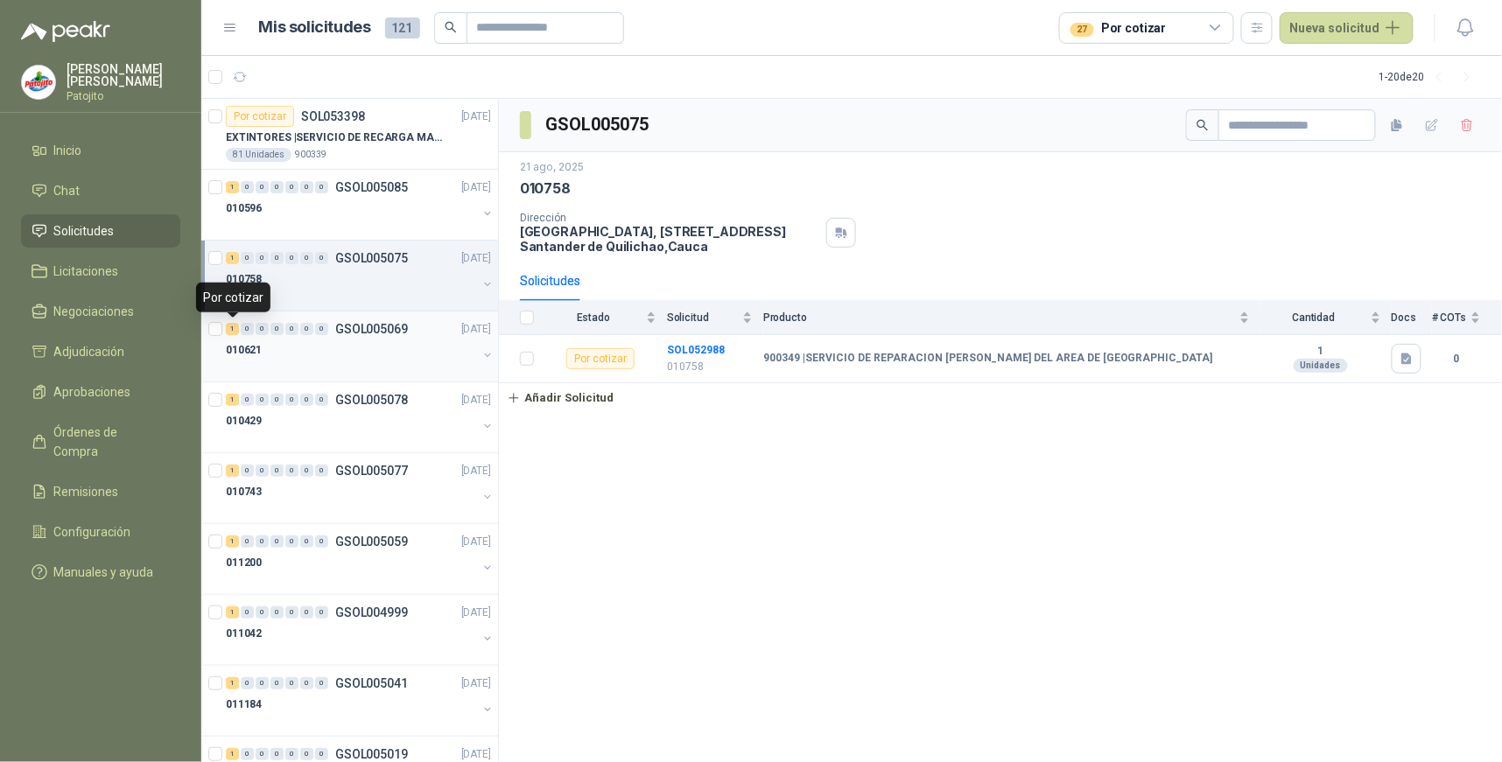
click at [233, 328] on div "1" at bounding box center [232, 329] width 13 height 12
